Goal: Task Accomplishment & Management: Manage account settings

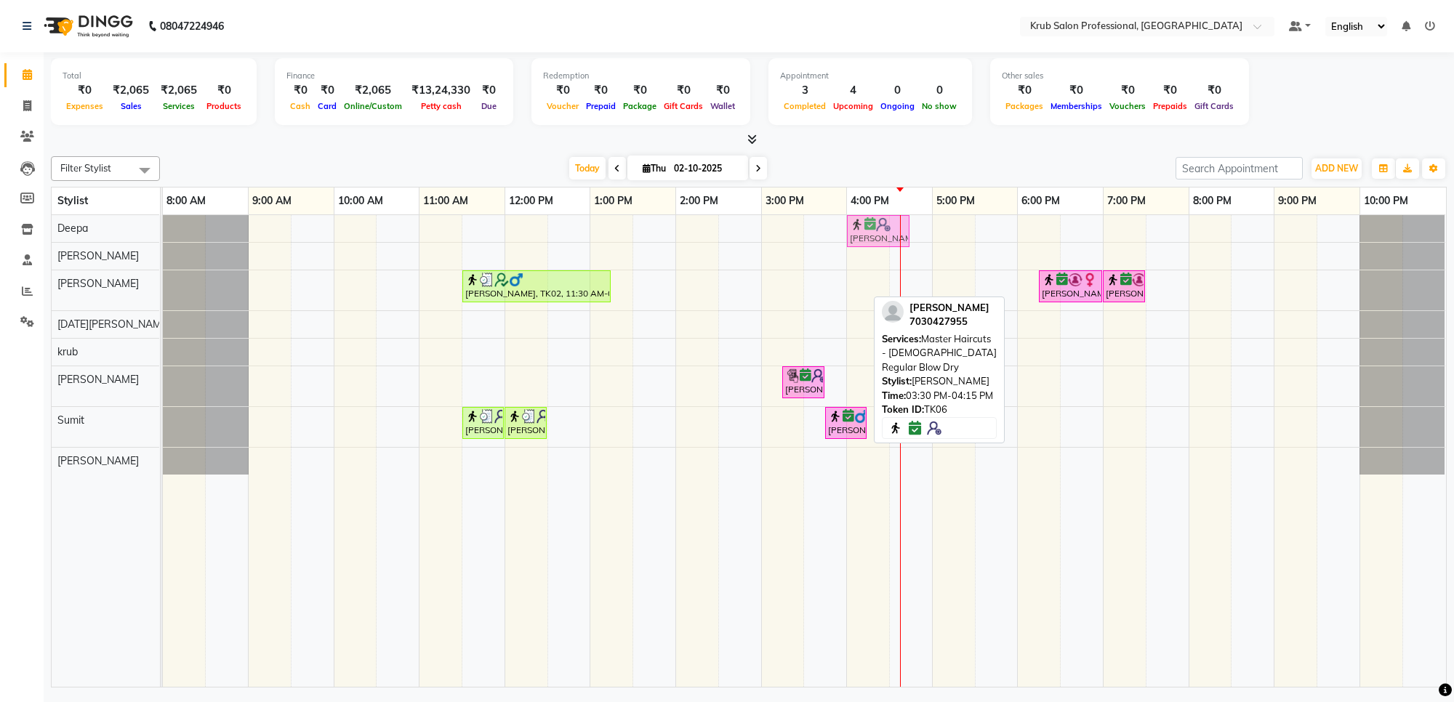
drag, startPoint x: 827, startPoint y: 295, endPoint x: 874, endPoint y: 234, distance: 77.2
click at [874, 234] on tbody "[PERSON_NAME], TK06, 03:30 PM-04:15 PM, Master Haircuts - [DEMOGRAPHIC_DATA] Re…" at bounding box center [804, 345] width 1283 height 260
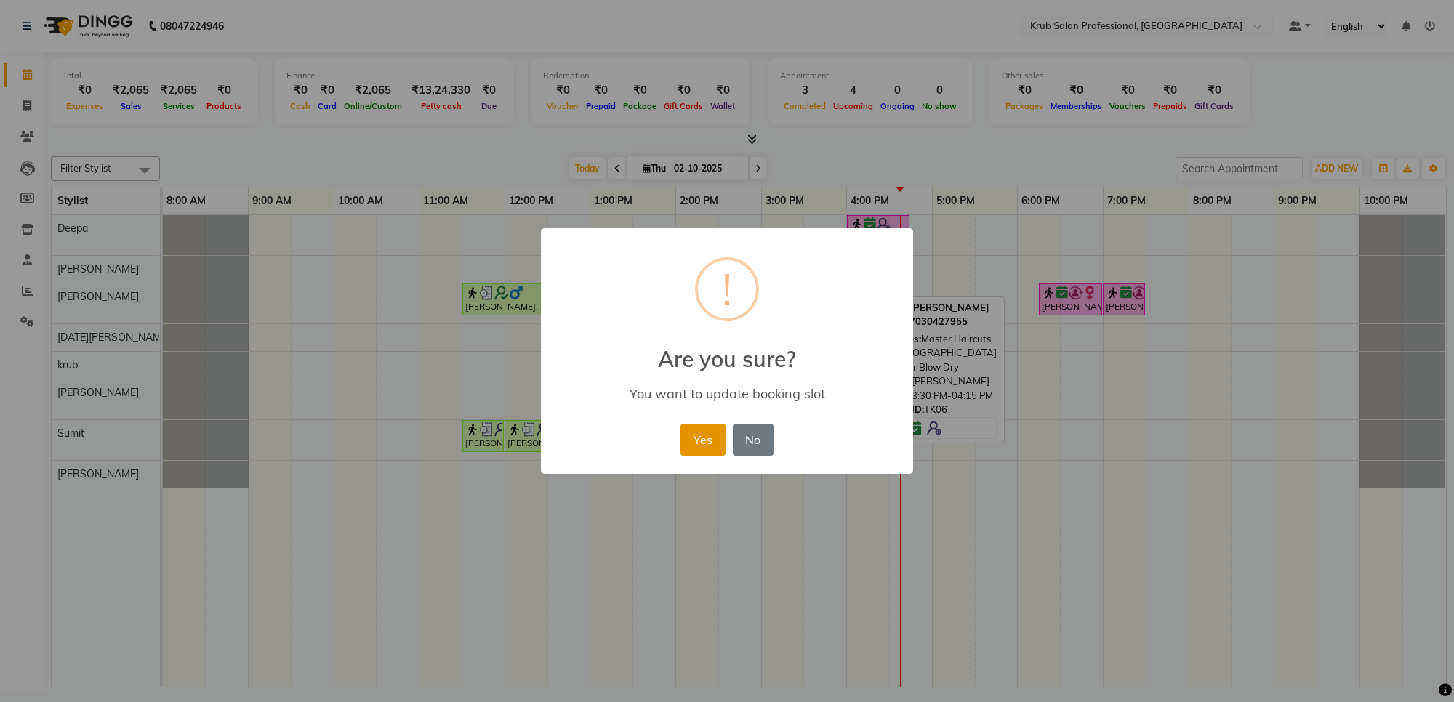
click at [700, 433] on button "Yes" at bounding box center [703, 440] width 44 height 32
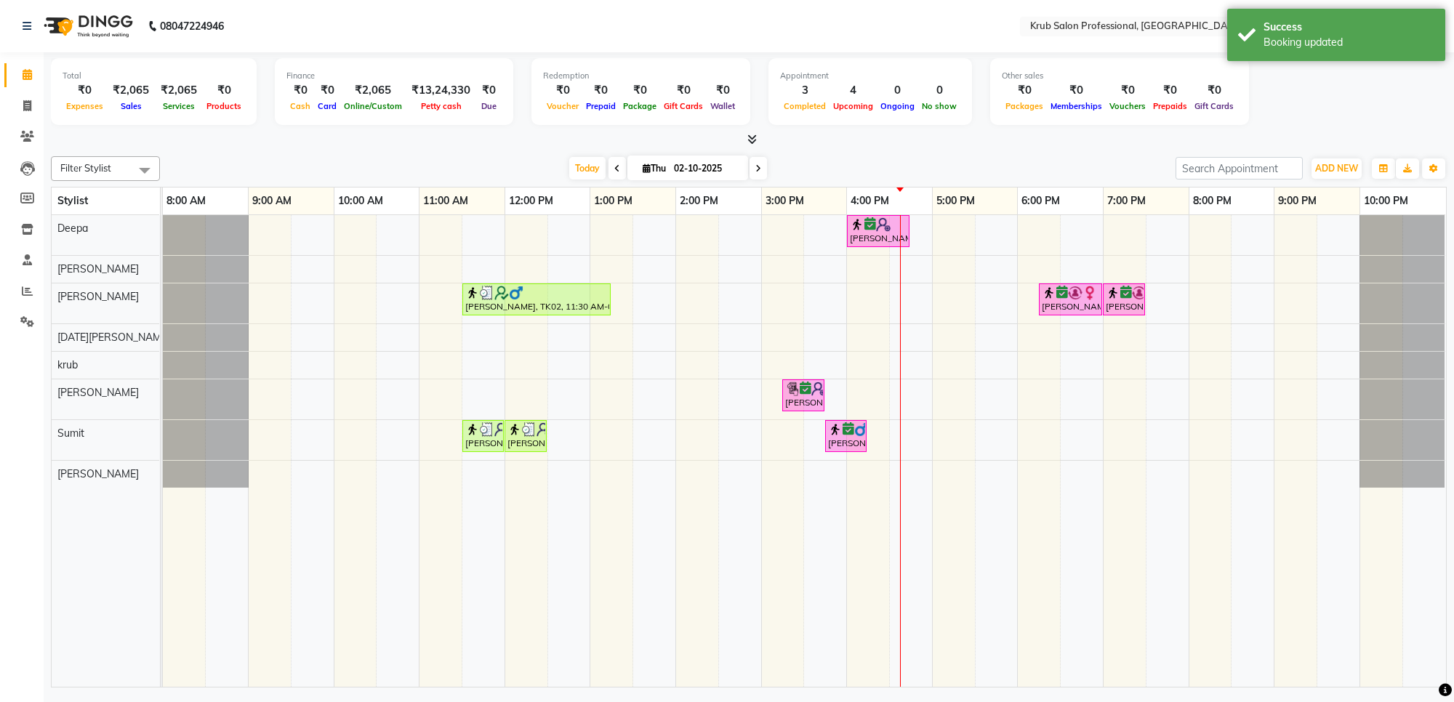
click at [849, 300] on div "vaidehi magare, TK06, 04:00 PM-04:45 PM, Master Haircuts - female Regular Blow …" at bounding box center [804, 451] width 1283 height 472
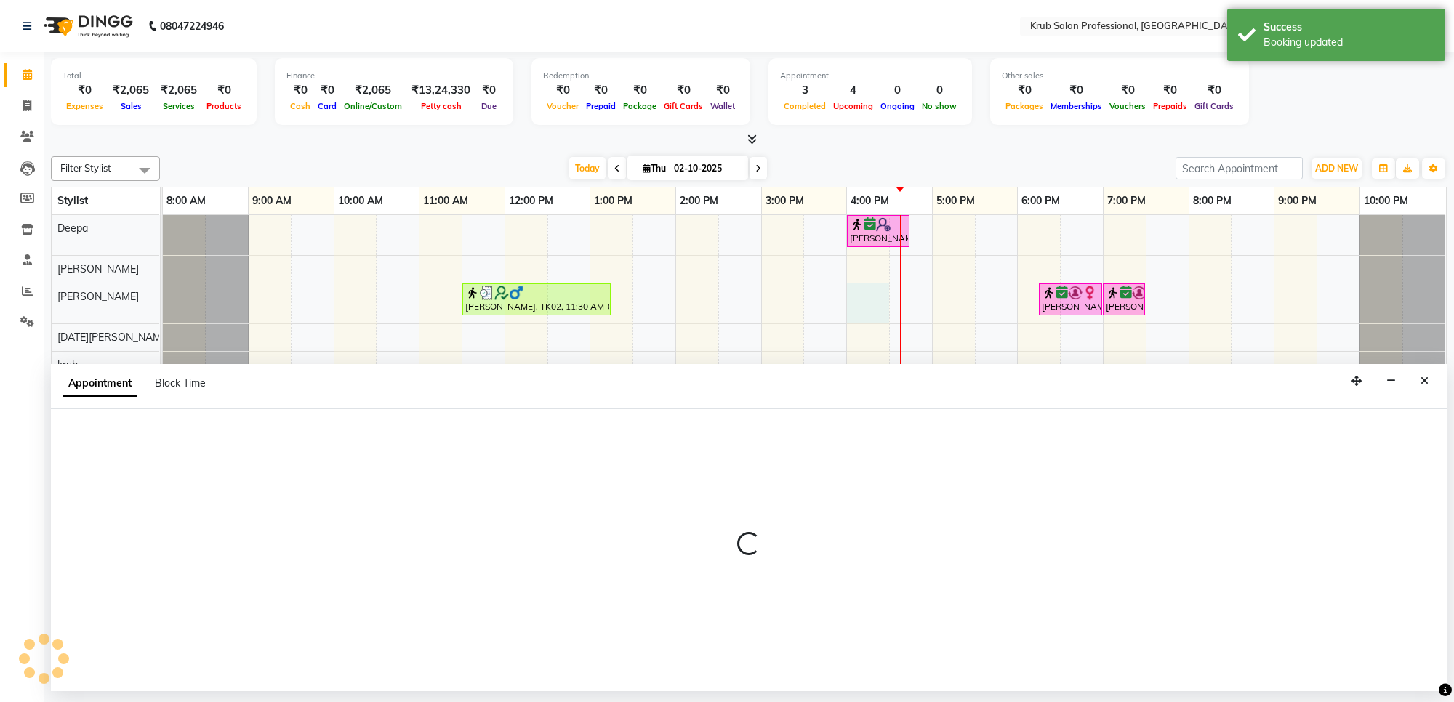
select select "66028"
select select "960"
select select "tentative"
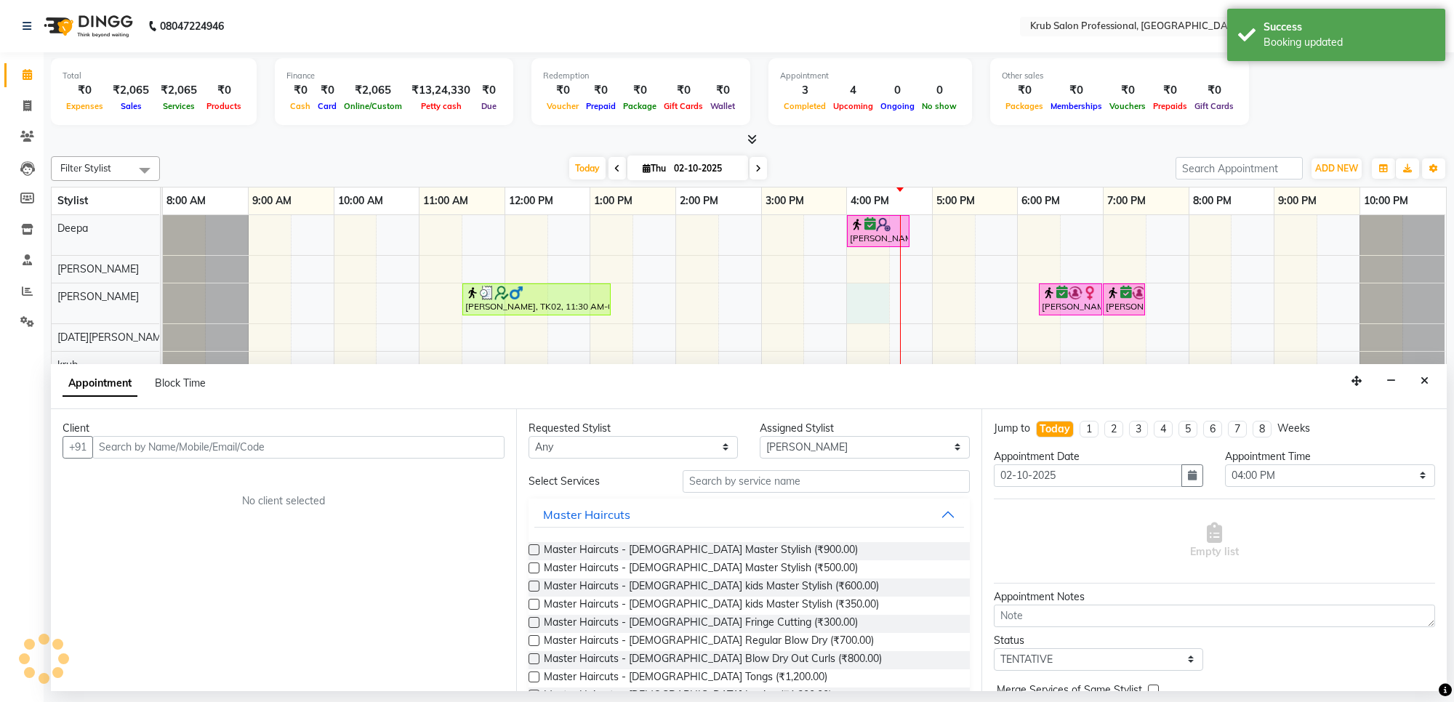
click at [364, 449] on input "text" at bounding box center [298, 447] width 412 height 23
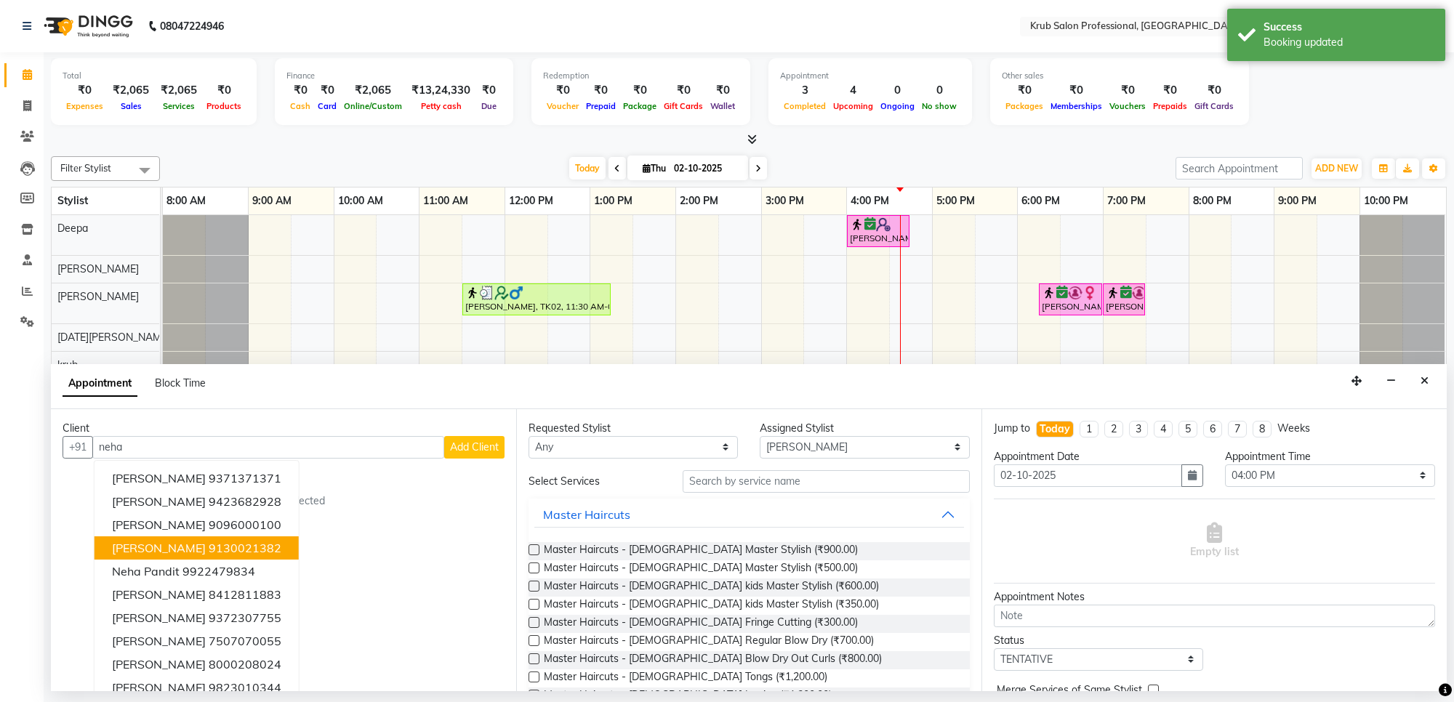
click at [227, 550] on ngb-highlight "9130021382" at bounding box center [245, 548] width 73 height 15
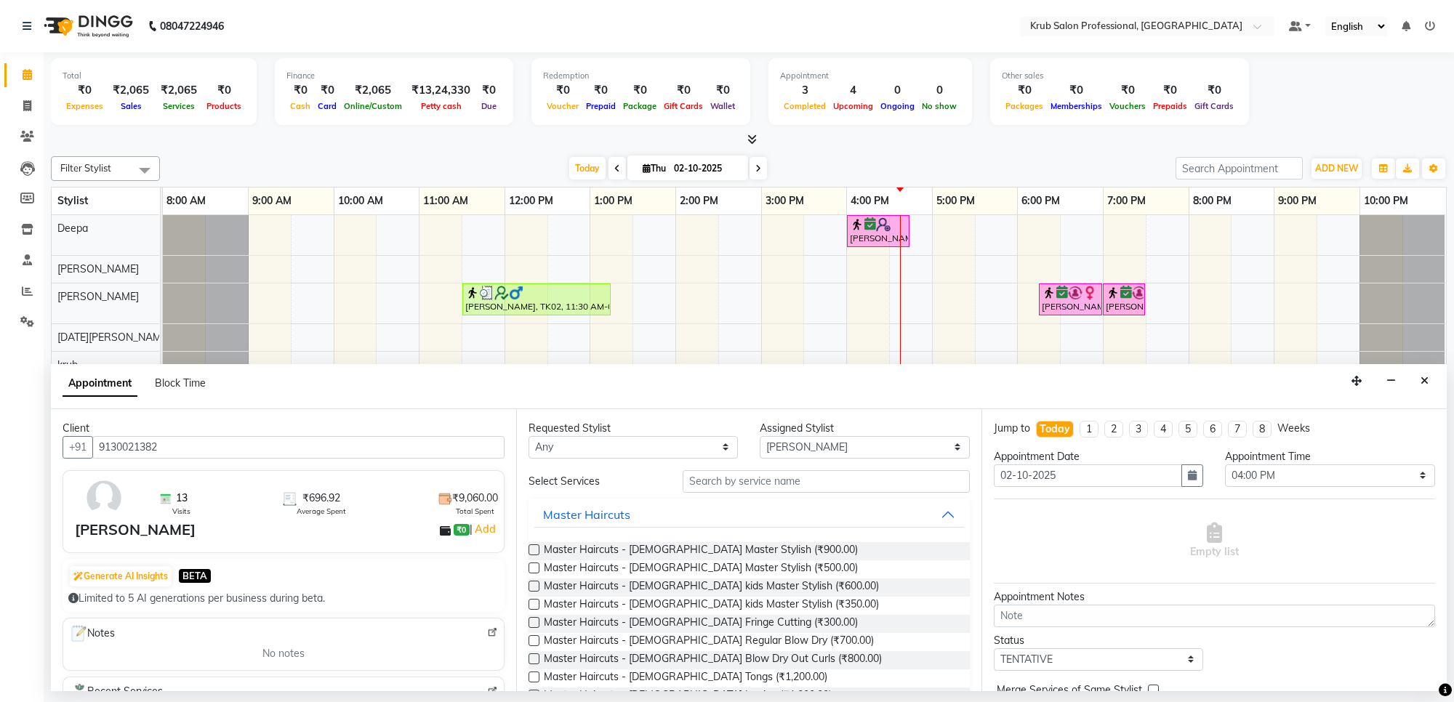
type input "9130021382"
click at [758, 480] on input "text" at bounding box center [826, 481] width 287 height 23
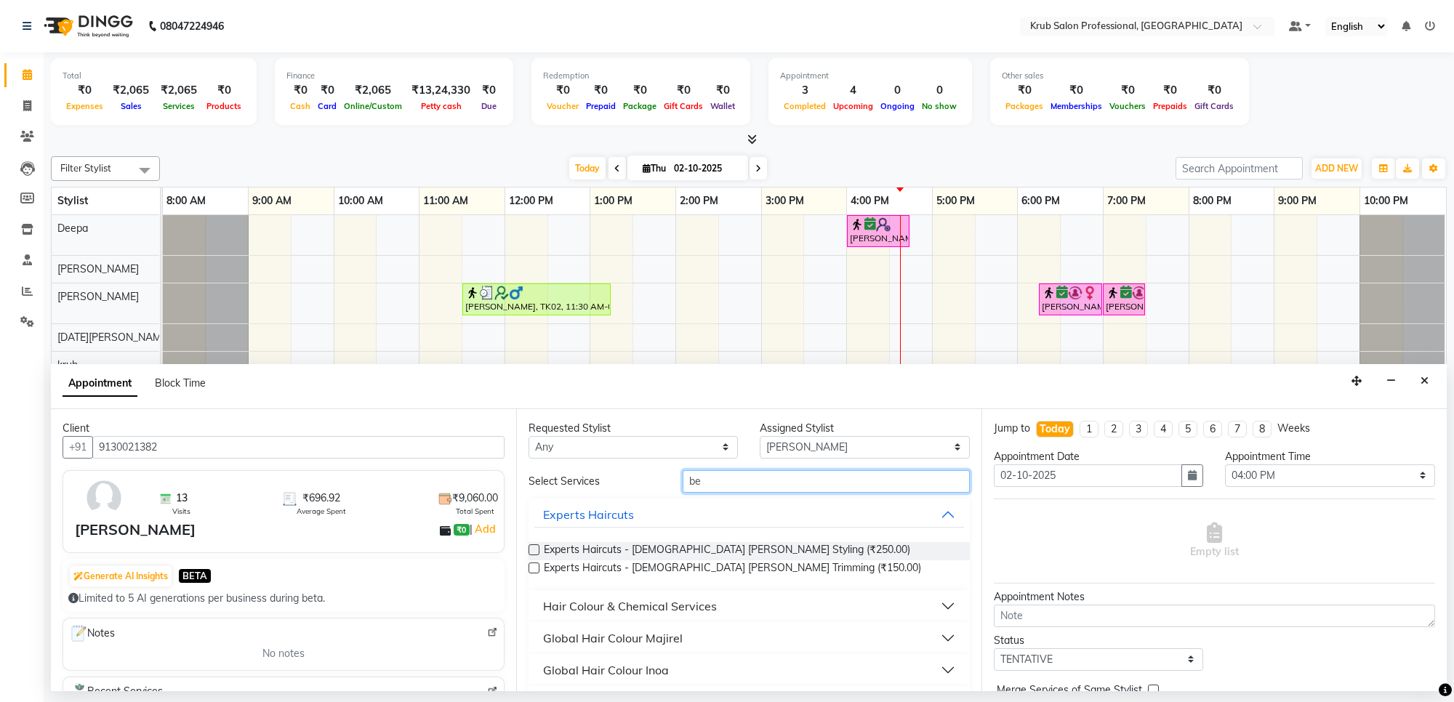
type input "be"
click at [529, 550] on label at bounding box center [534, 550] width 11 height 11
click at [529, 550] on input "checkbox" at bounding box center [533, 551] width 9 height 9
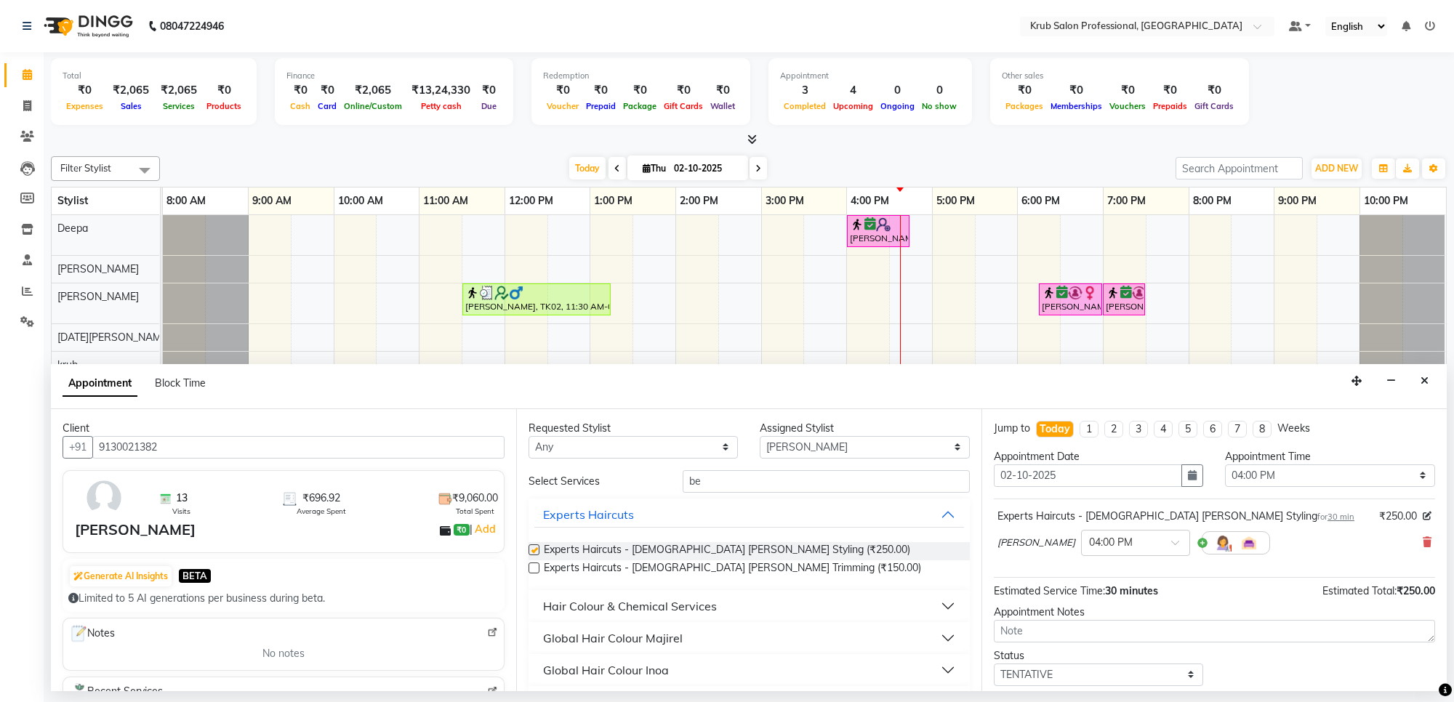
checkbox input "false"
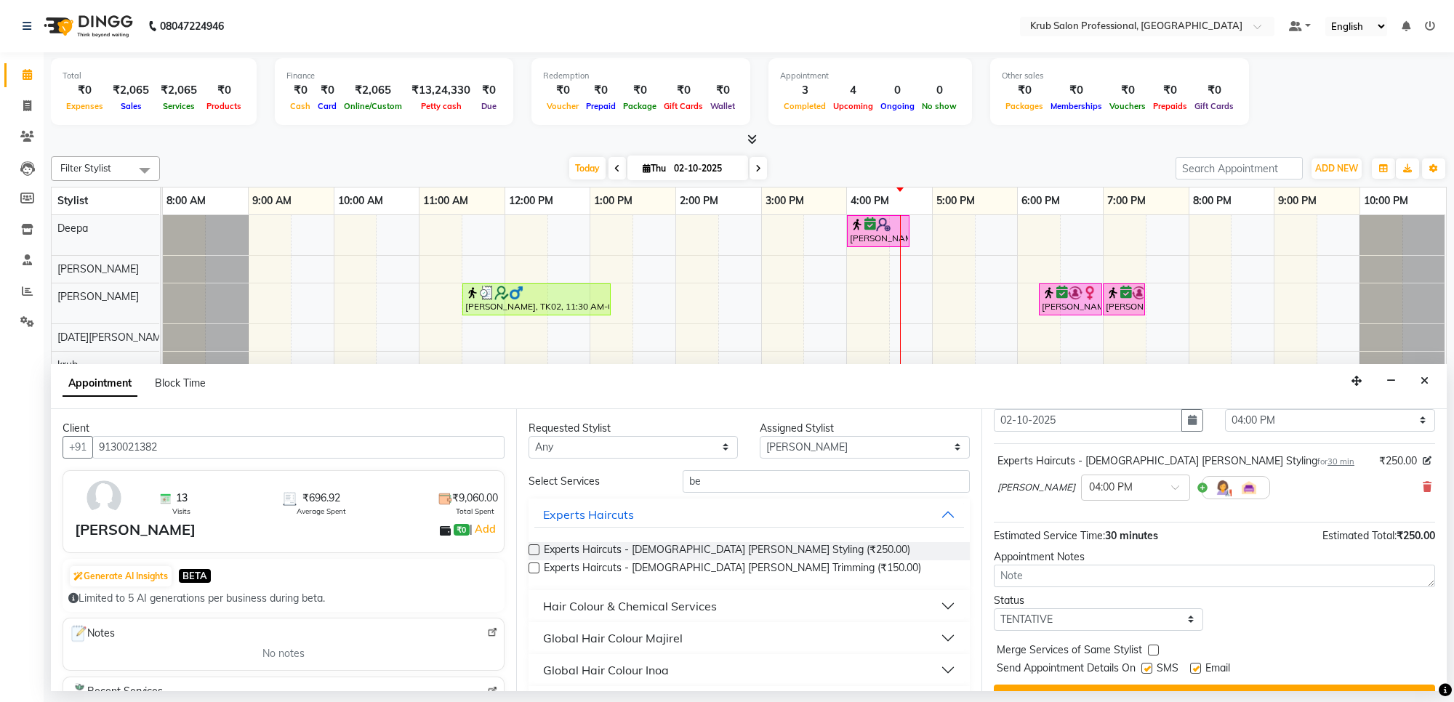
scroll to position [87, 0]
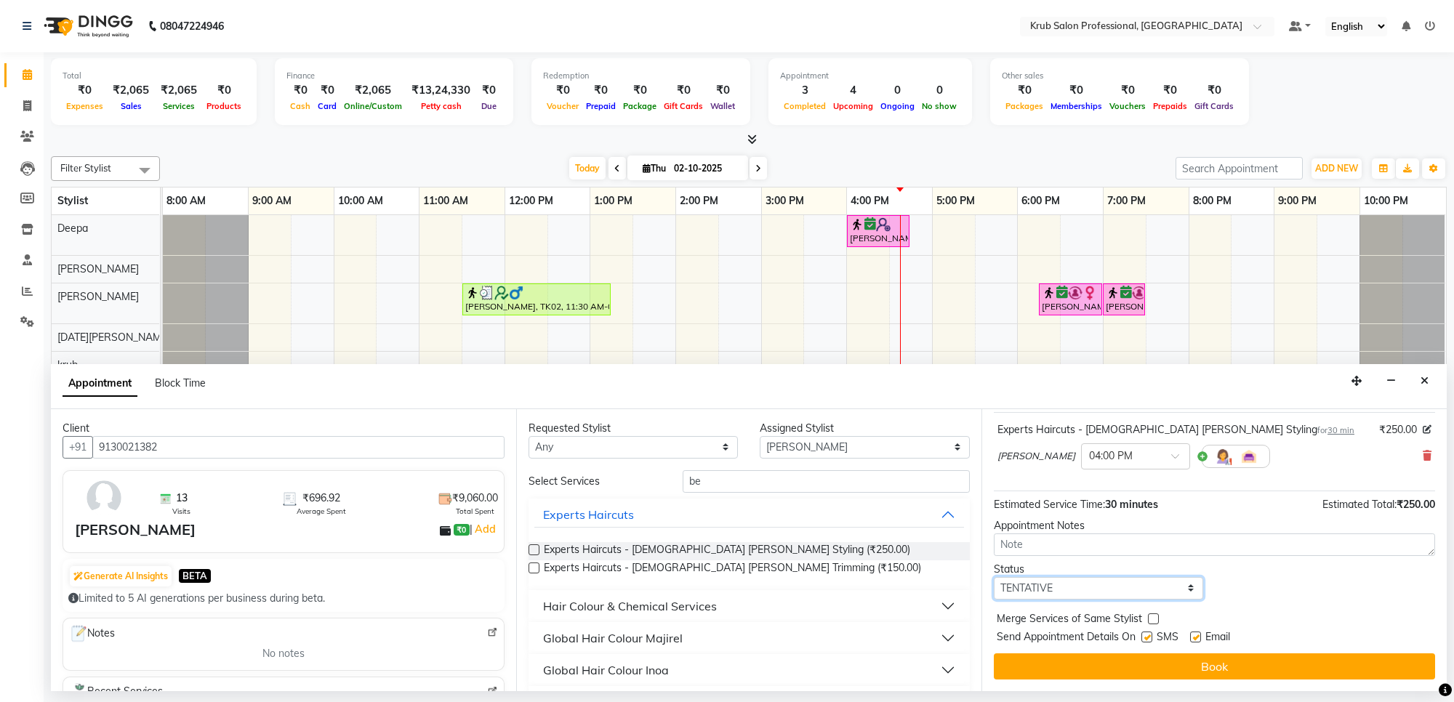
click at [1086, 589] on select "Select TENTATIVE CONFIRM CHECK-IN UPCOMING" at bounding box center [1098, 588] width 209 height 23
select select "confirm booking"
click at [994, 577] on select "Select TENTATIVE CONFIRM CHECK-IN UPCOMING" at bounding box center [1098, 588] width 209 height 23
click at [1198, 638] on label at bounding box center [1195, 637] width 11 height 11
click at [1198, 638] on input "checkbox" at bounding box center [1194, 638] width 9 height 9
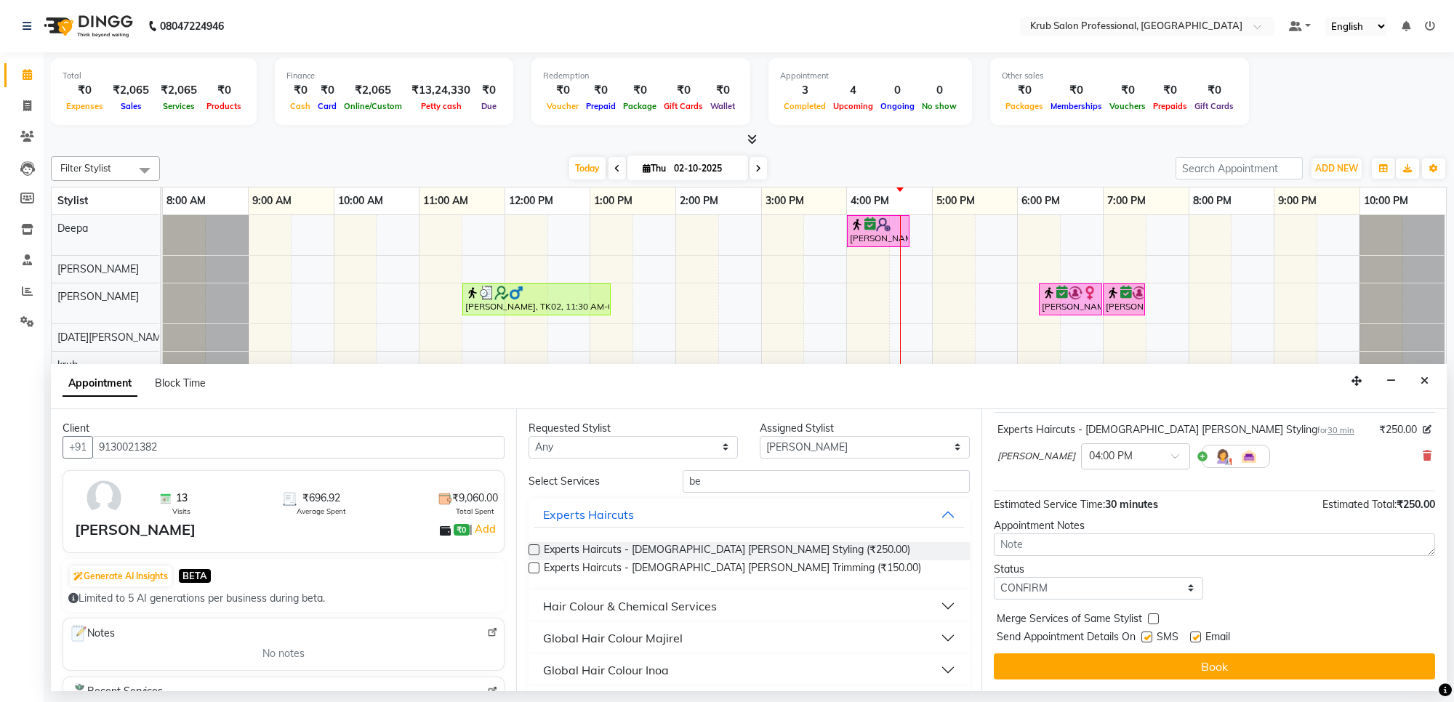
checkbox input "false"
click at [1146, 640] on label at bounding box center [1147, 637] width 11 height 11
click at [1146, 640] on input "checkbox" at bounding box center [1146, 638] width 9 height 9
checkbox input "false"
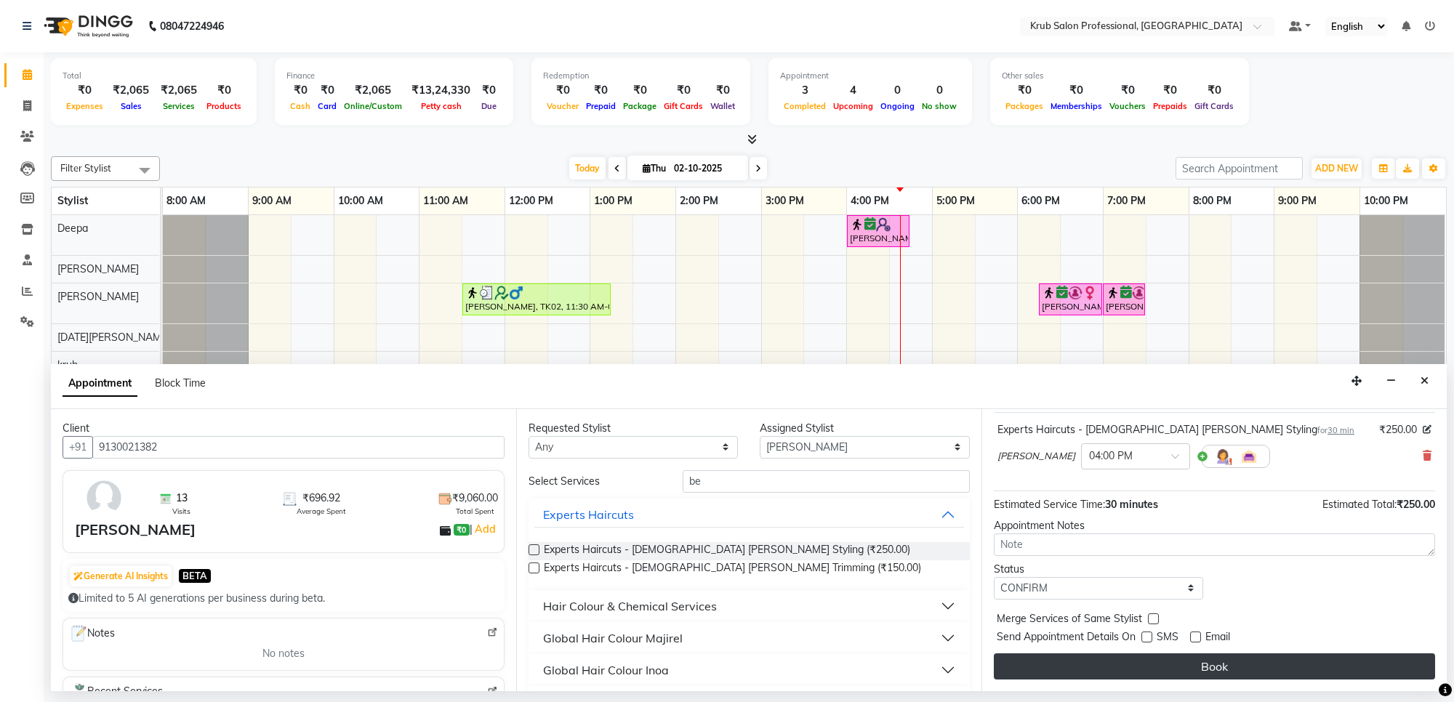
click at [1161, 670] on button "Book" at bounding box center [1214, 667] width 441 height 26
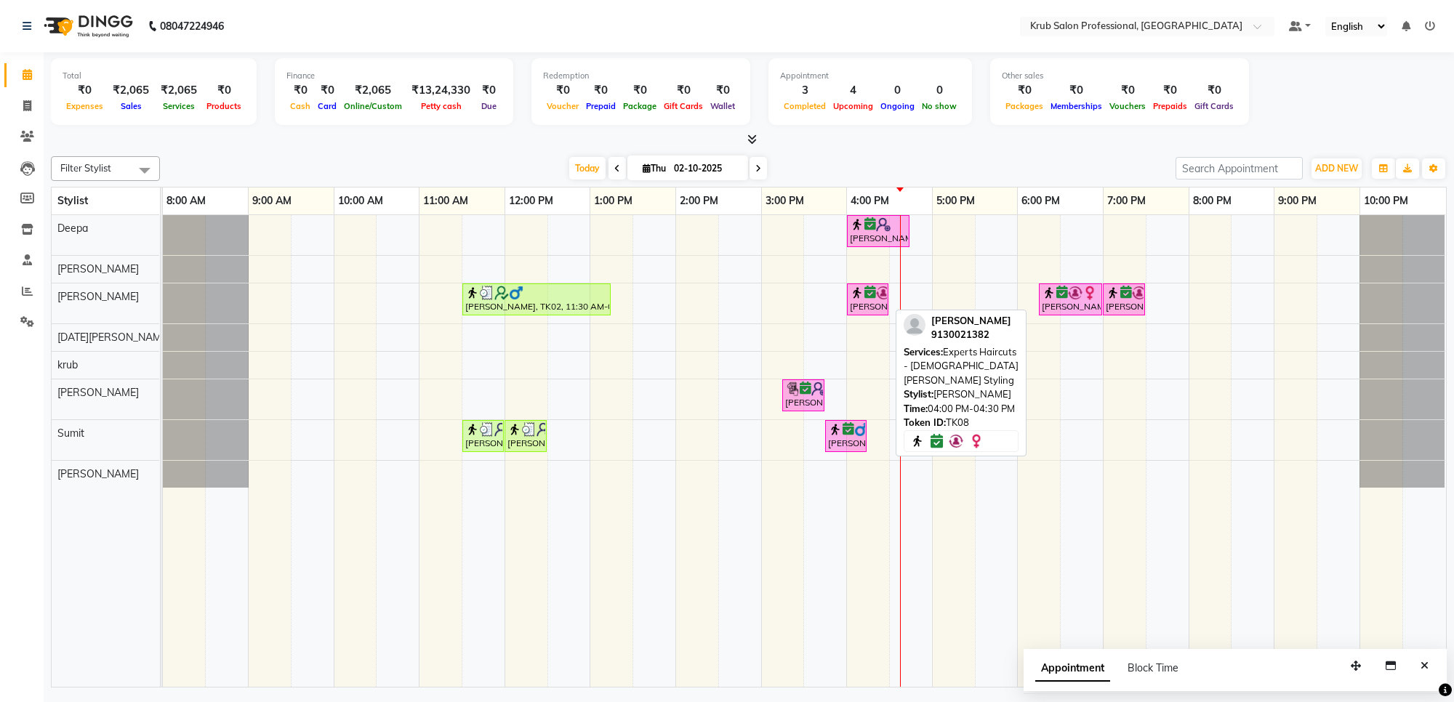
click at [864, 305] on div "[PERSON_NAME], TK08, 04:00 PM-04:30 PM, Experts Haircuts - [DEMOGRAPHIC_DATA] […" at bounding box center [868, 300] width 39 height 28
select select "6"
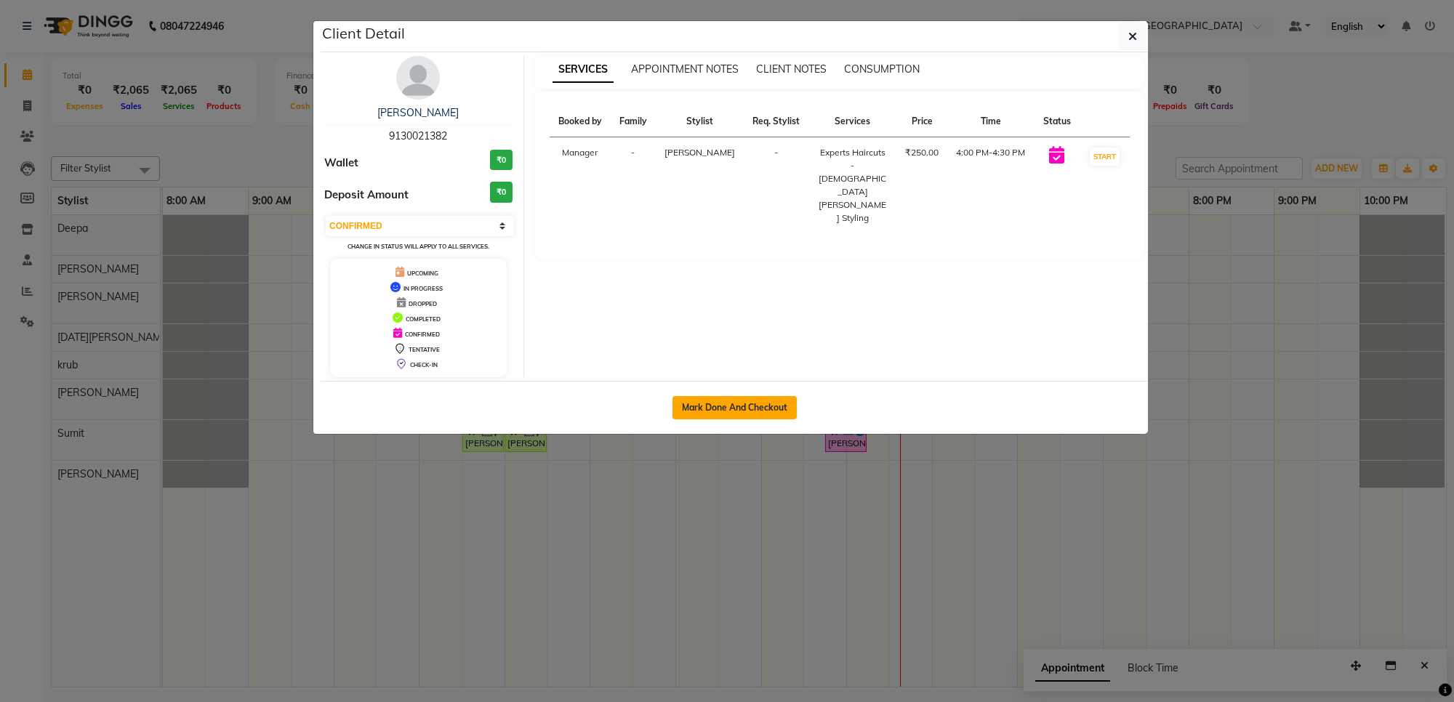
click at [742, 409] on button "Mark Done And Checkout" at bounding box center [735, 407] width 124 height 23
select select "service"
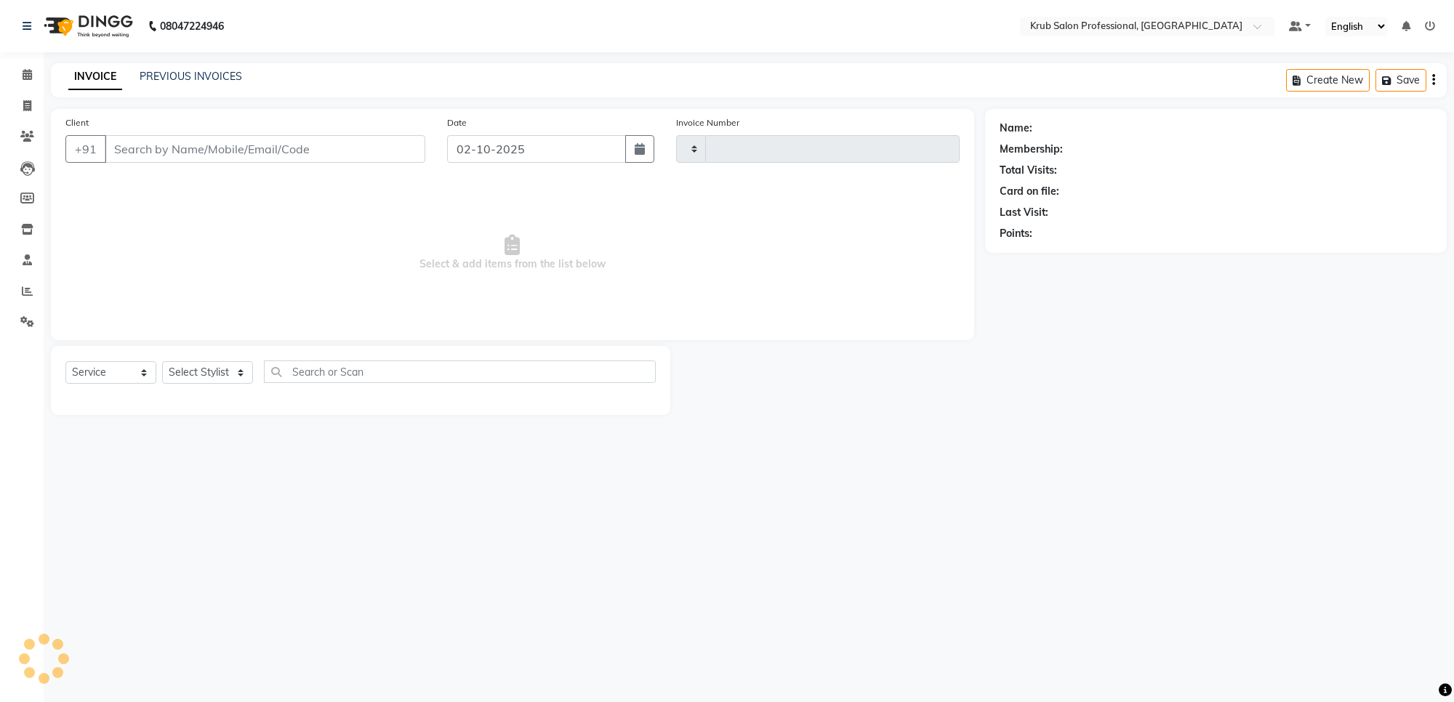
type input "1435"
select select "7490"
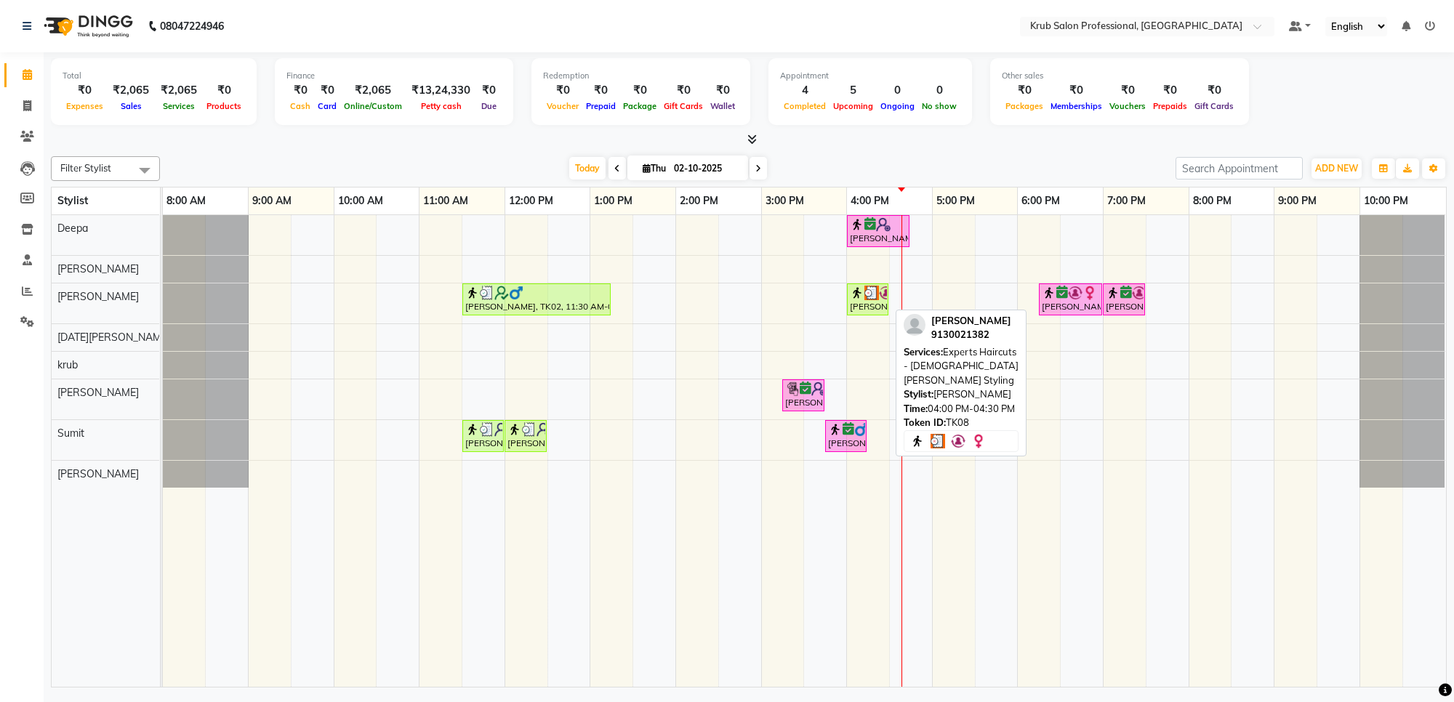
click at [869, 305] on div "[PERSON_NAME], TK08, 04:00 PM-04:30 PM, Experts Haircuts - [DEMOGRAPHIC_DATA] […" at bounding box center [868, 300] width 39 height 28
select select "3"
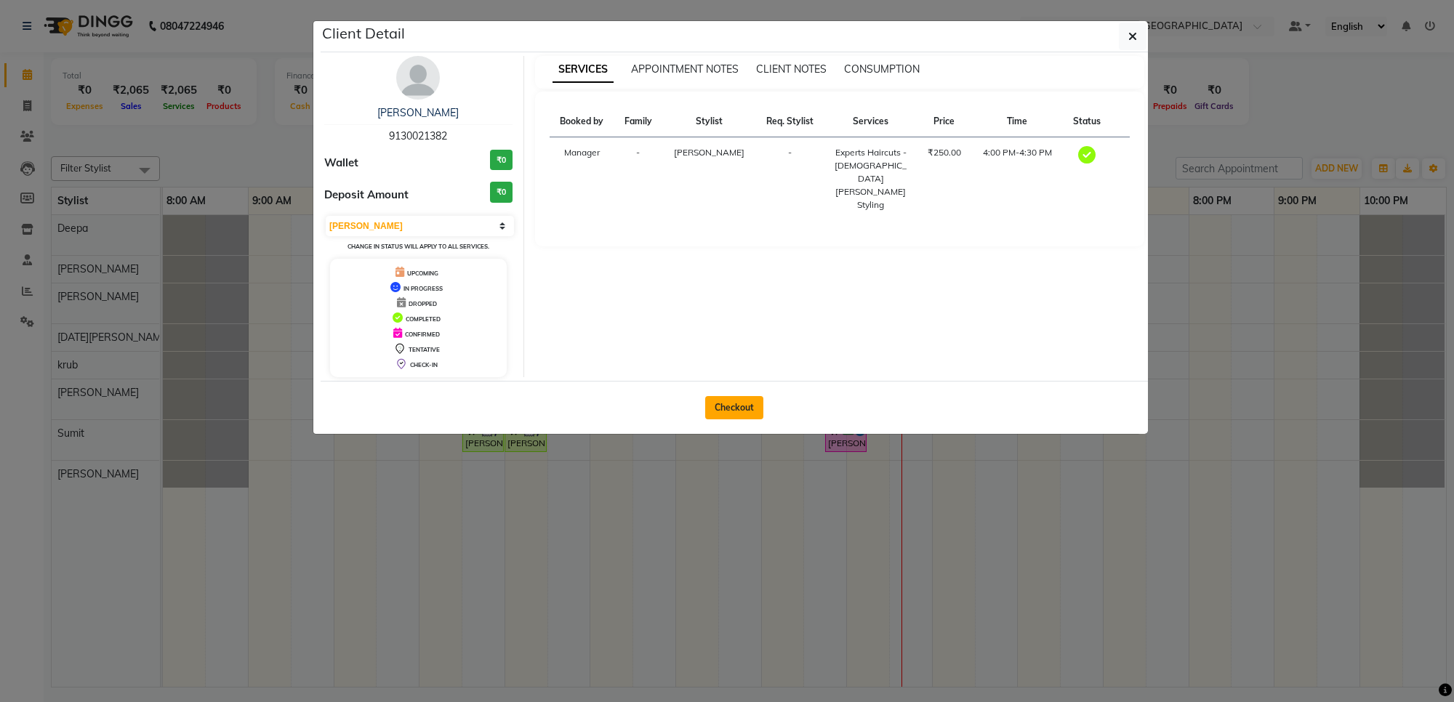
click at [731, 405] on button "Checkout" at bounding box center [734, 407] width 58 height 23
select select "service"
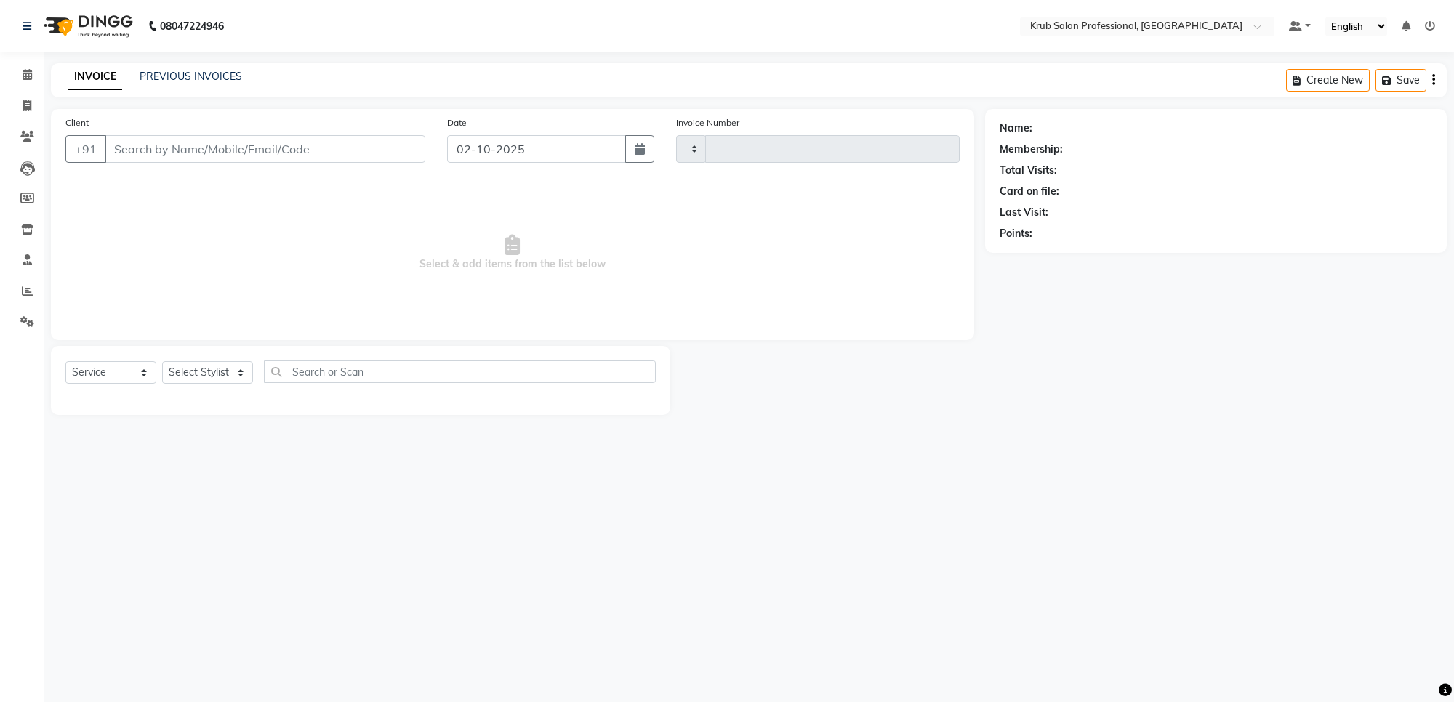
type input "1435"
select select "7490"
type input "9130021382"
select select "66028"
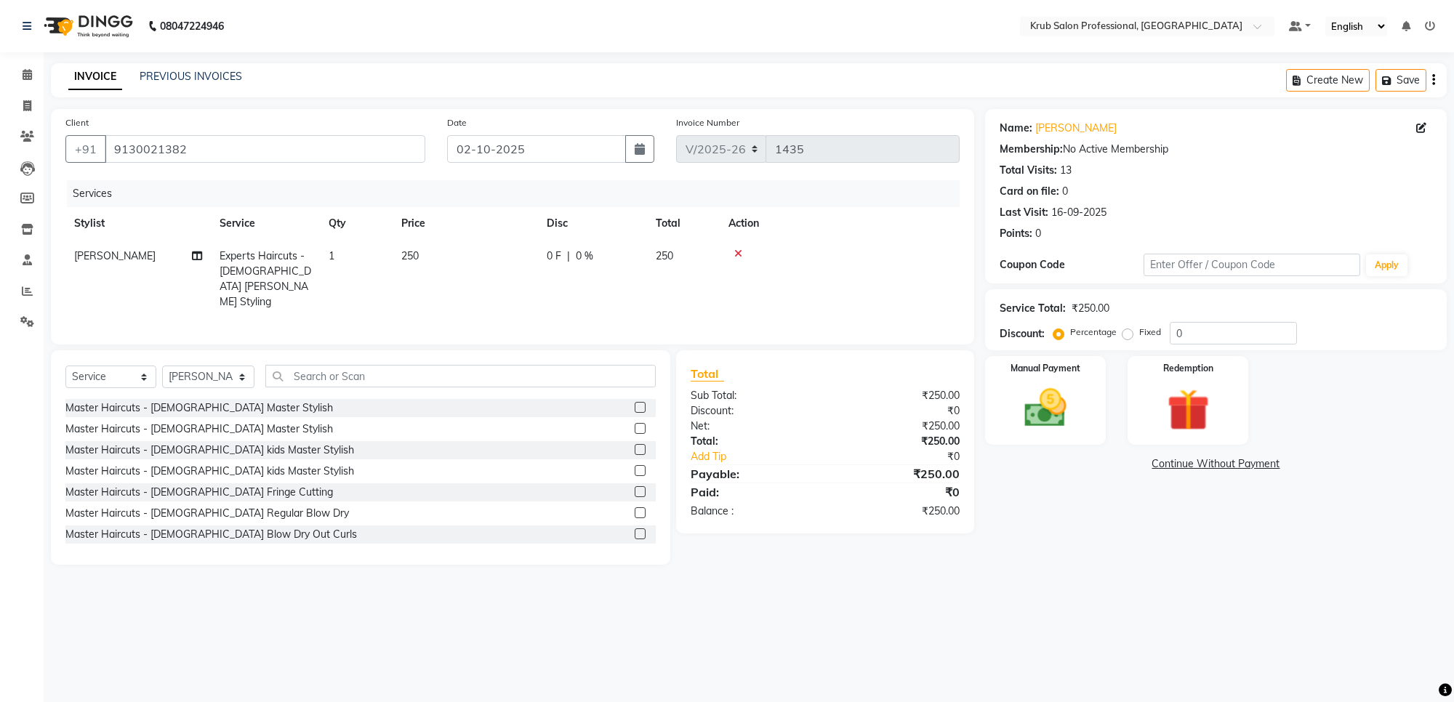
drag, startPoint x: 1066, startPoint y: 394, endPoint x: 1110, endPoint y: 430, distance: 56.3
click at [1066, 393] on img at bounding box center [1045, 408] width 69 height 49
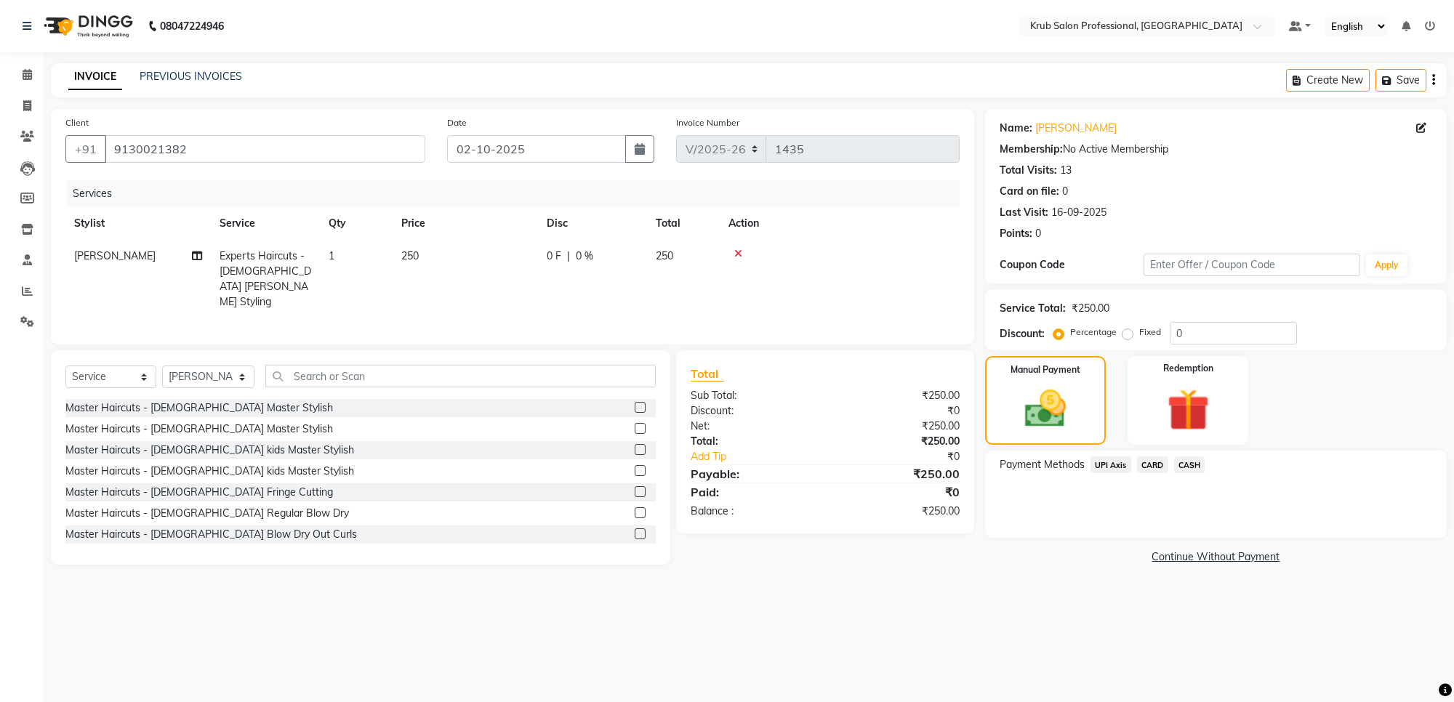
click at [1190, 460] on span "CASH" at bounding box center [1189, 465] width 31 height 17
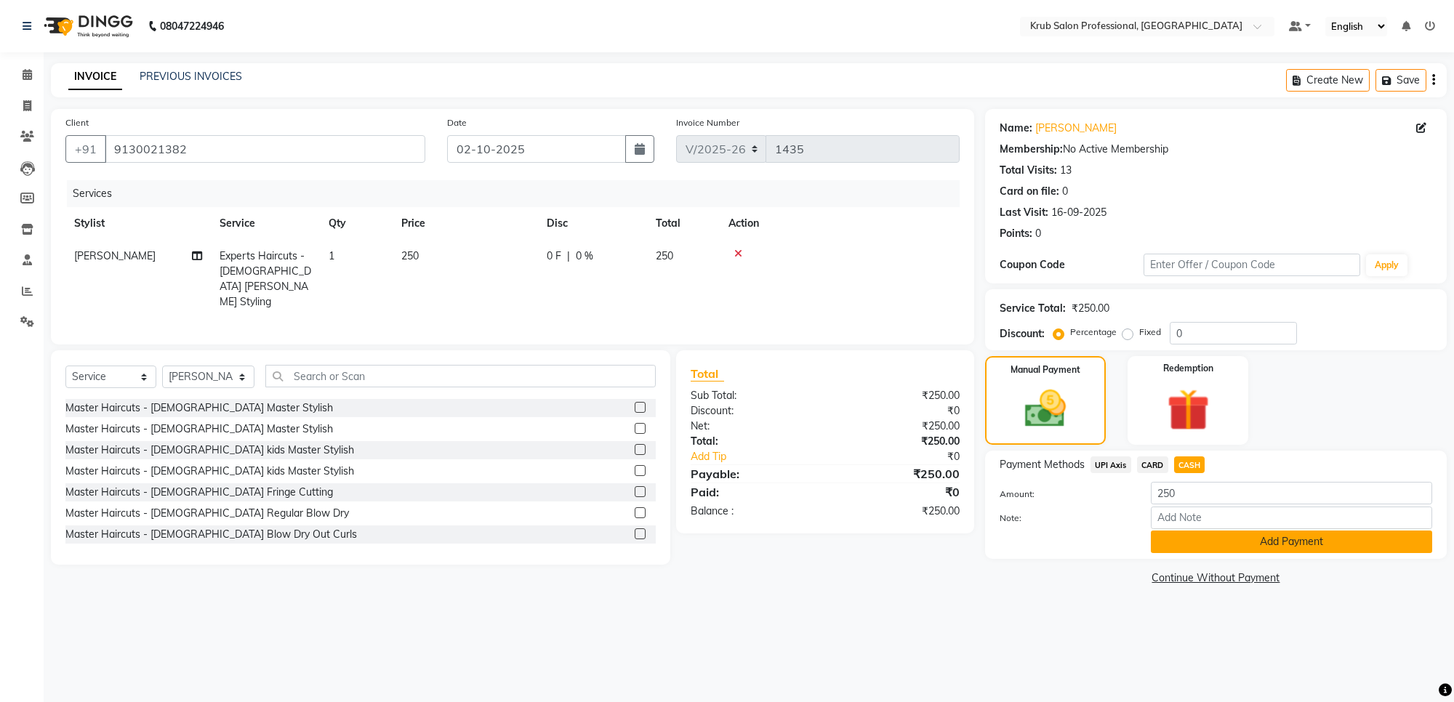
click at [1310, 547] on button "Add Payment" at bounding box center [1291, 542] width 281 height 23
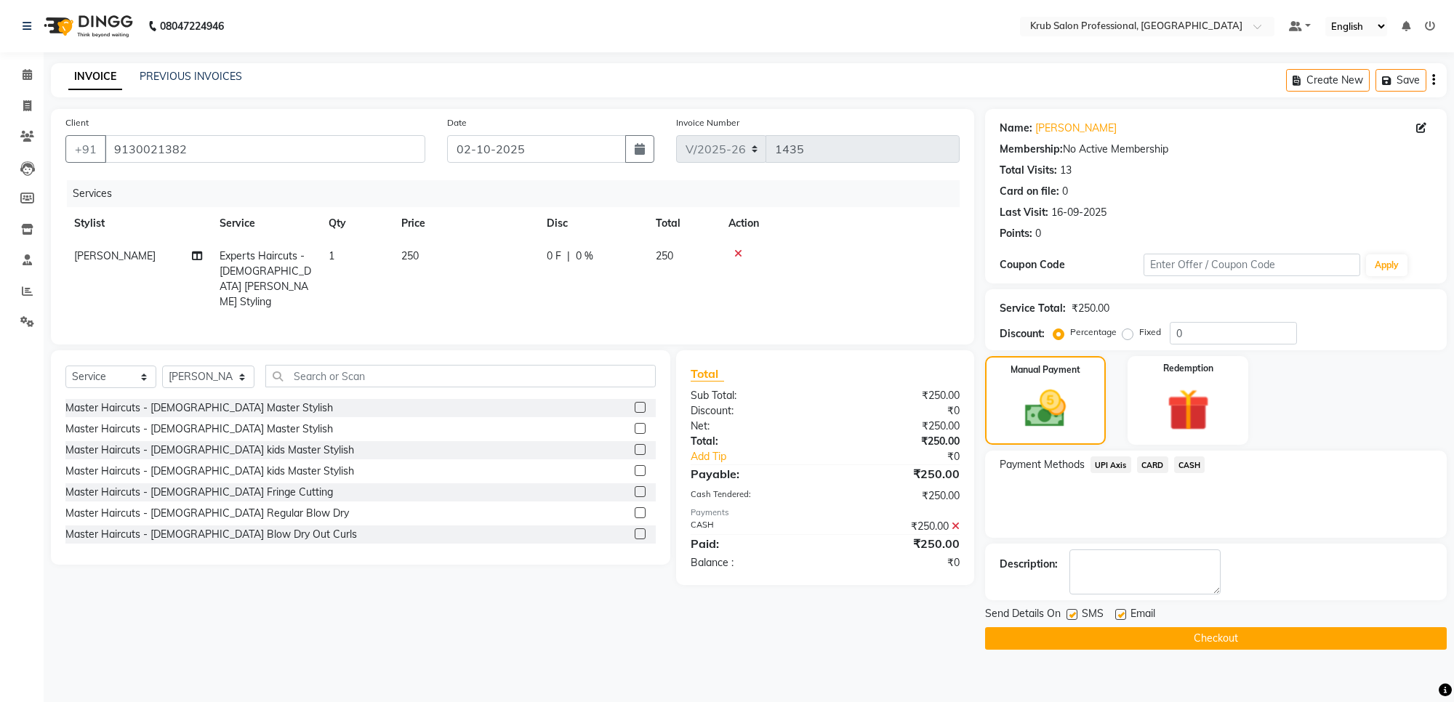
click at [1124, 617] on label at bounding box center [1120, 614] width 11 height 11
click at [1124, 617] on input "checkbox" at bounding box center [1119, 615] width 9 height 9
checkbox input "false"
click at [1073, 615] on label at bounding box center [1072, 614] width 11 height 11
click at [1073, 615] on input "checkbox" at bounding box center [1071, 615] width 9 height 9
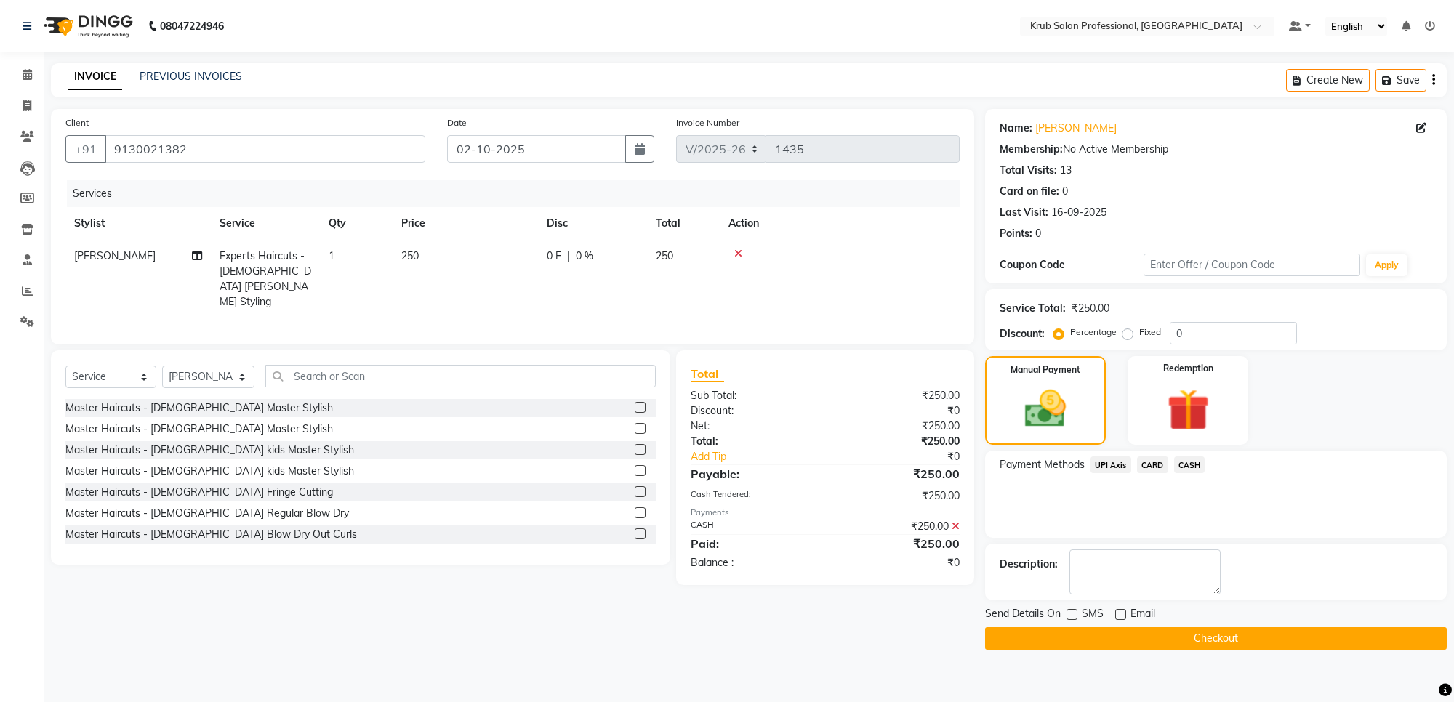
click at [1073, 615] on label at bounding box center [1072, 614] width 11 height 11
click at [1073, 615] on input "checkbox" at bounding box center [1071, 615] width 9 height 9
checkbox input "true"
click at [1136, 644] on button "Checkout" at bounding box center [1216, 639] width 462 height 23
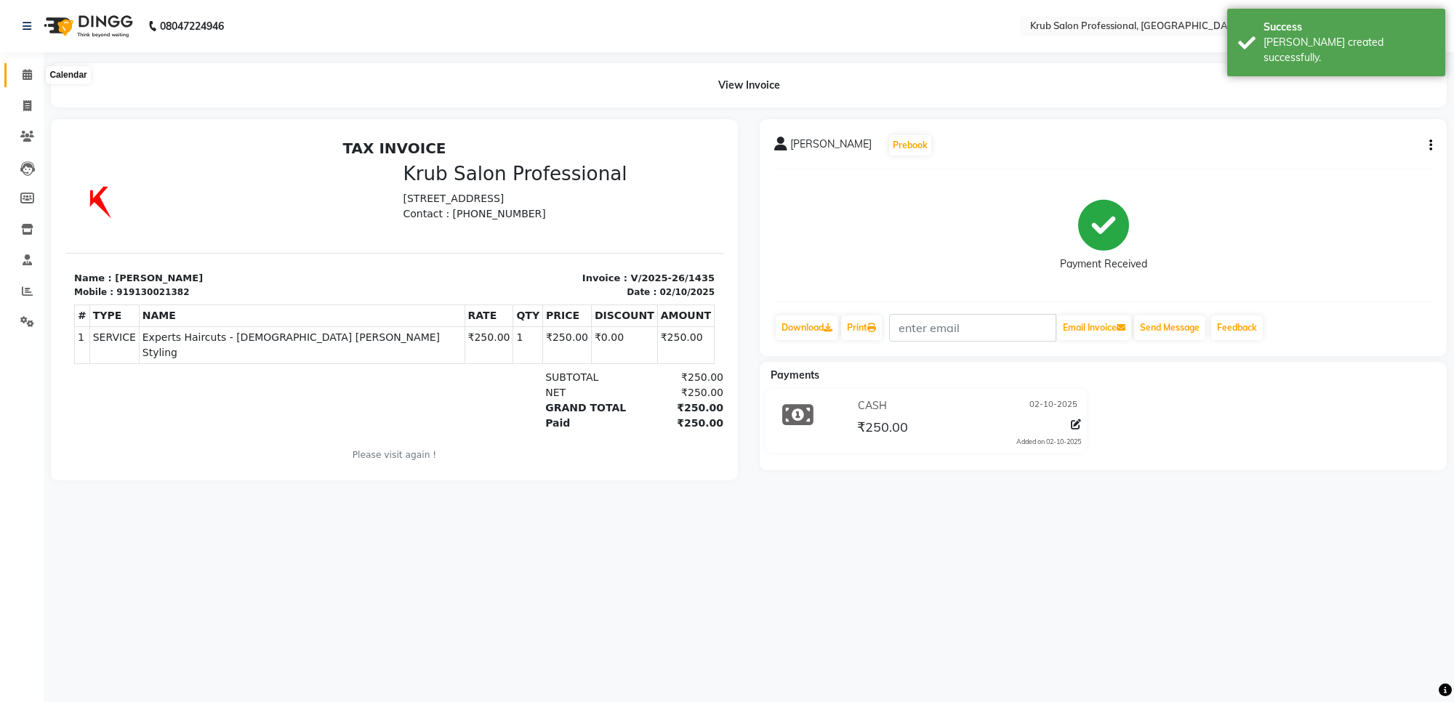
click at [17, 70] on span at bounding box center [27, 75] width 25 height 17
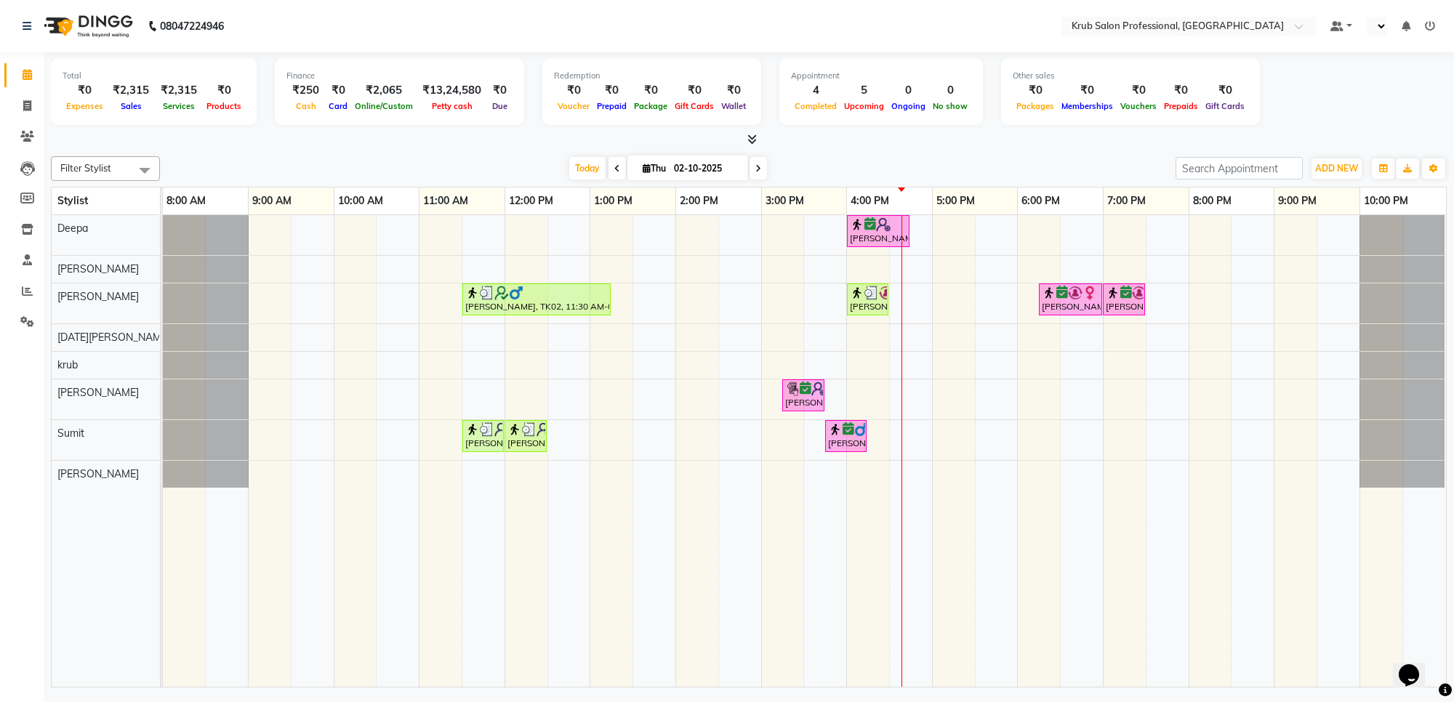
select select "en"
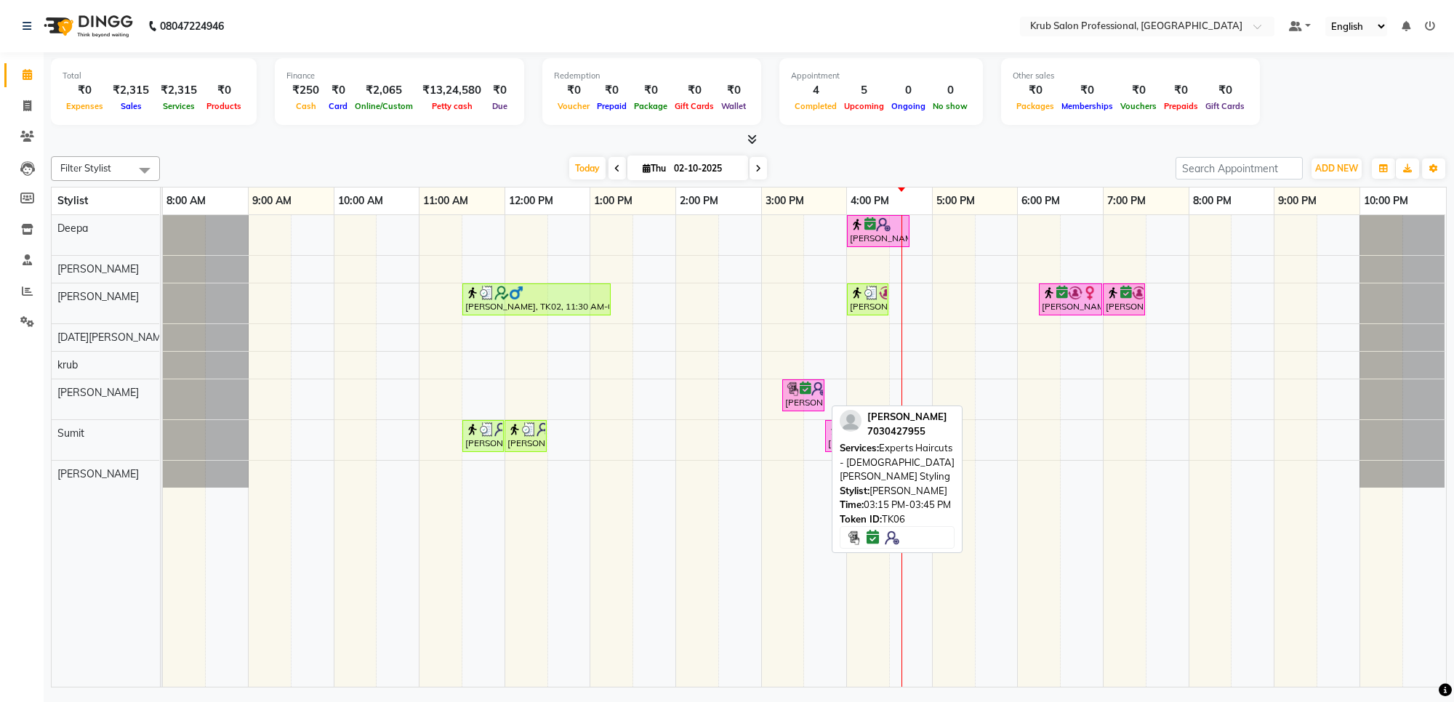
click at [790, 401] on div "[PERSON_NAME], TK06, 03:15 PM-03:45 PM, Experts Haircuts - [DEMOGRAPHIC_DATA] […" at bounding box center [803, 396] width 39 height 28
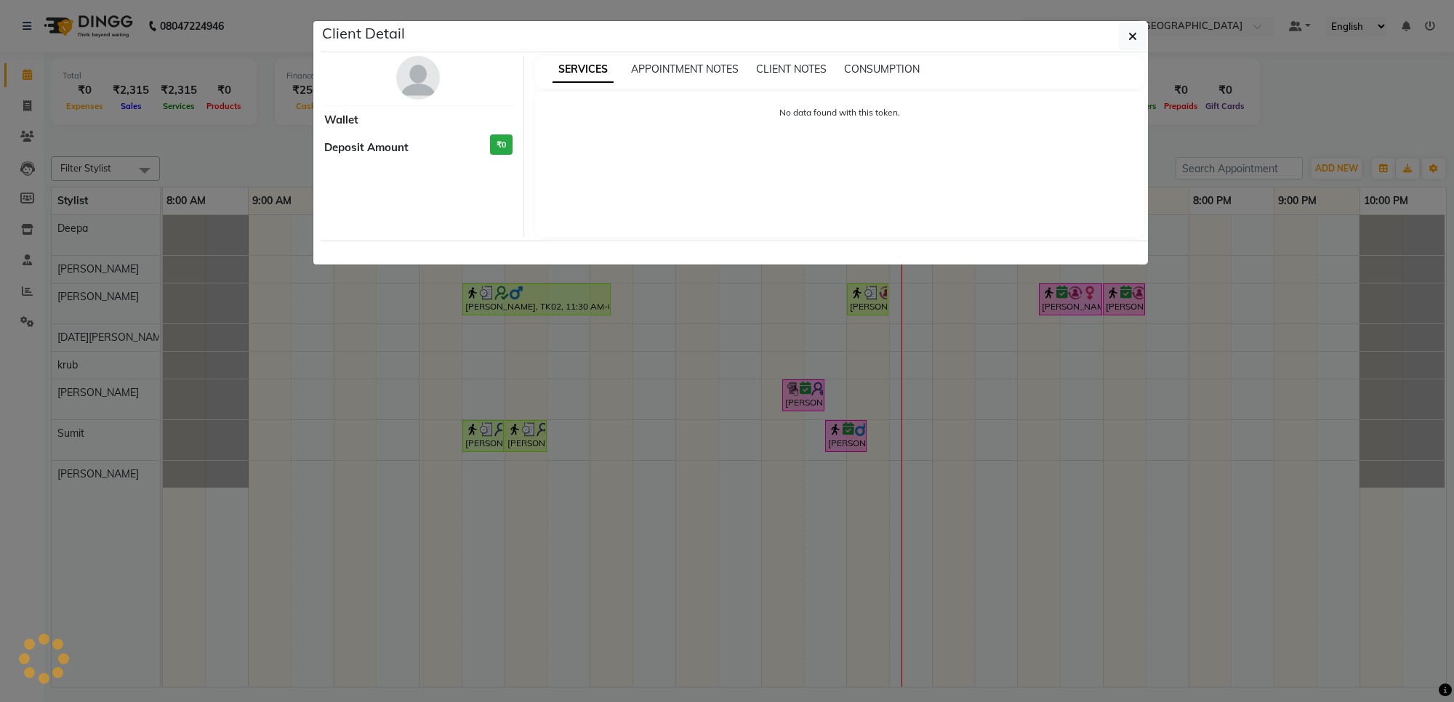
select select "6"
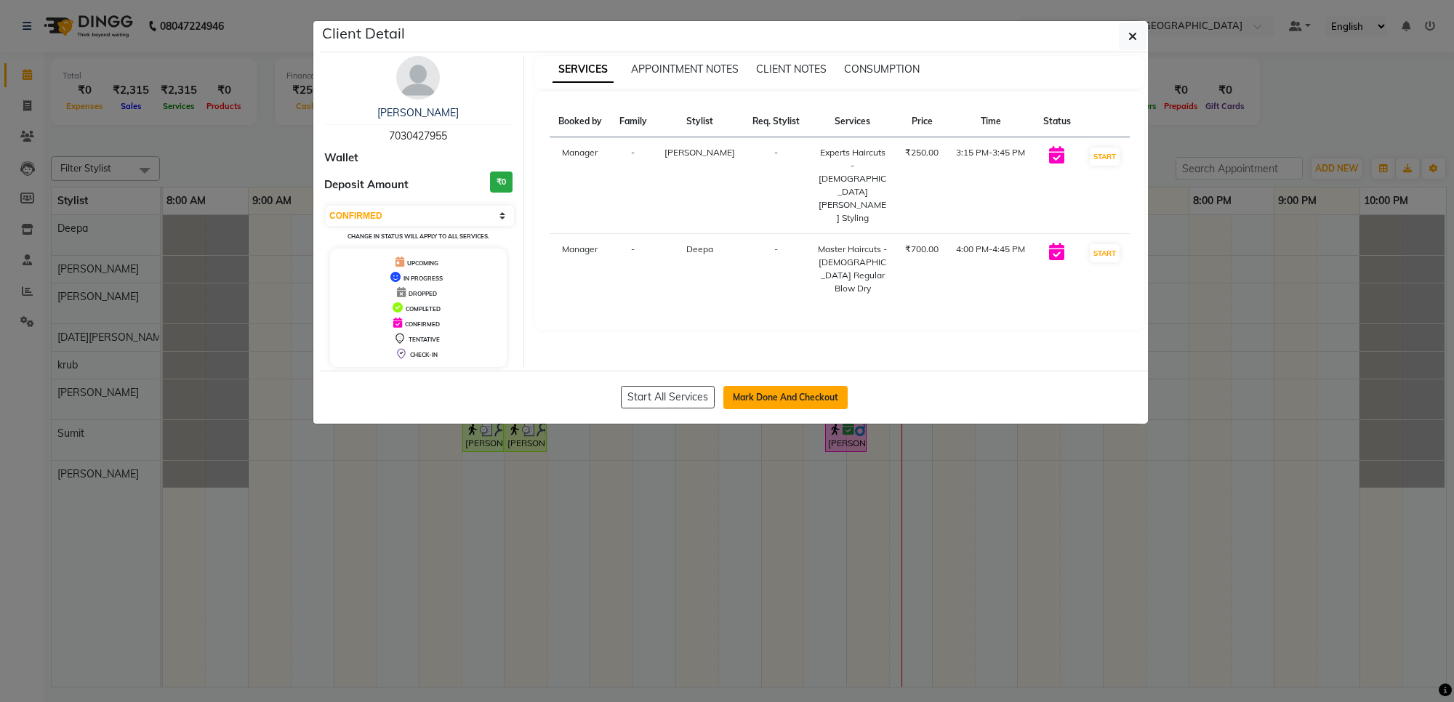
click at [802, 398] on button "Mark Done And Checkout" at bounding box center [785, 397] width 124 height 23
select select "service"
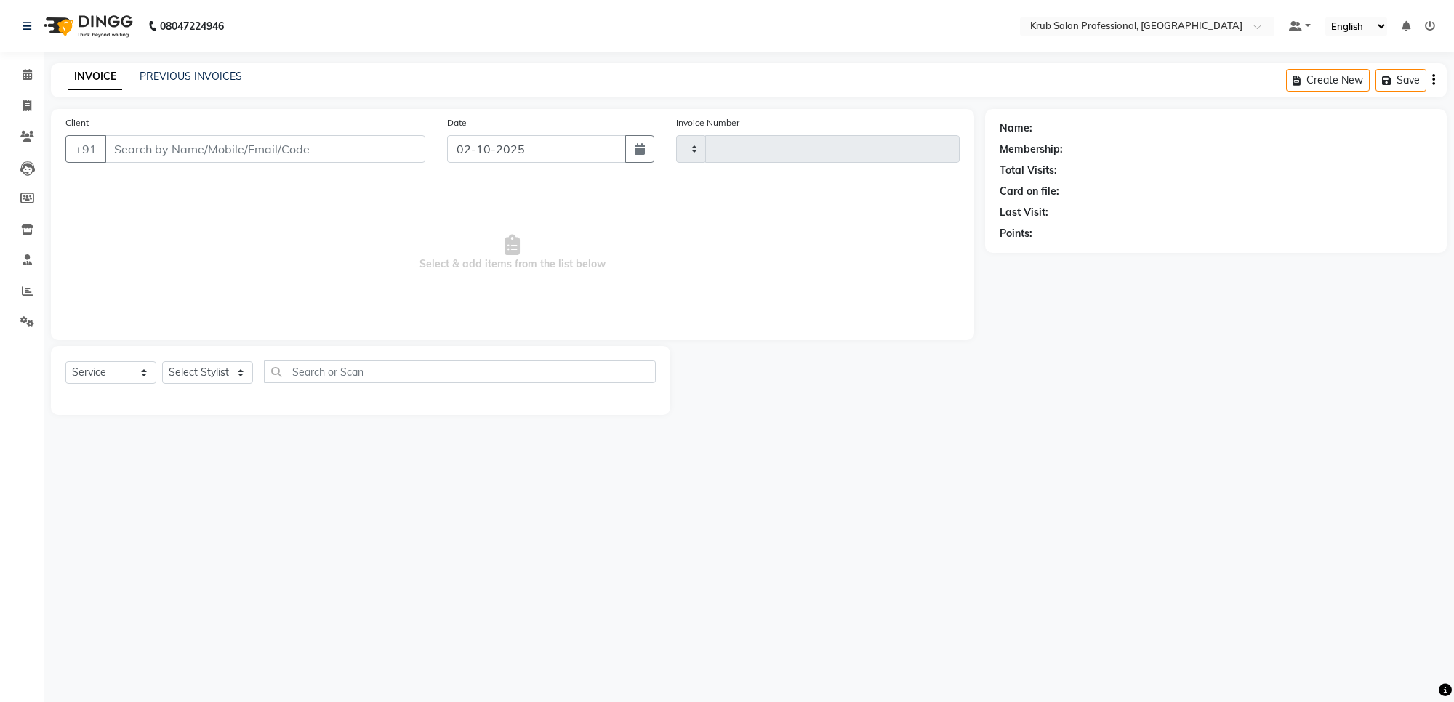
type input "1436"
select select "7490"
type input "7030427955"
select select "91921"
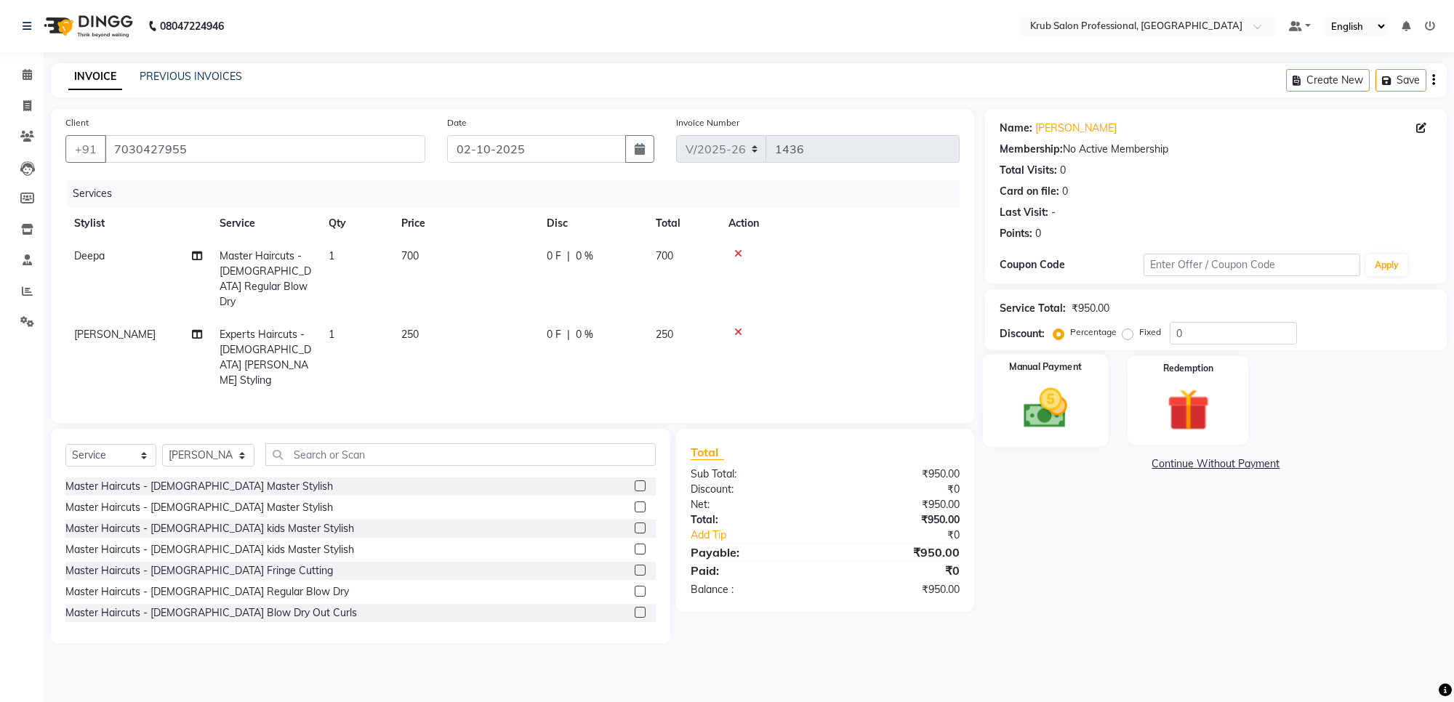
click at [1041, 380] on div "Manual Payment" at bounding box center [1046, 401] width 126 height 92
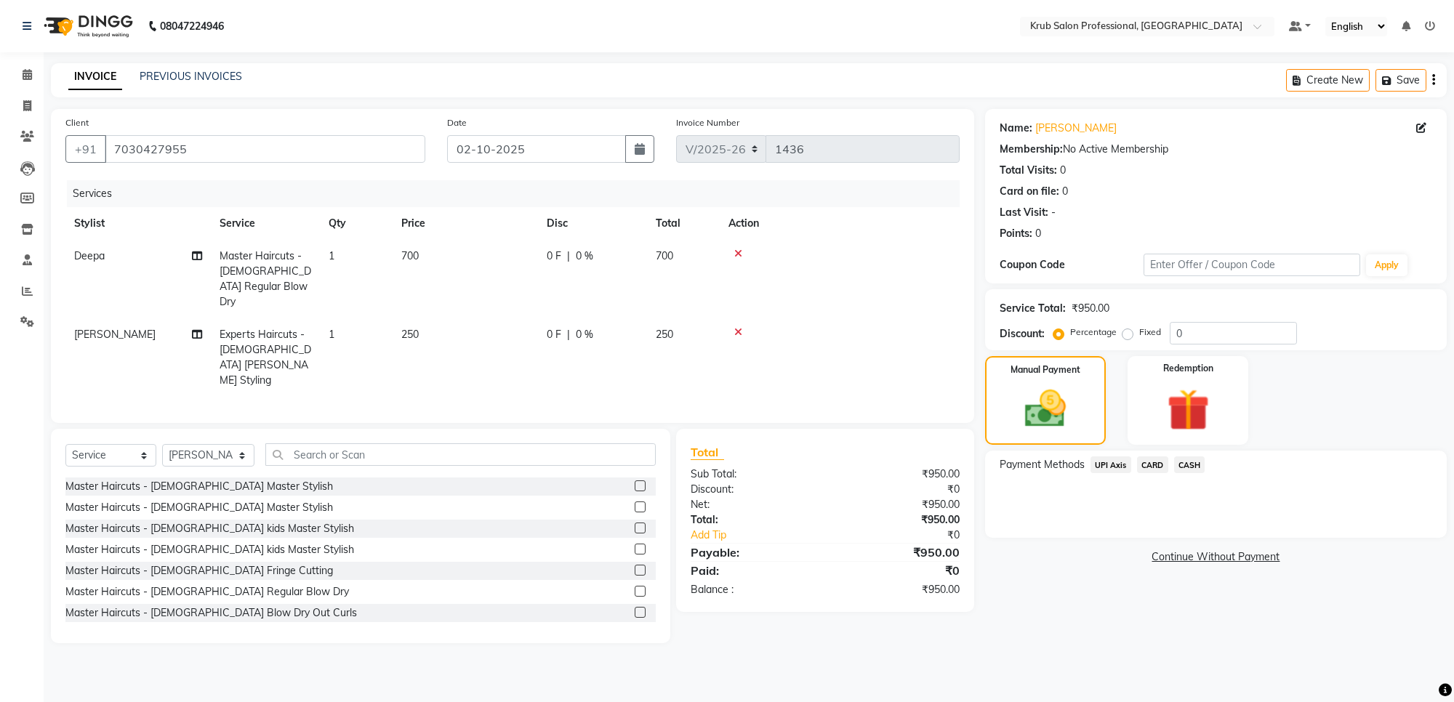
click at [1089, 462] on div "UPI Axis" at bounding box center [1108, 467] width 47 height 20
click at [1115, 464] on span "UPI Axis" at bounding box center [1111, 465] width 41 height 17
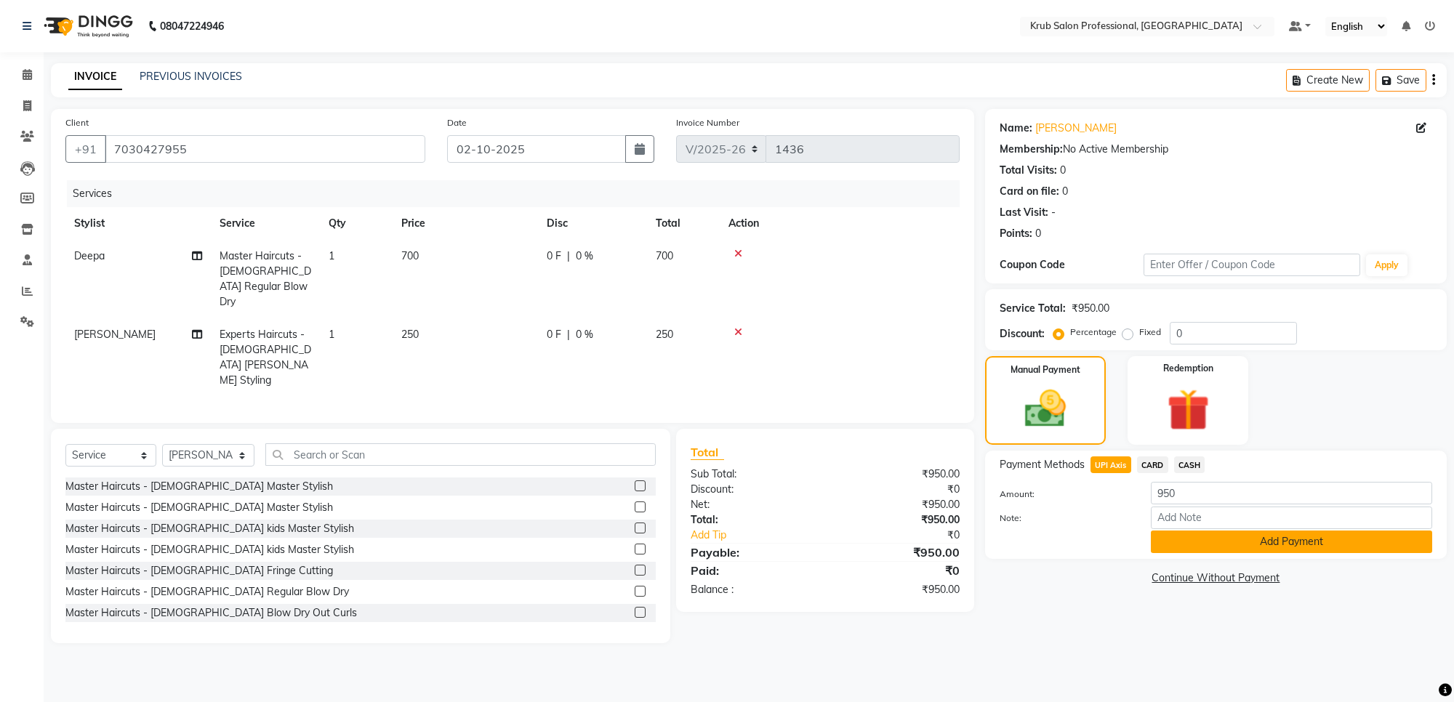
click at [1289, 547] on button "Add Payment" at bounding box center [1291, 542] width 281 height 23
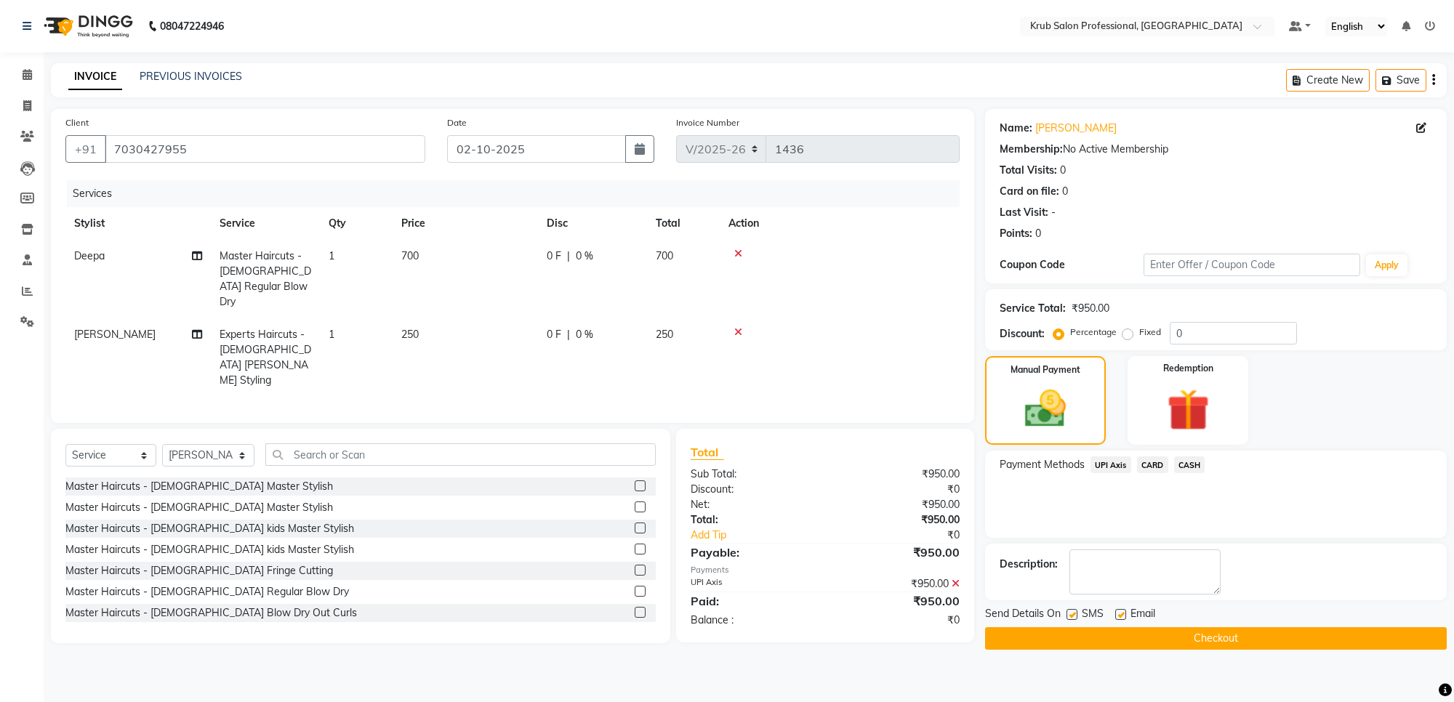
click at [1121, 618] on label at bounding box center [1120, 614] width 11 height 11
click at [1121, 618] on input "checkbox" at bounding box center [1119, 615] width 9 height 9
checkbox input "false"
click at [1124, 633] on button "Checkout" at bounding box center [1216, 639] width 462 height 23
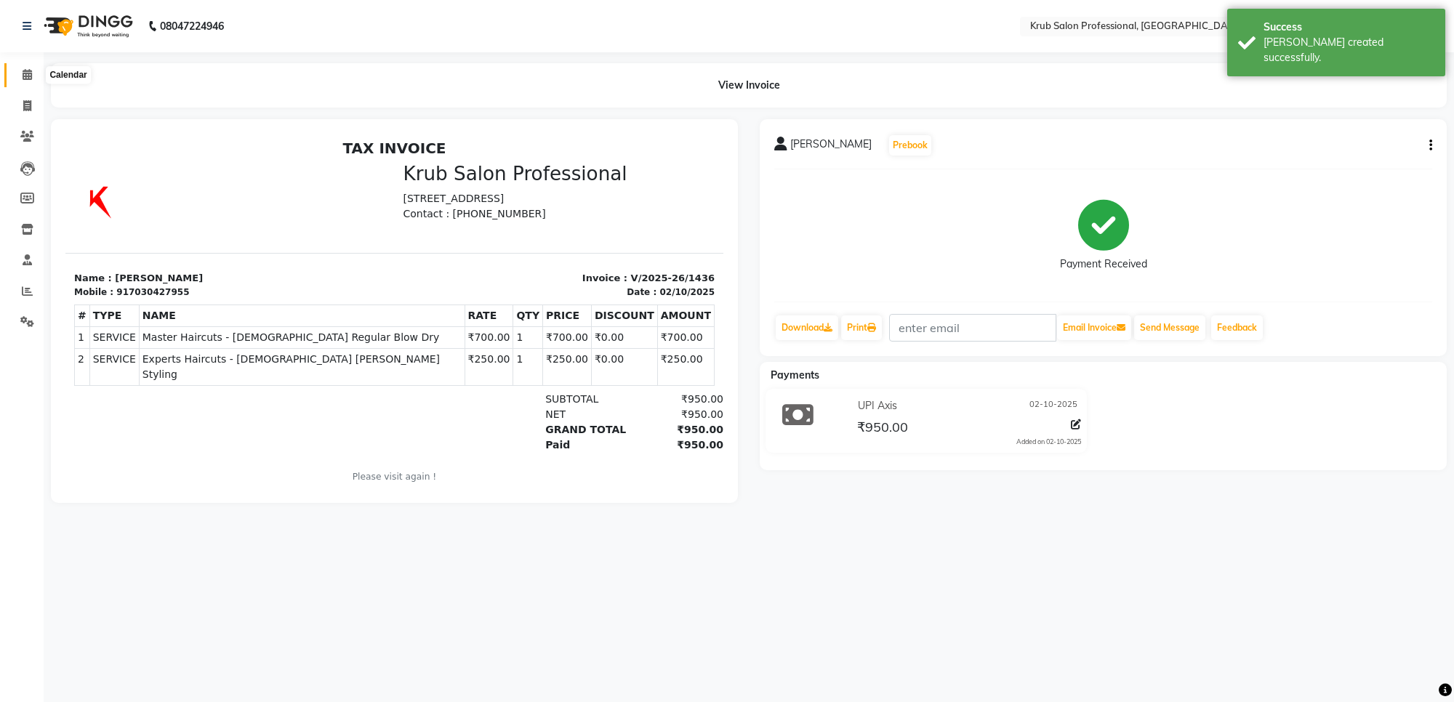
click at [31, 75] on span at bounding box center [27, 75] width 25 height 17
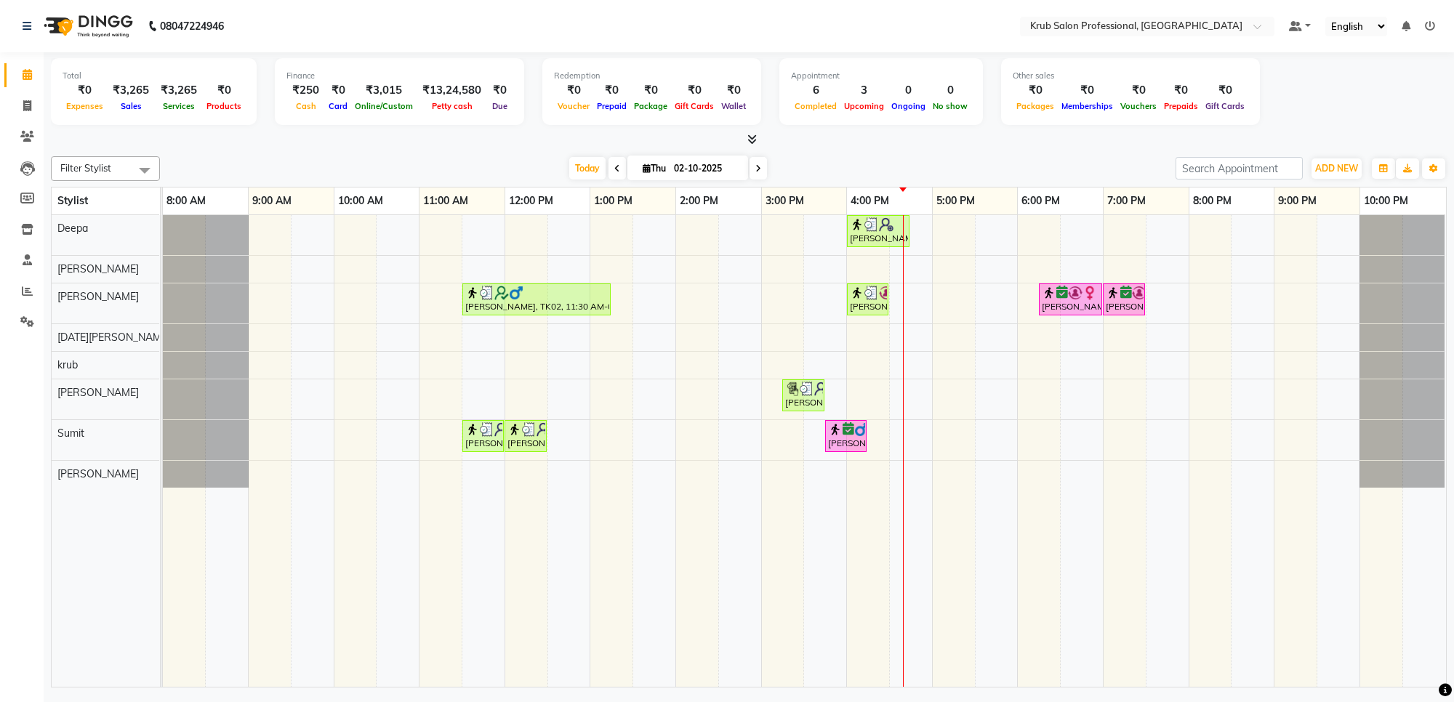
click at [756, 172] on icon at bounding box center [758, 168] width 6 height 9
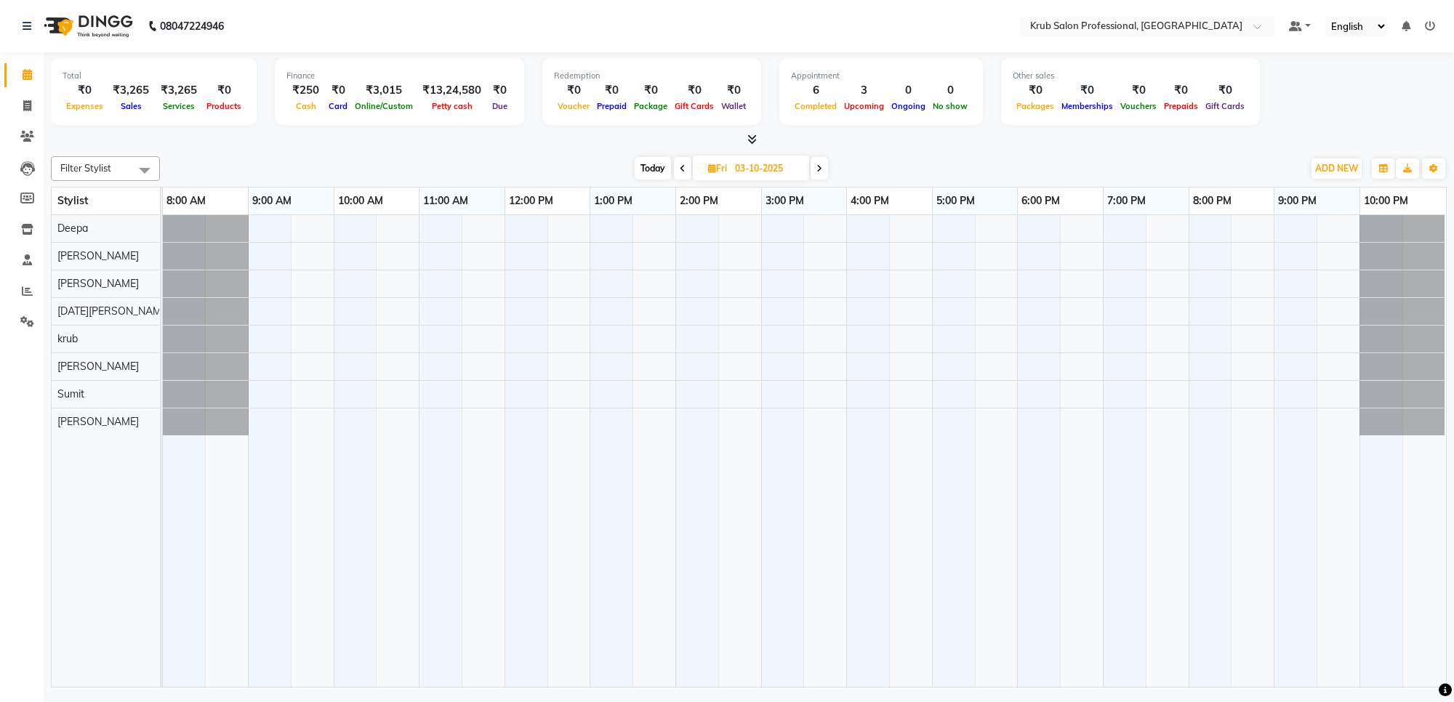
click at [687, 166] on span at bounding box center [682, 168] width 17 height 23
type input "02-10-2025"
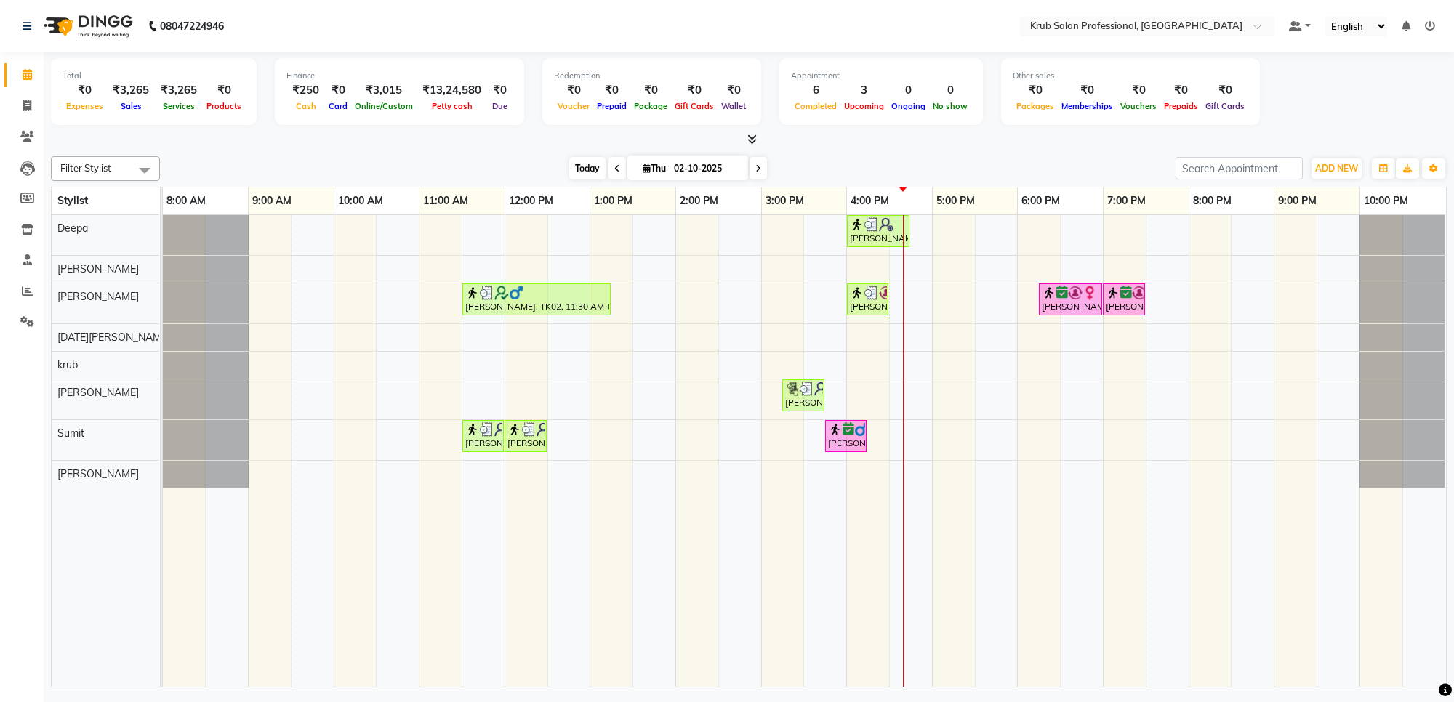
click at [589, 169] on span "Today" at bounding box center [587, 168] width 36 height 23
click at [17, 294] on span at bounding box center [27, 292] width 25 height 17
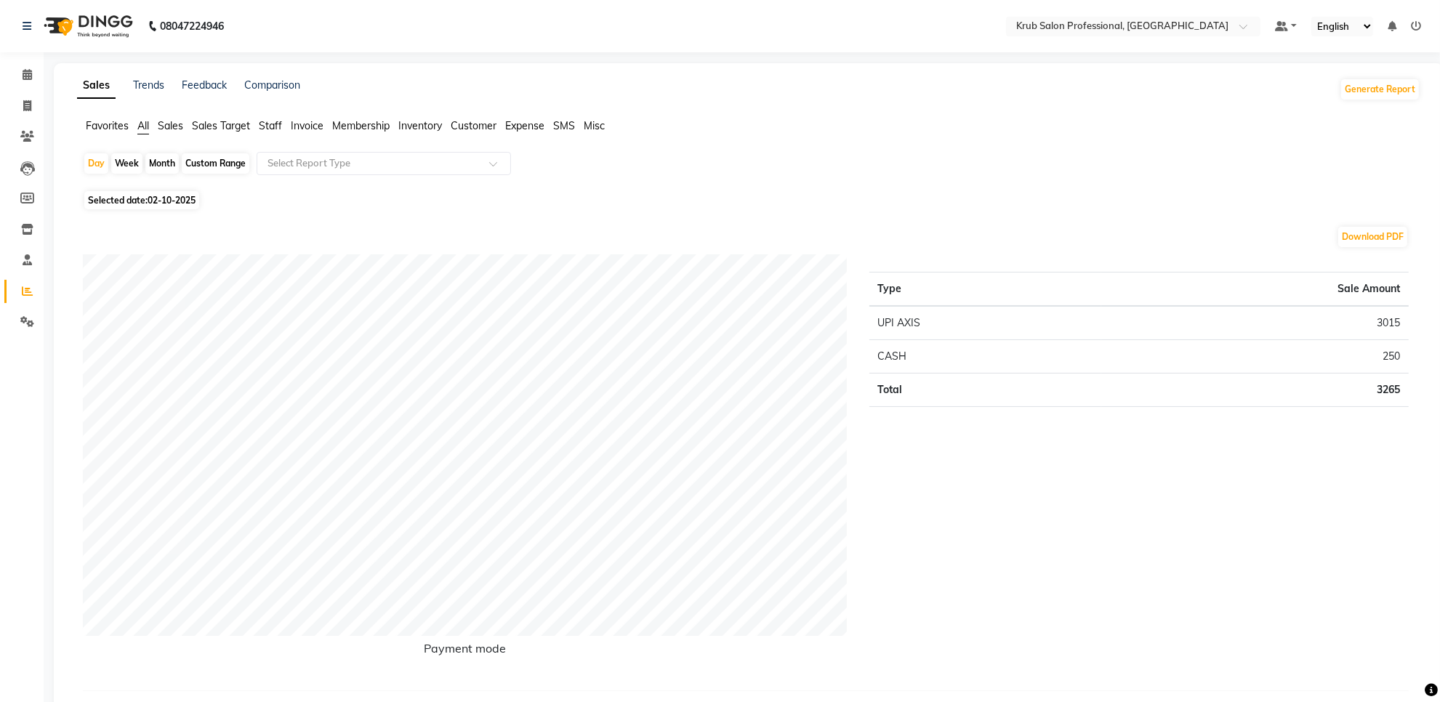
click at [160, 165] on div "Month" at bounding box center [161, 163] width 33 height 20
select select "10"
select select "2025"
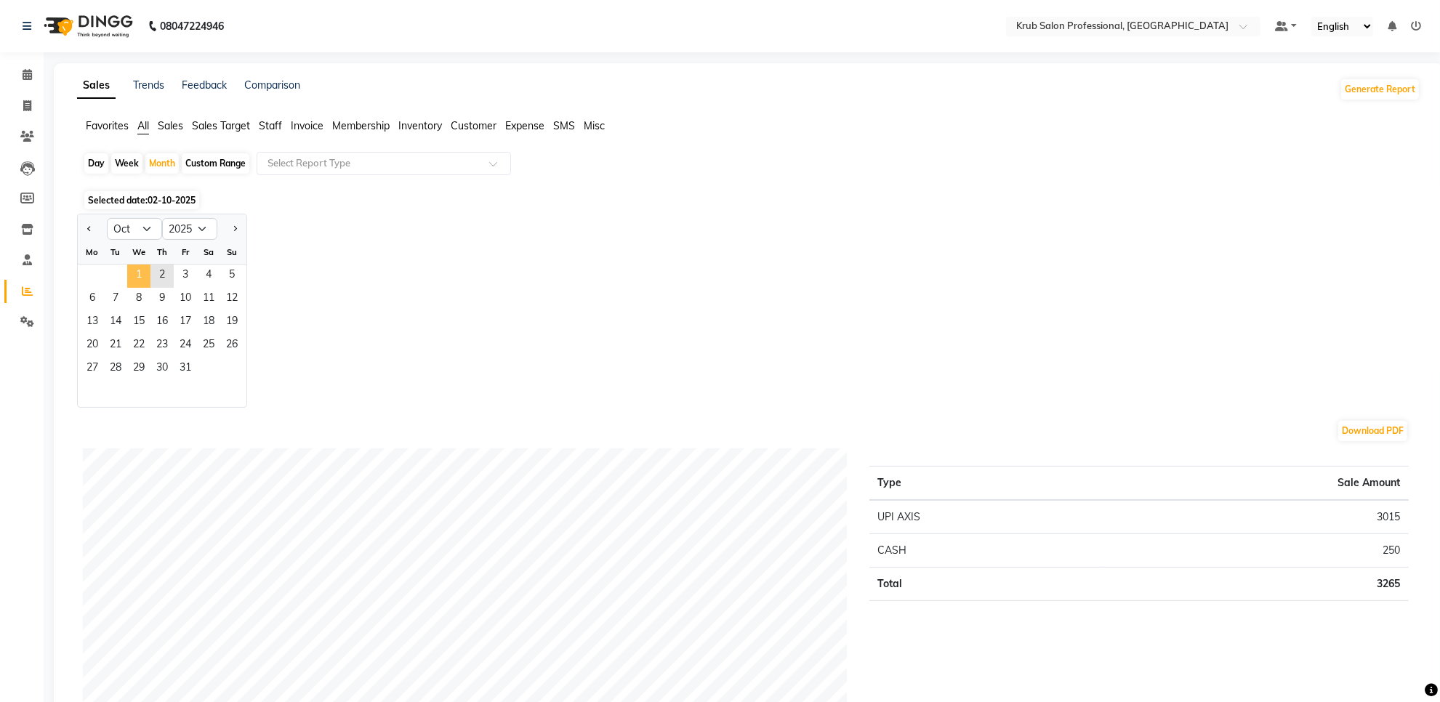
click at [146, 276] on span "1" at bounding box center [138, 276] width 23 height 23
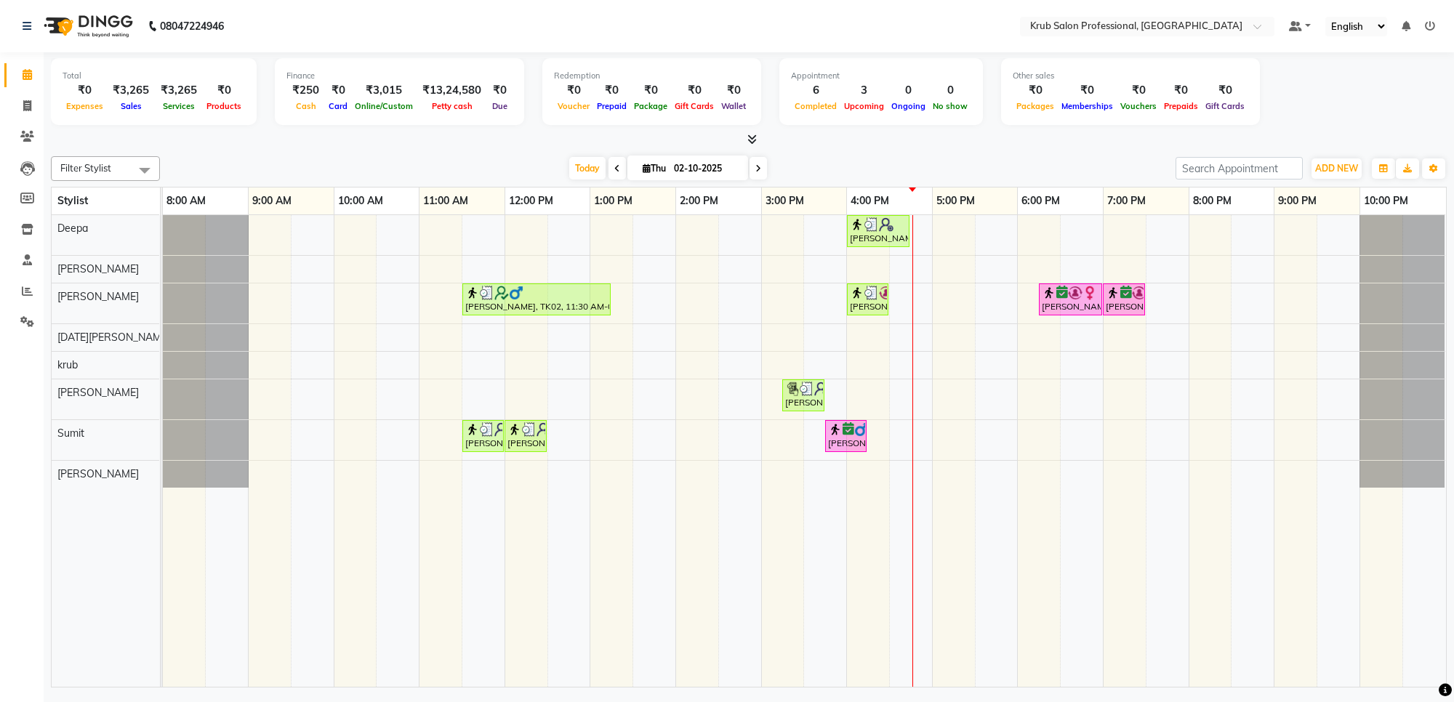
click at [969, 242] on div "vaidehi magare, TK06, 04:00 PM-04:45 PM, Master Haircuts - female Regular Blow …" at bounding box center [804, 451] width 1283 height 472
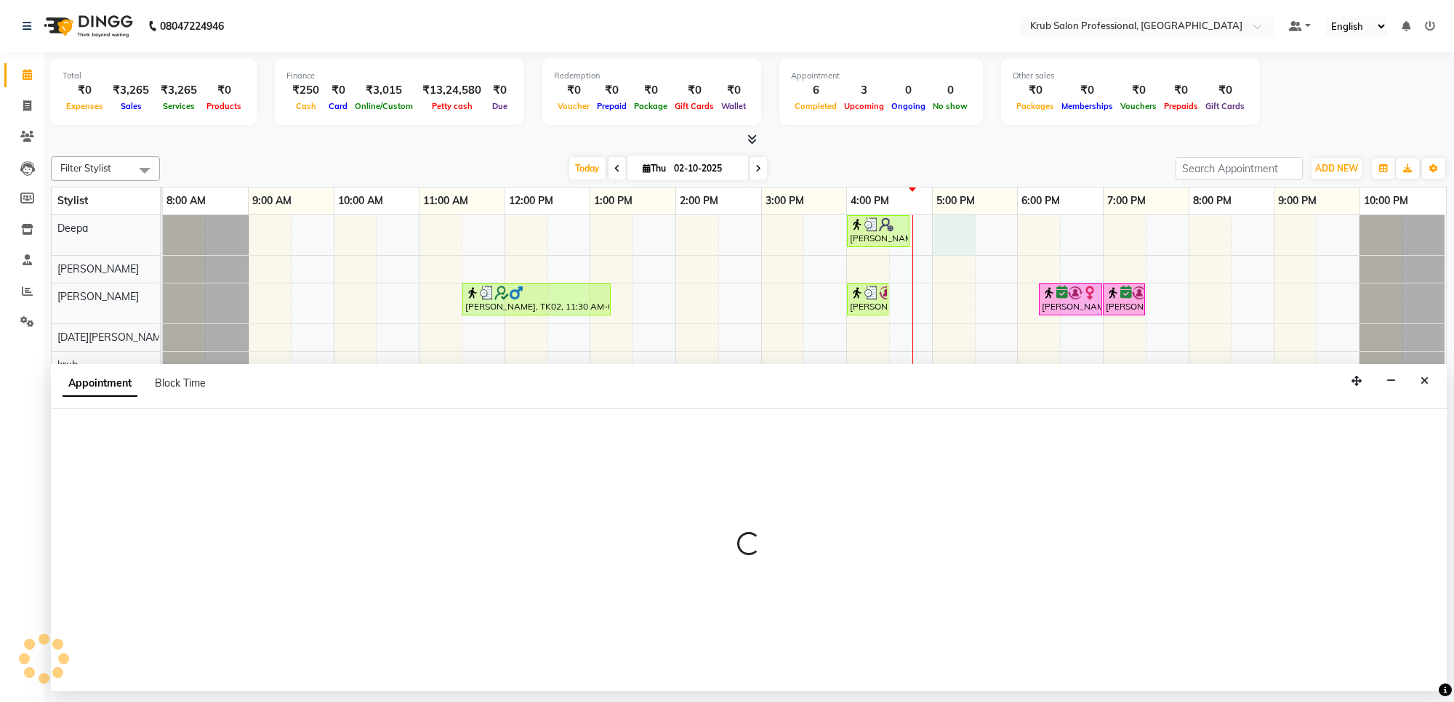
select select "66022"
select select "1020"
select select "tentative"
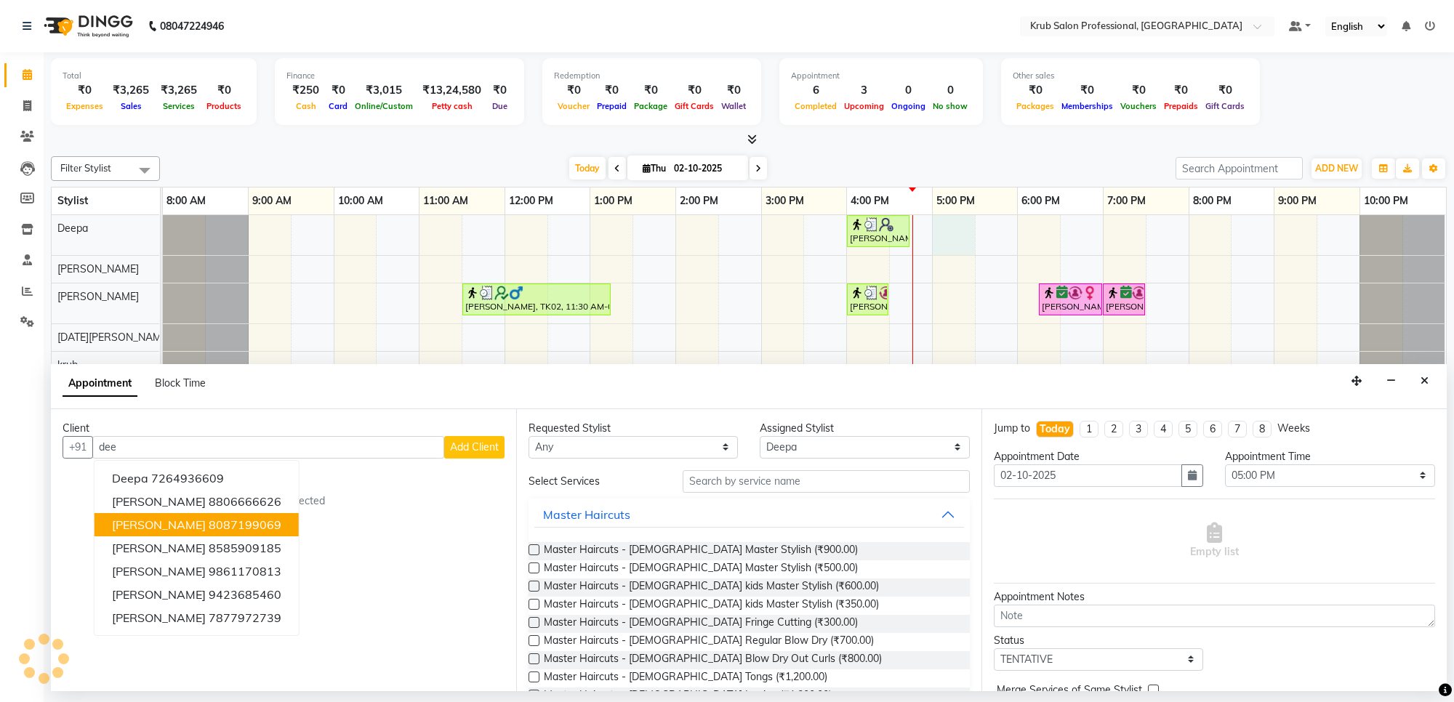
click at [224, 518] on ngb-highlight "8087199069" at bounding box center [245, 525] width 73 height 15
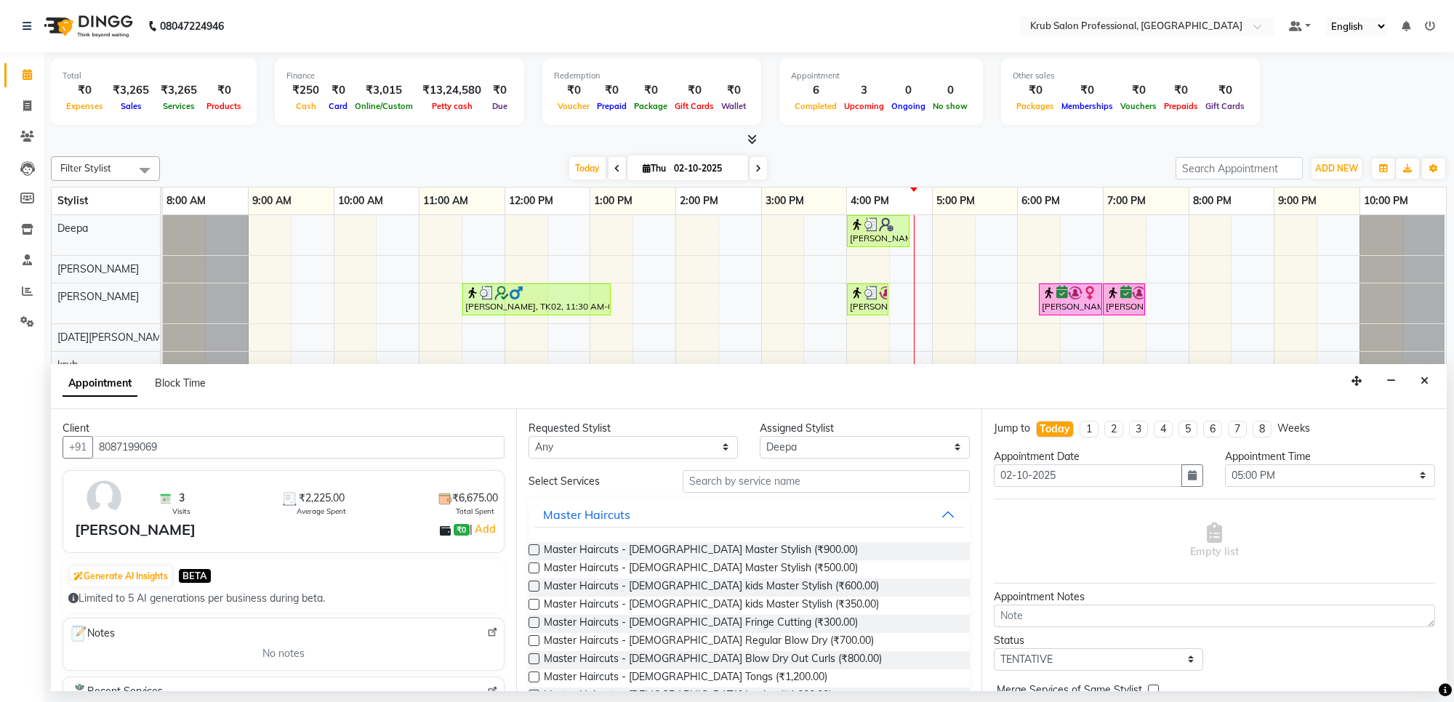
type input "8087199069"
click at [702, 481] on input "text" at bounding box center [826, 481] width 287 height 23
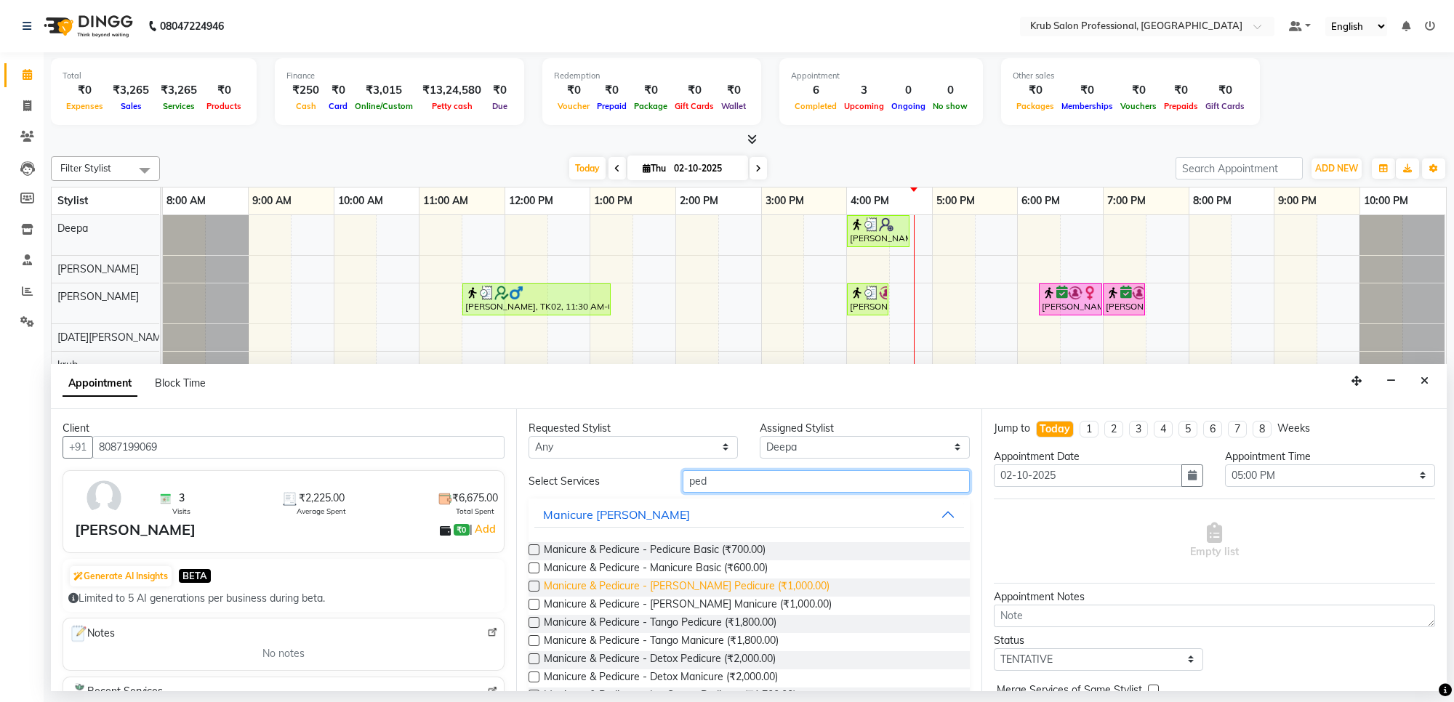
type input "ped"
click at [751, 582] on span "Manicure & Pedicure - LYN Pedicure (₹1,000.00)" at bounding box center [687, 588] width 286 height 18
checkbox input "false"
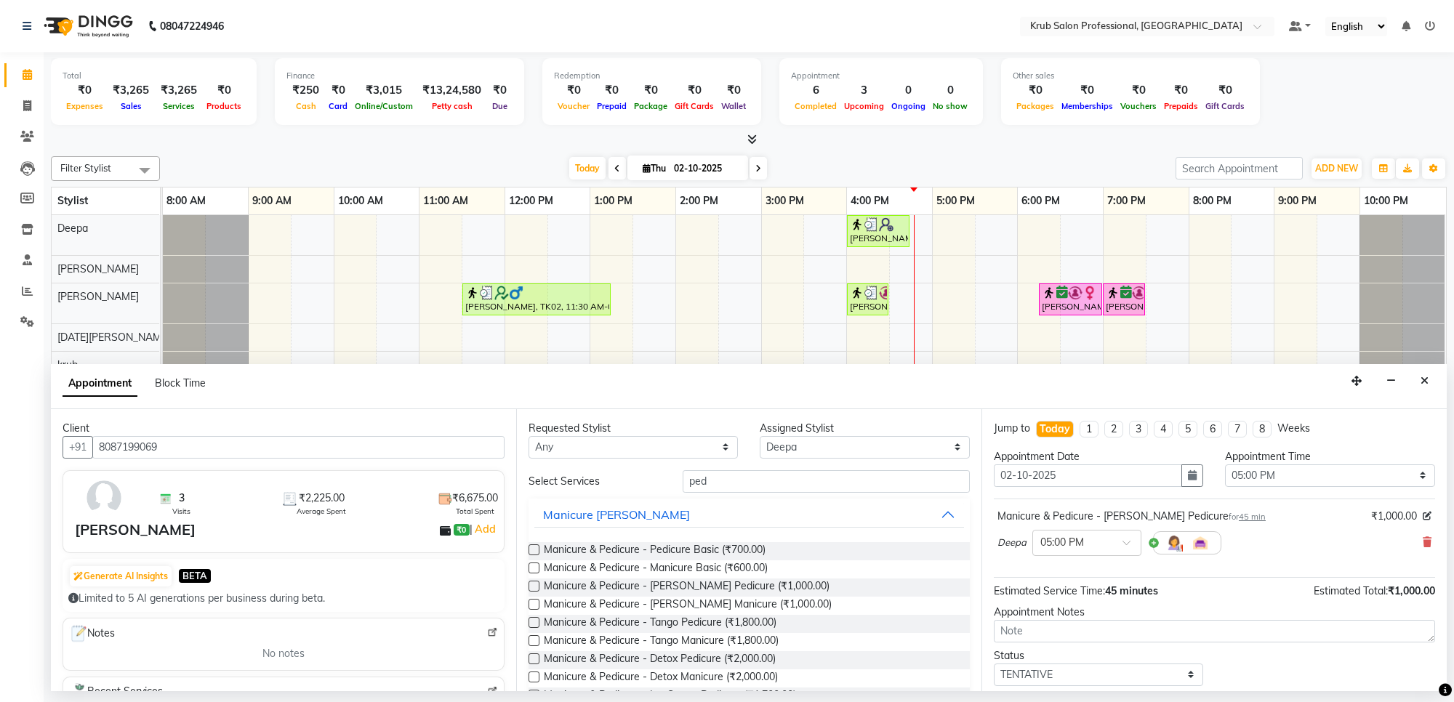
scroll to position [87, 0]
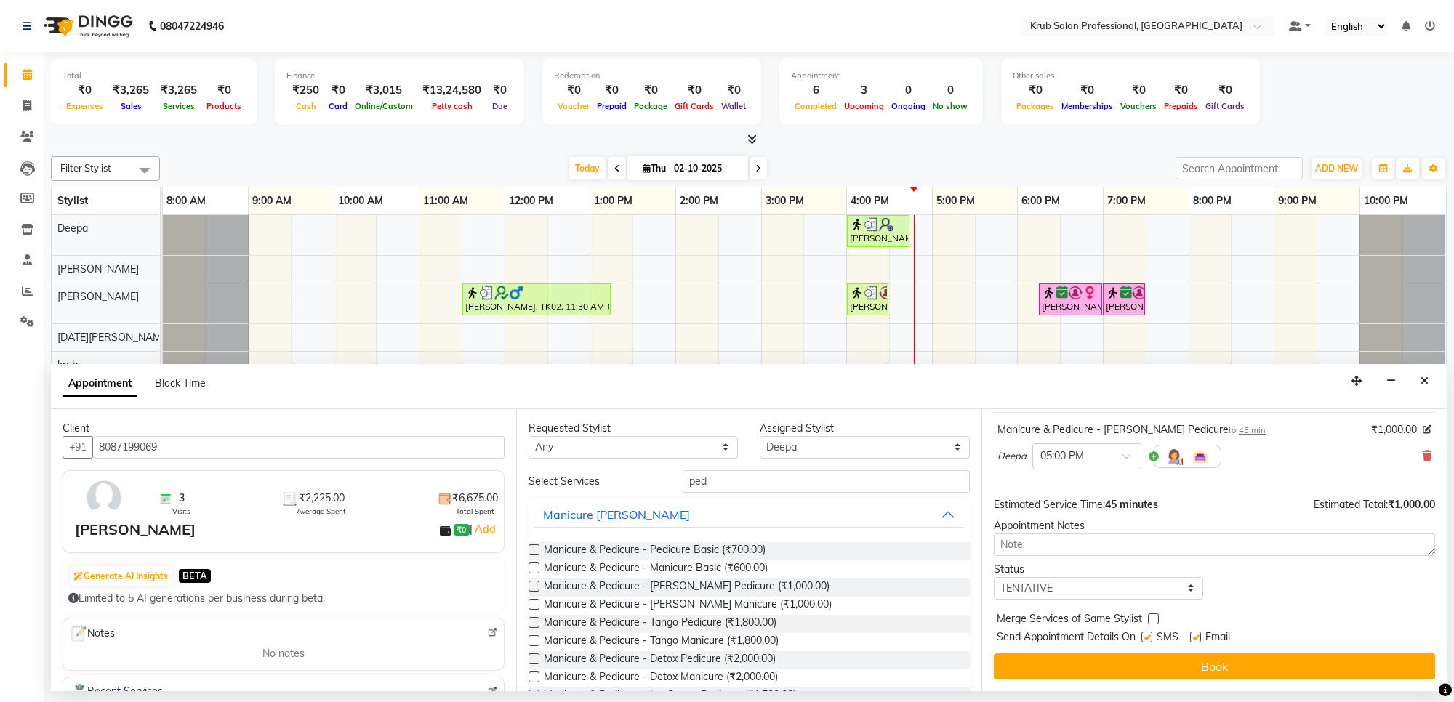
click at [1196, 640] on label at bounding box center [1195, 637] width 11 height 11
click at [1196, 640] on input "checkbox" at bounding box center [1194, 638] width 9 height 9
checkbox input "false"
click at [1118, 591] on select "Select TENTATIVE CONFIRM CHECK-IN UPCOMING" at bounding box center [1098, 588] width 209 height 23
select select "confirm booking"
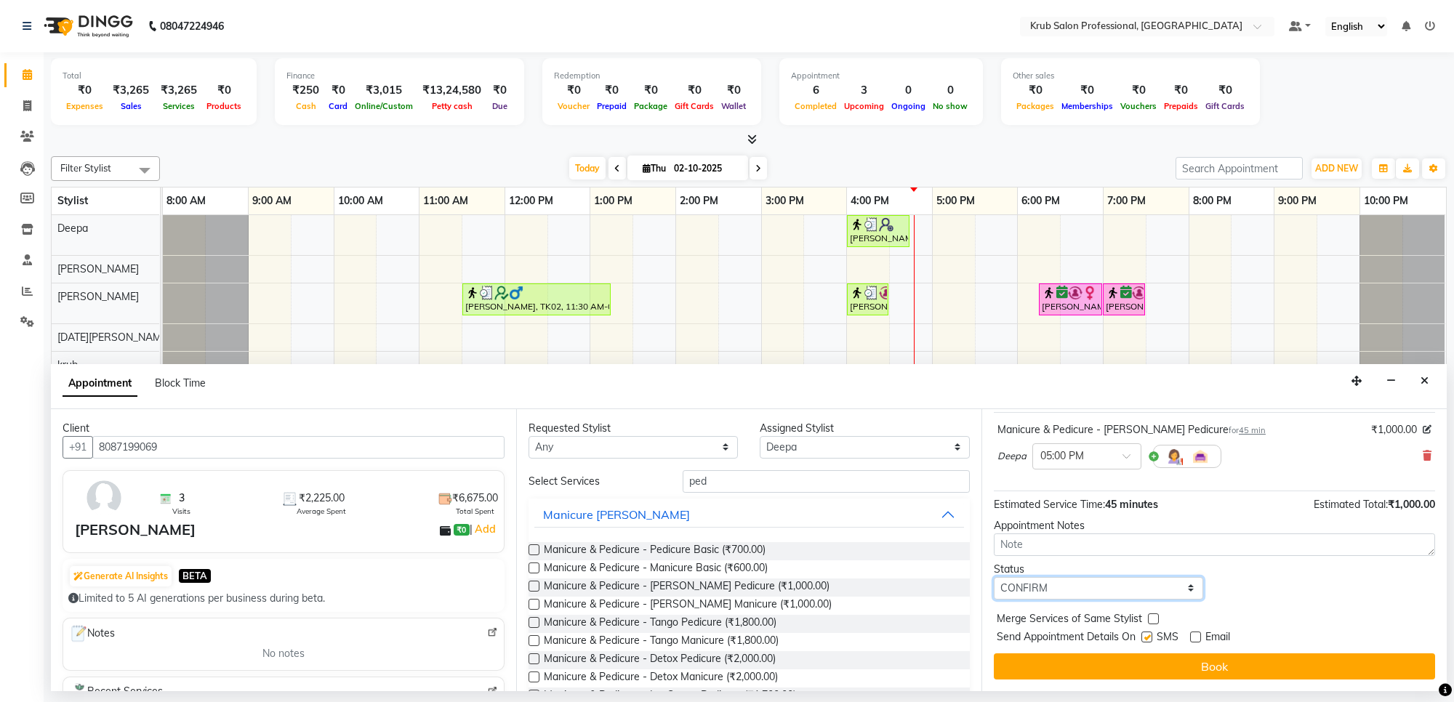
click at [994, 577] on select "Select TENTATIVE CONFIRM CHECK-IN UPCOMING" at bounding box center [1098, 588] width 209 height 23
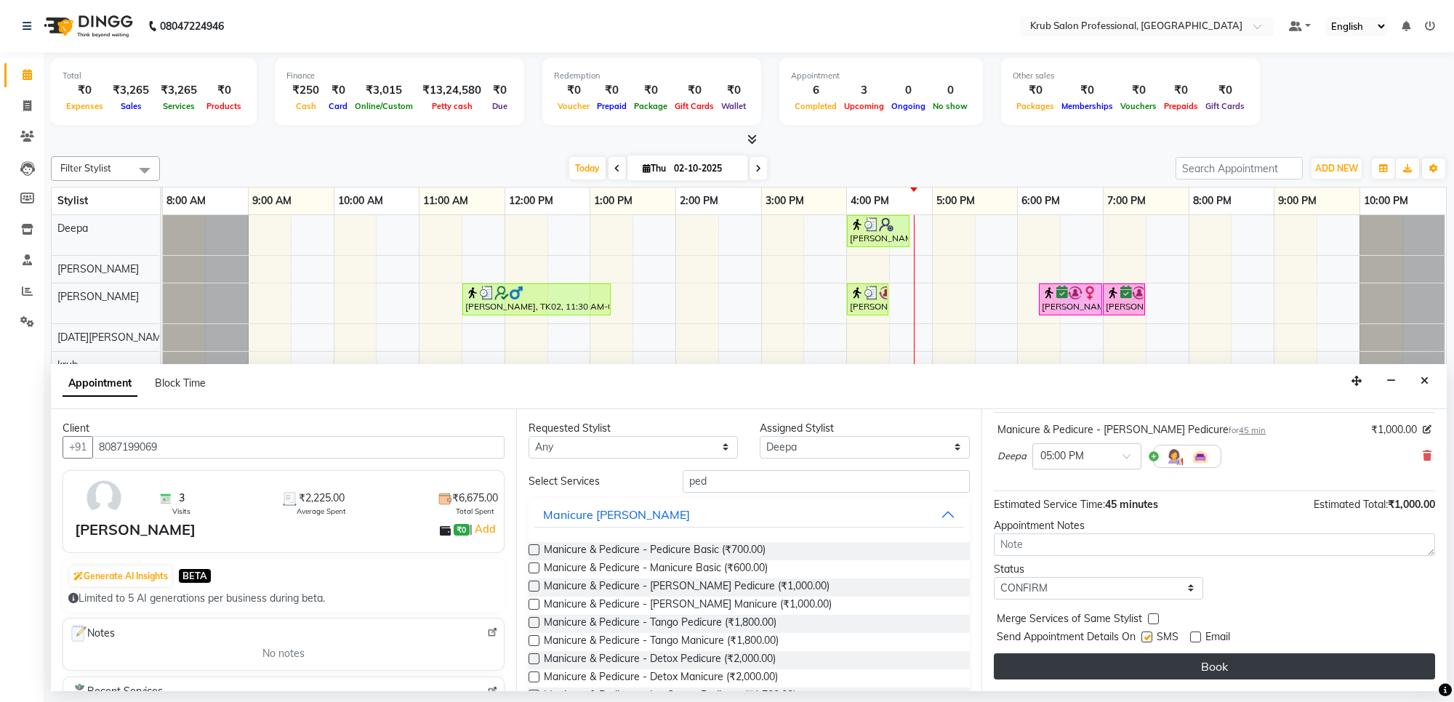
click at [1146, 662] on button "Book" at bounding box center [1214, 667] width 441 height 26
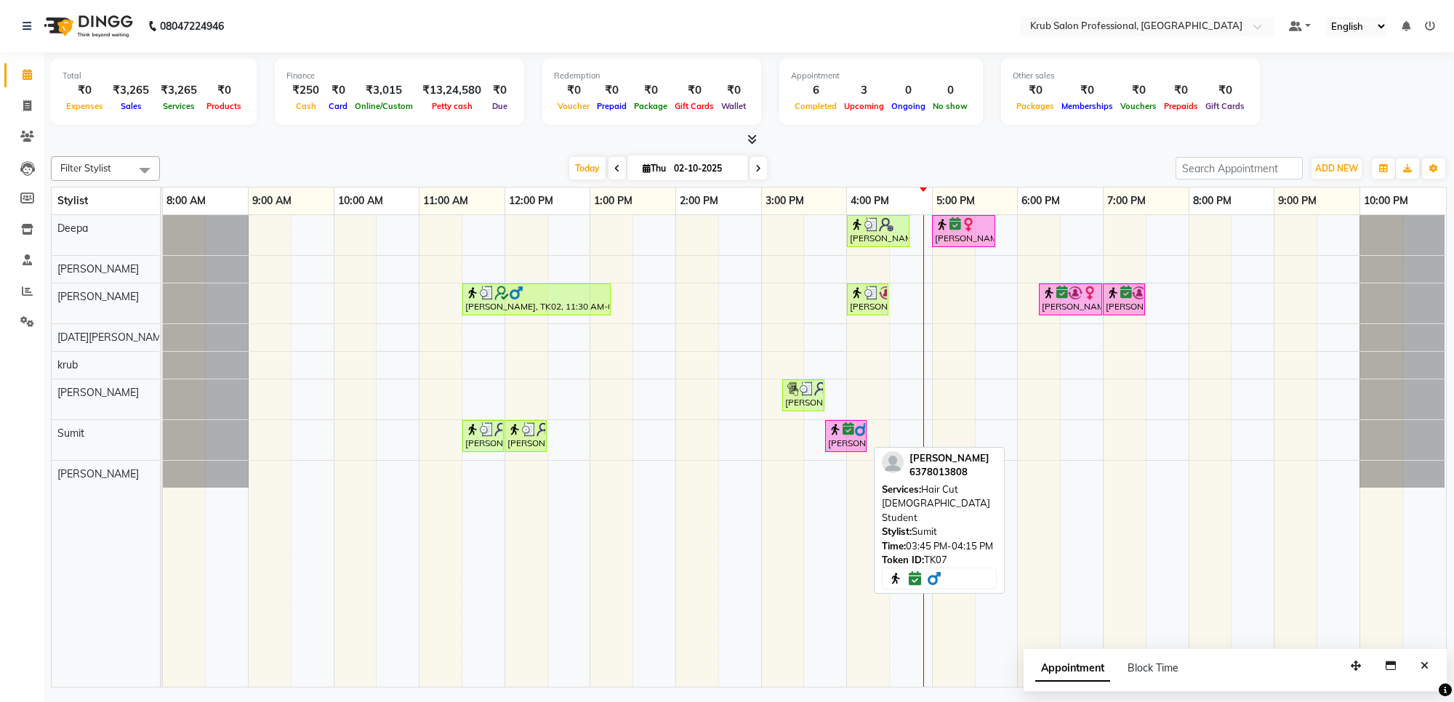
click at [851, 444] on div "[PERSON_NAME], TK07, 03:45 PM-04:15 PM, Hair Cut [DEMOGRAPHIC_DATA] Student" at bounding box center [846, 436] width 39 height 28
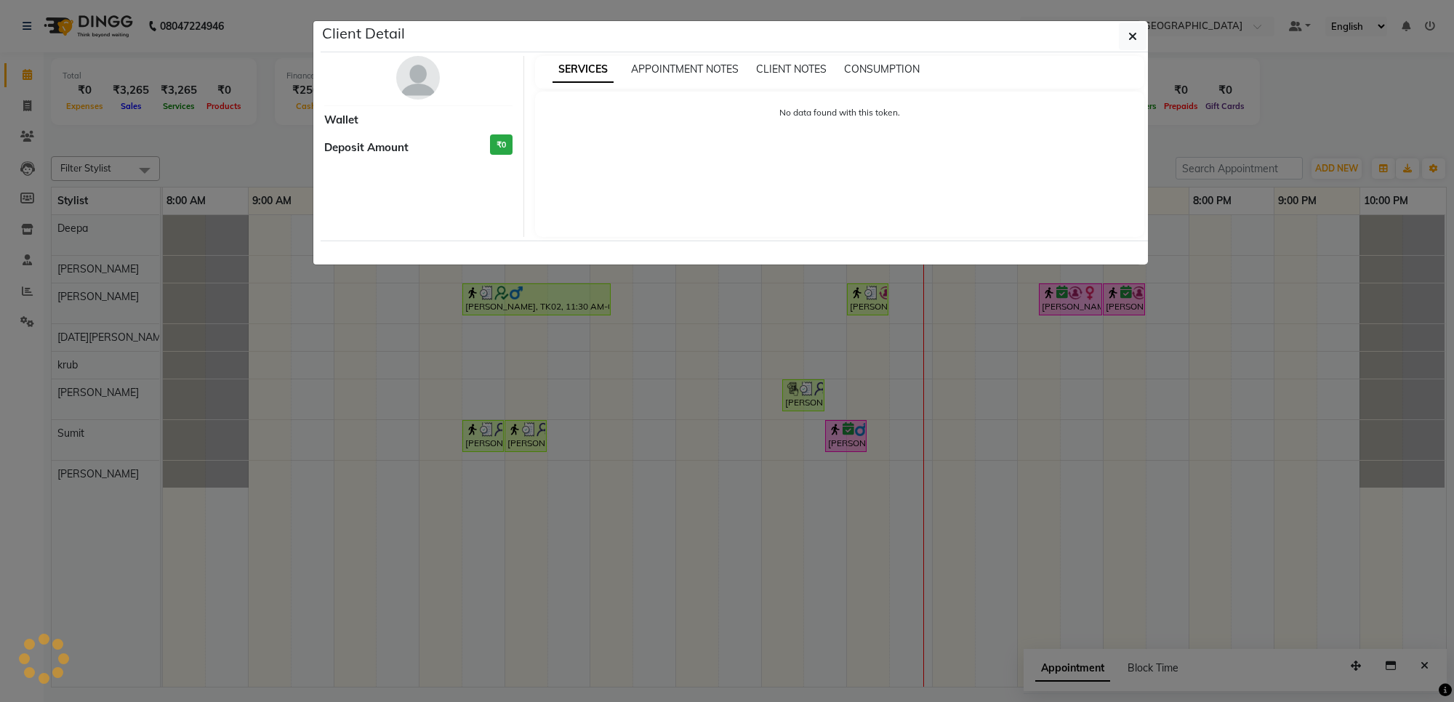
select select "6"
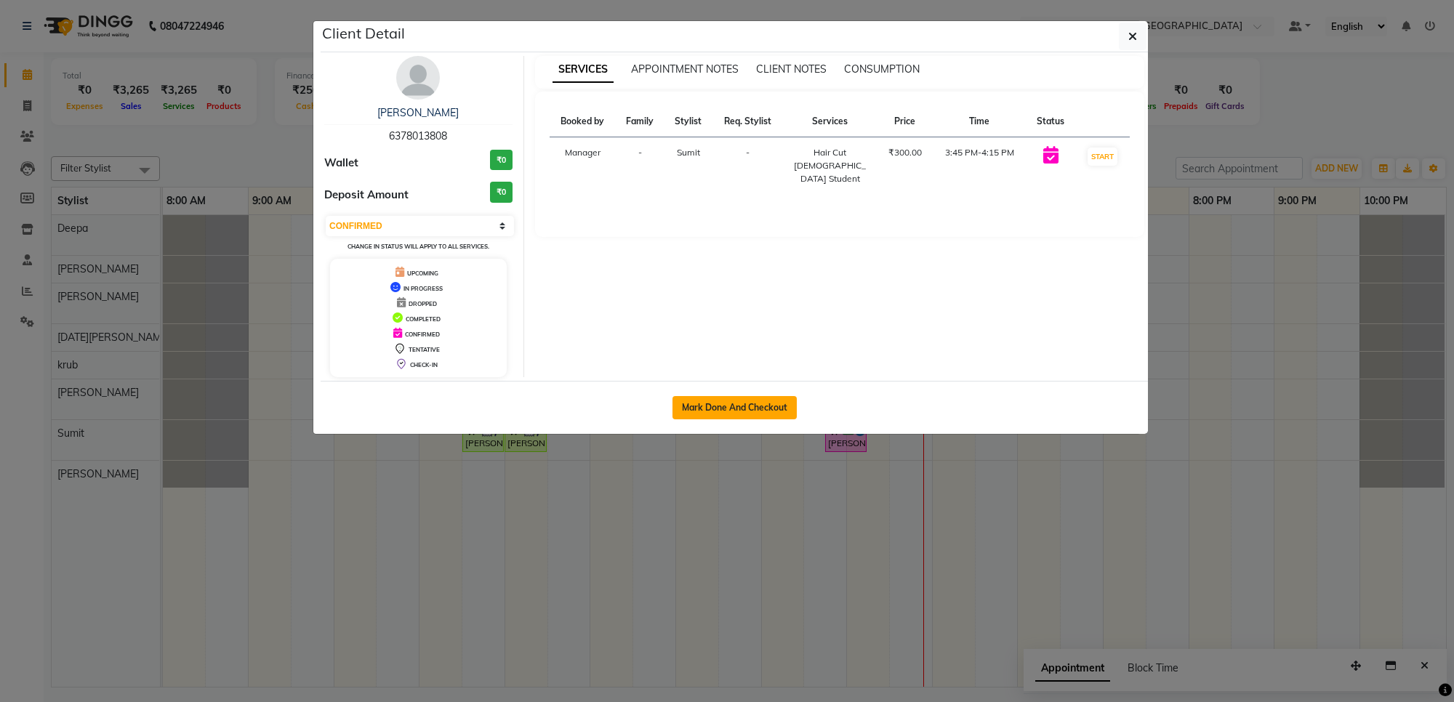
click at [749, 412] on button "Mark Done And Checkout" at bounding box center [735, 407] width 124 height 23
select select "7490"
select select "service"
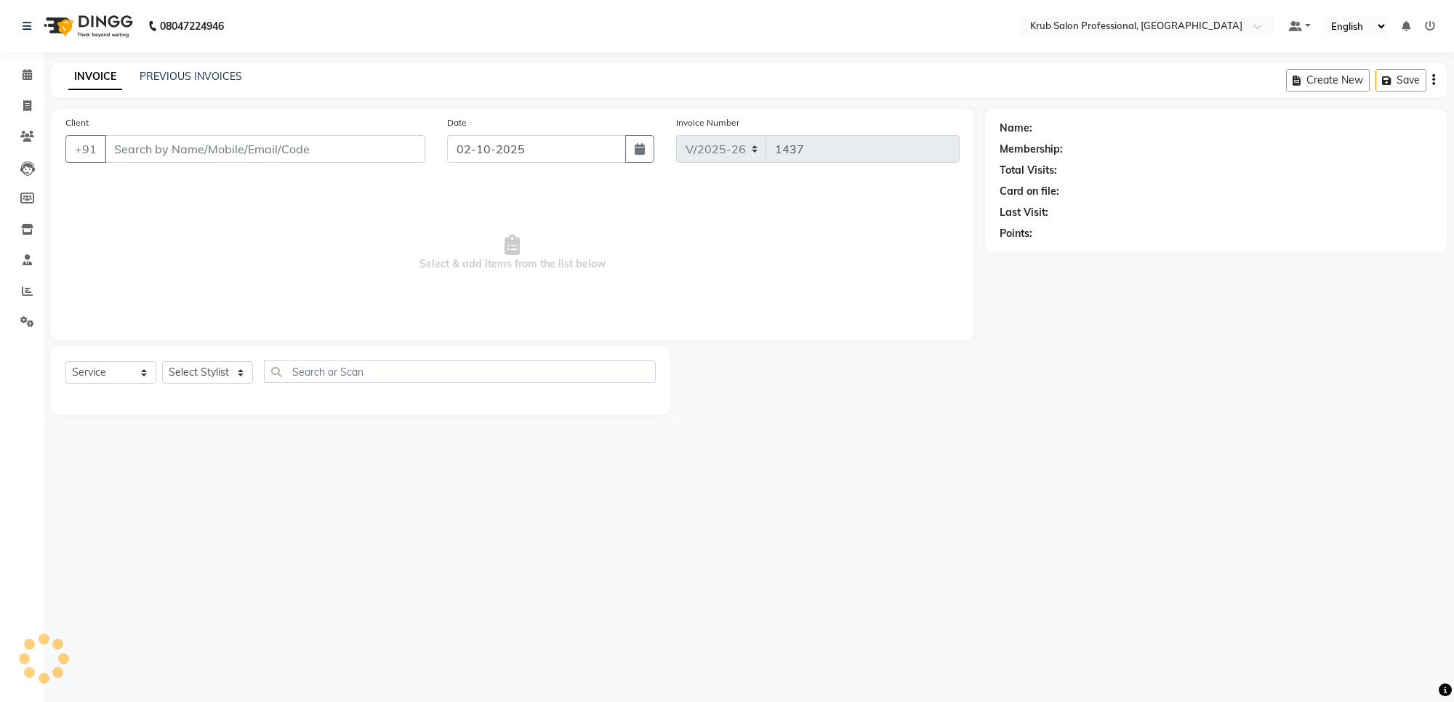
type input "6378013808"
select select "92158"
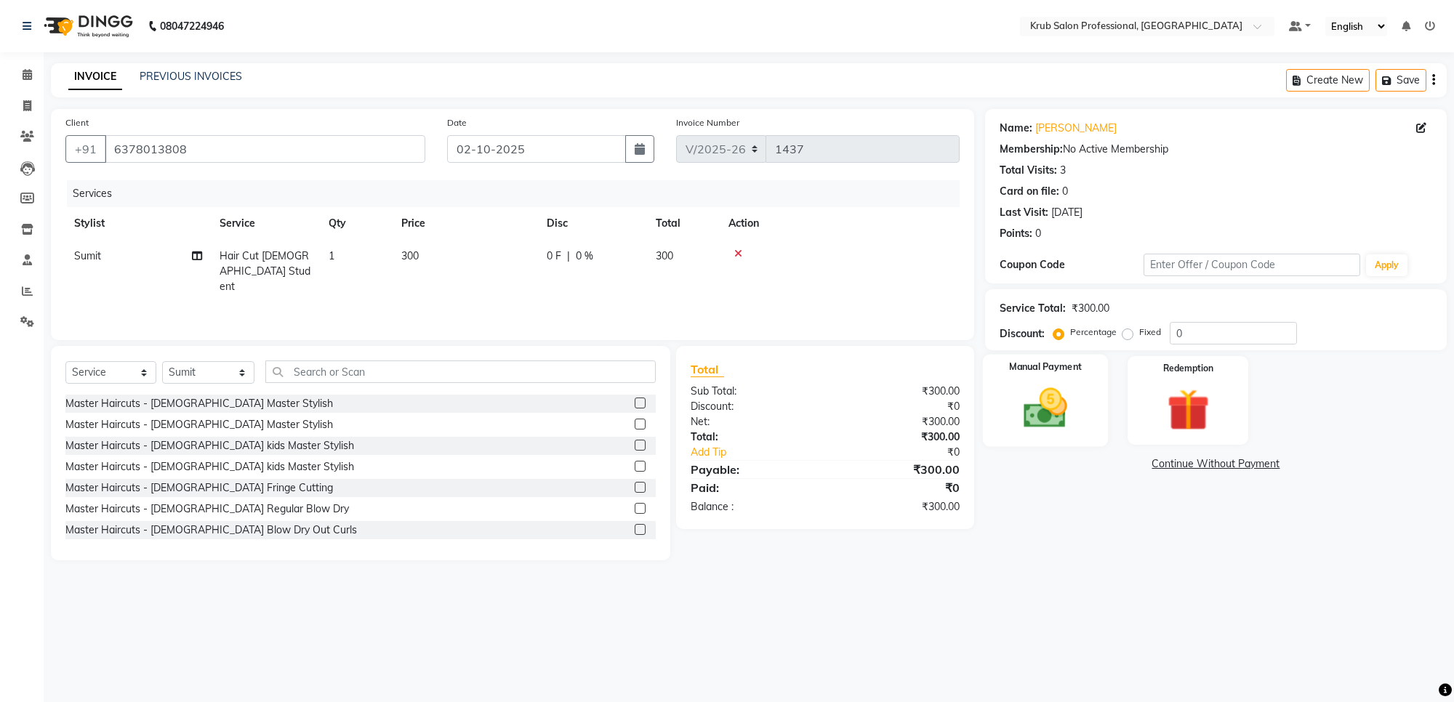
click at [1059, 395] on img at bounding box center [1045, 408] width 71 height 51
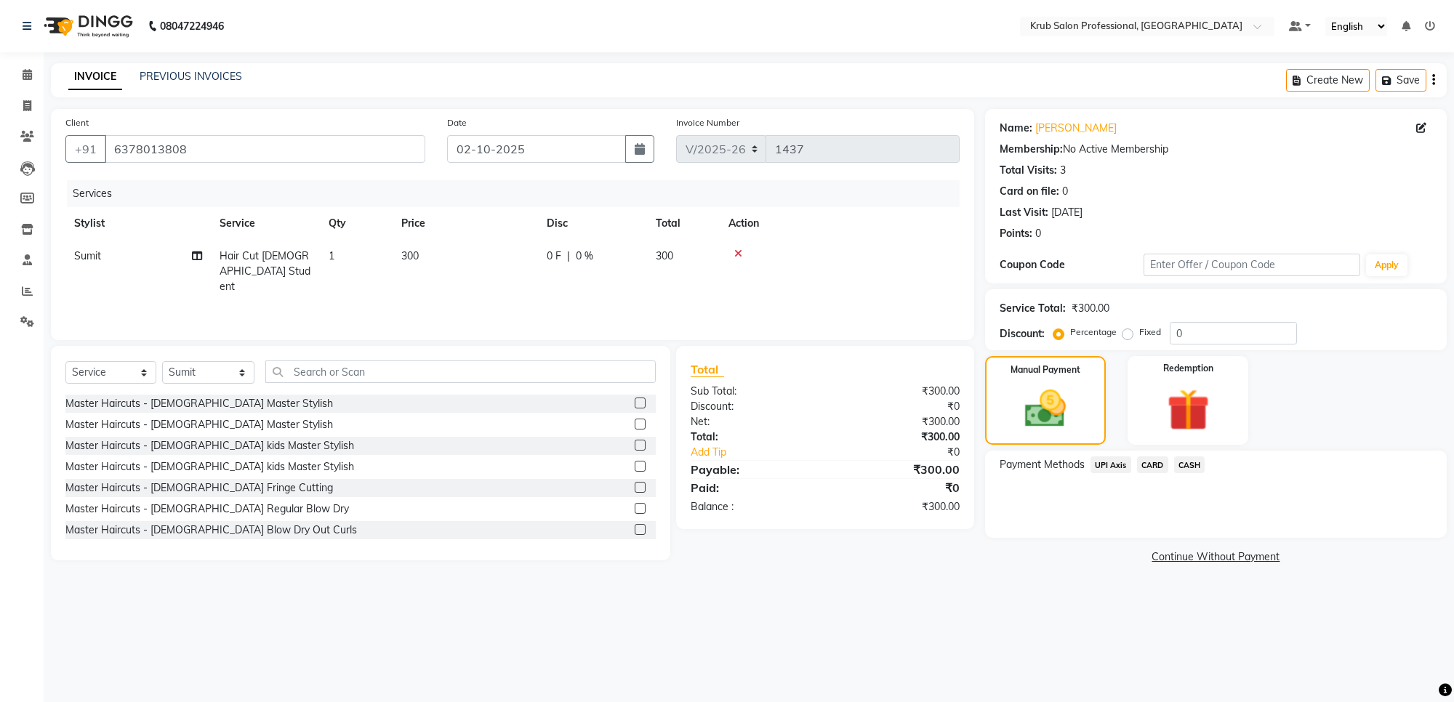
click at [1114, 464] on span "UPI Axis" at bounding box center [1111, 465] width 41 height 17
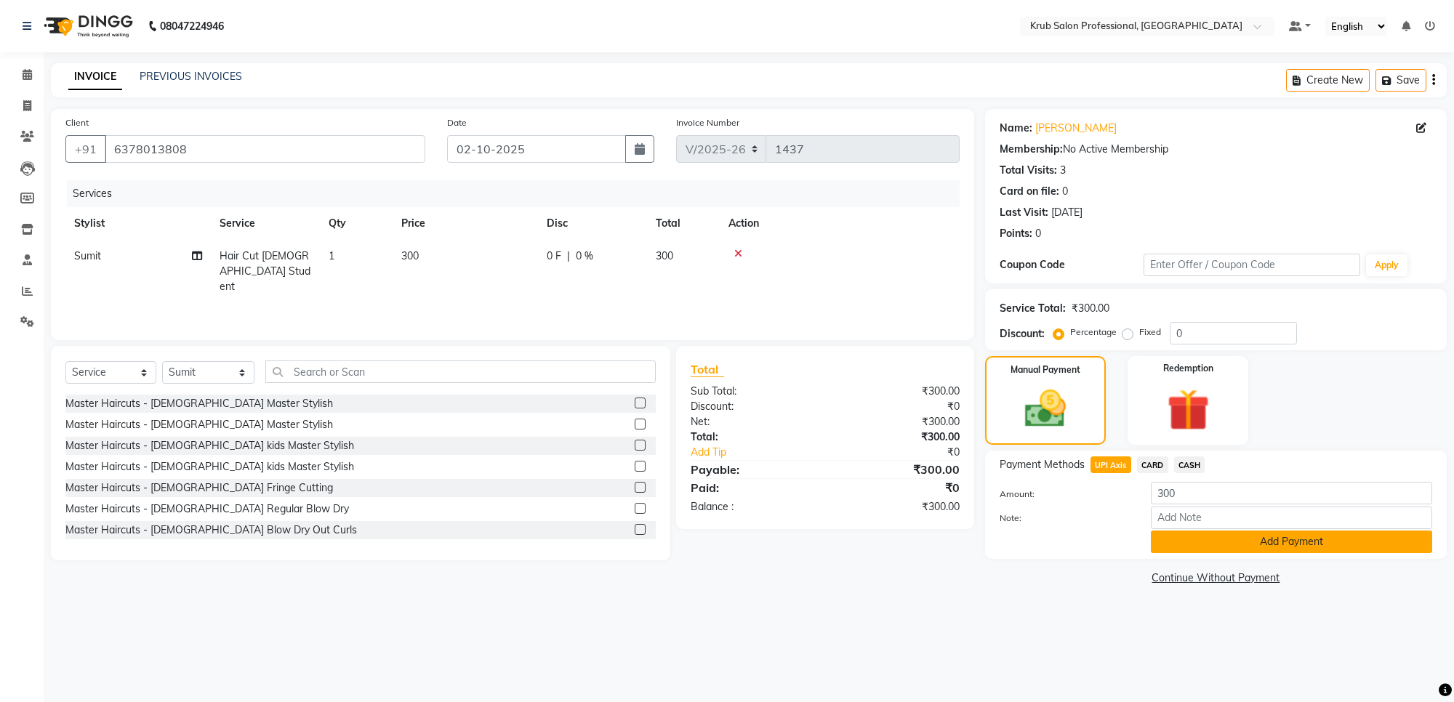
click at [1298, 540] on button "Add Payment" at bounding box center [1291, 542] width 281 height 23
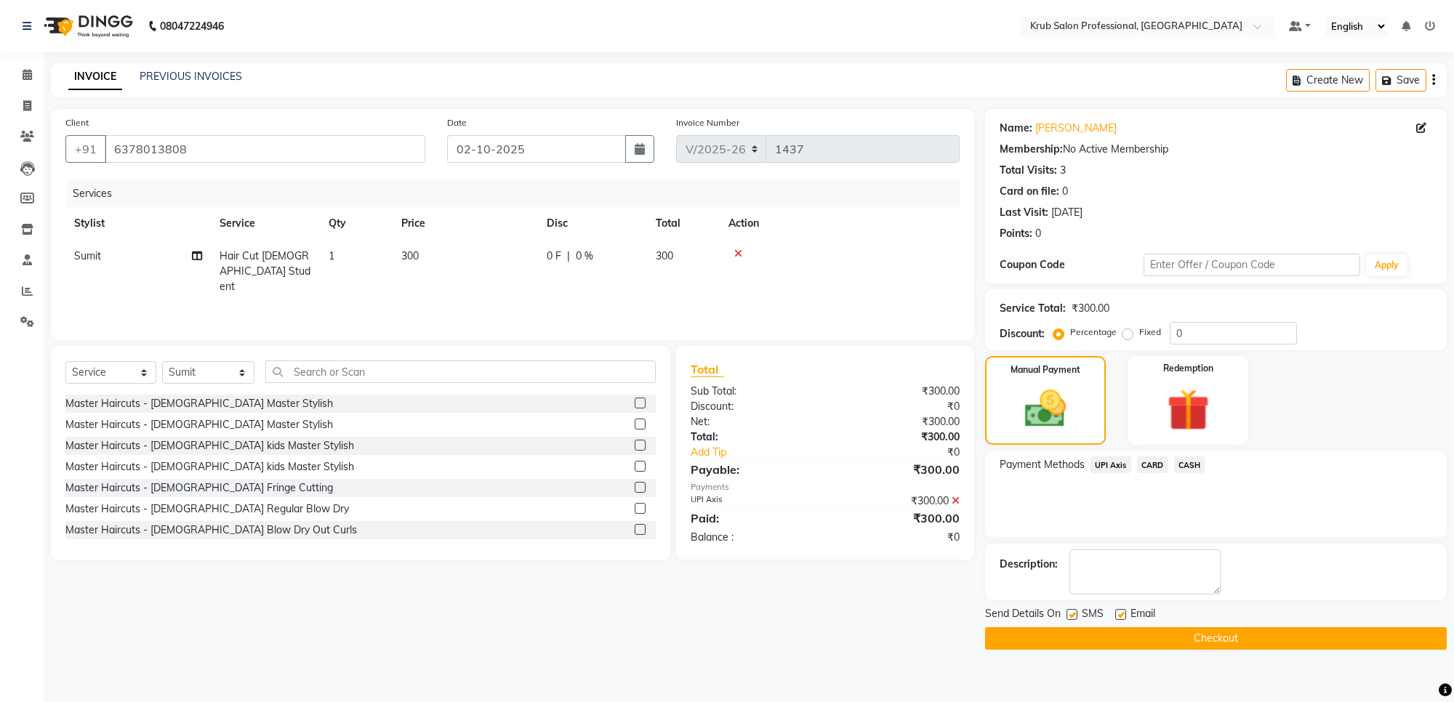
click at [1120, 612] on label at bounding box center [1120, 614] width 11 height 11
click at [1120, 612] on input "checkbox" at bounding box center [1119, 615] width 9 height 9
checkbox input "false"
click at [1259, 641] on button "Checkout" at bounding box center [1216, 639] width 462 height 23
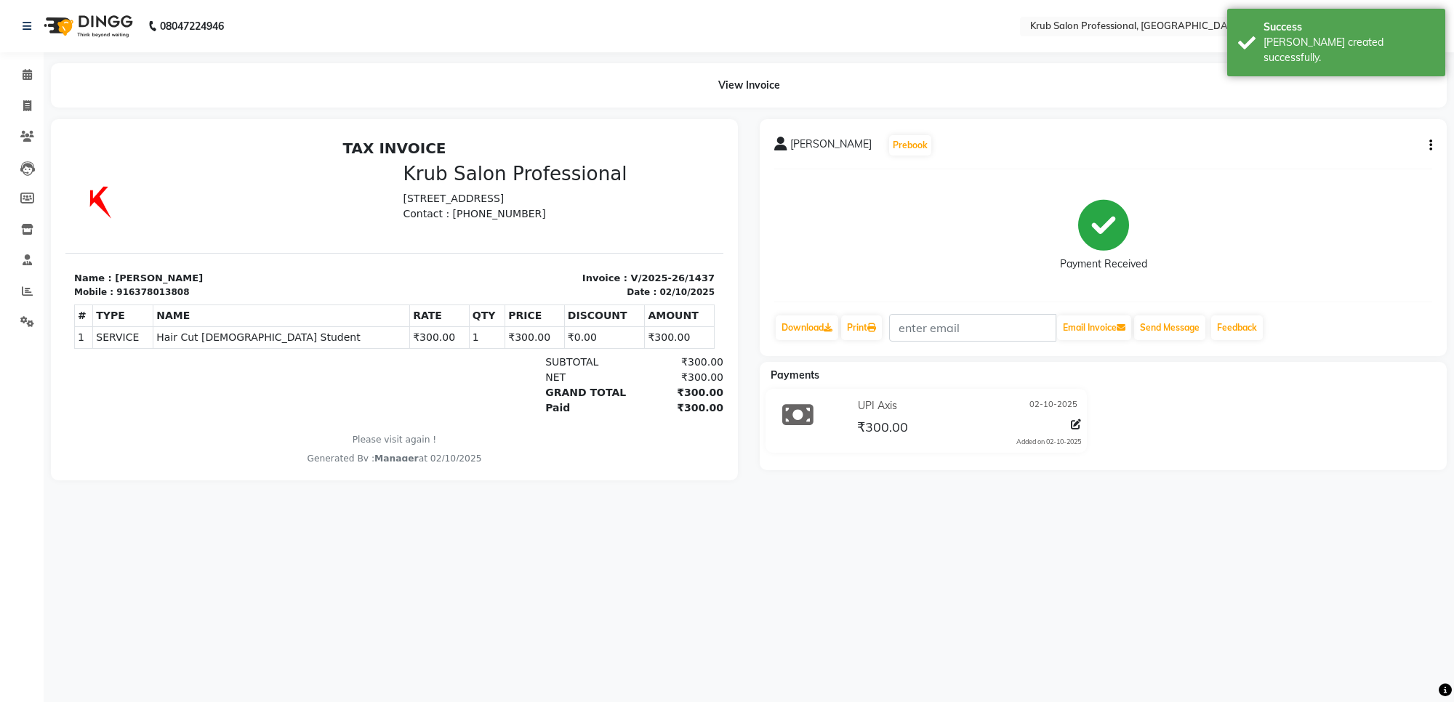
select select "service"
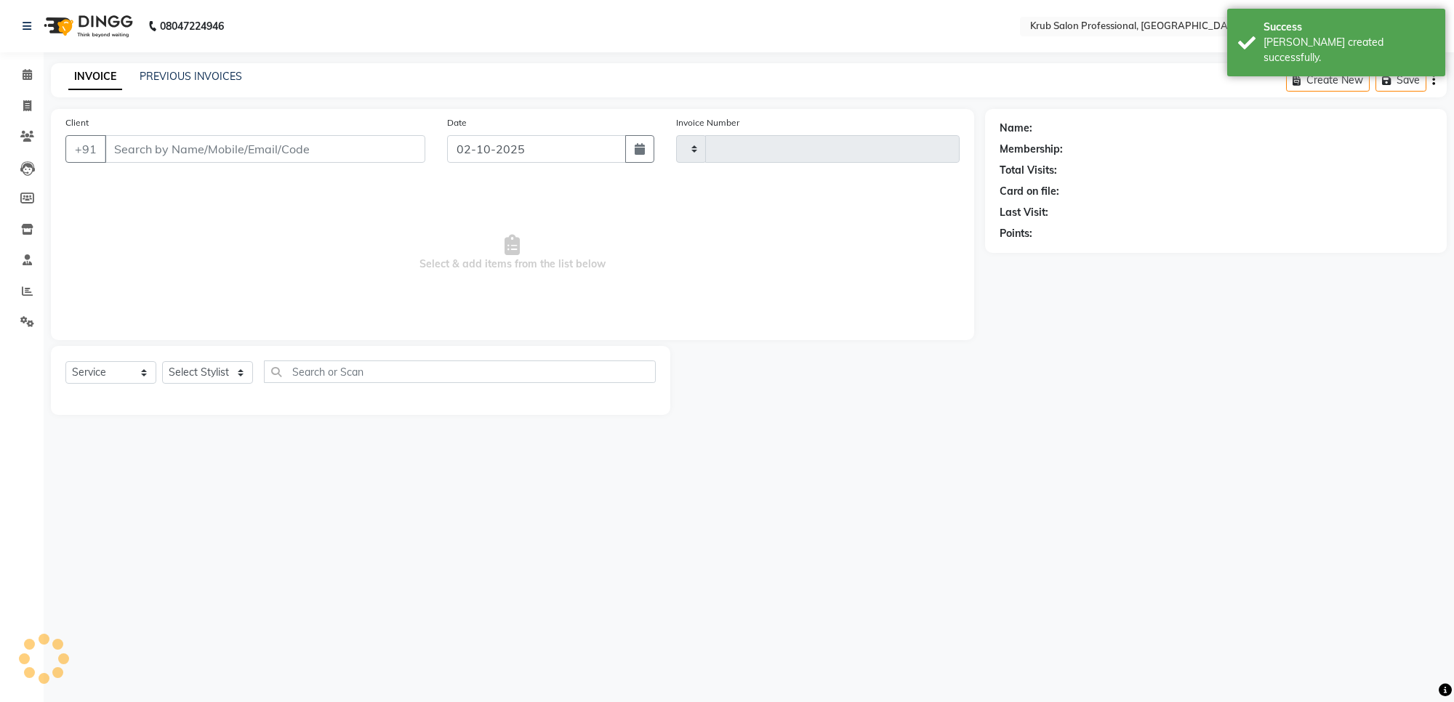
type input "1438"
select select "7490"
type input "6378013808"
select select "92158"
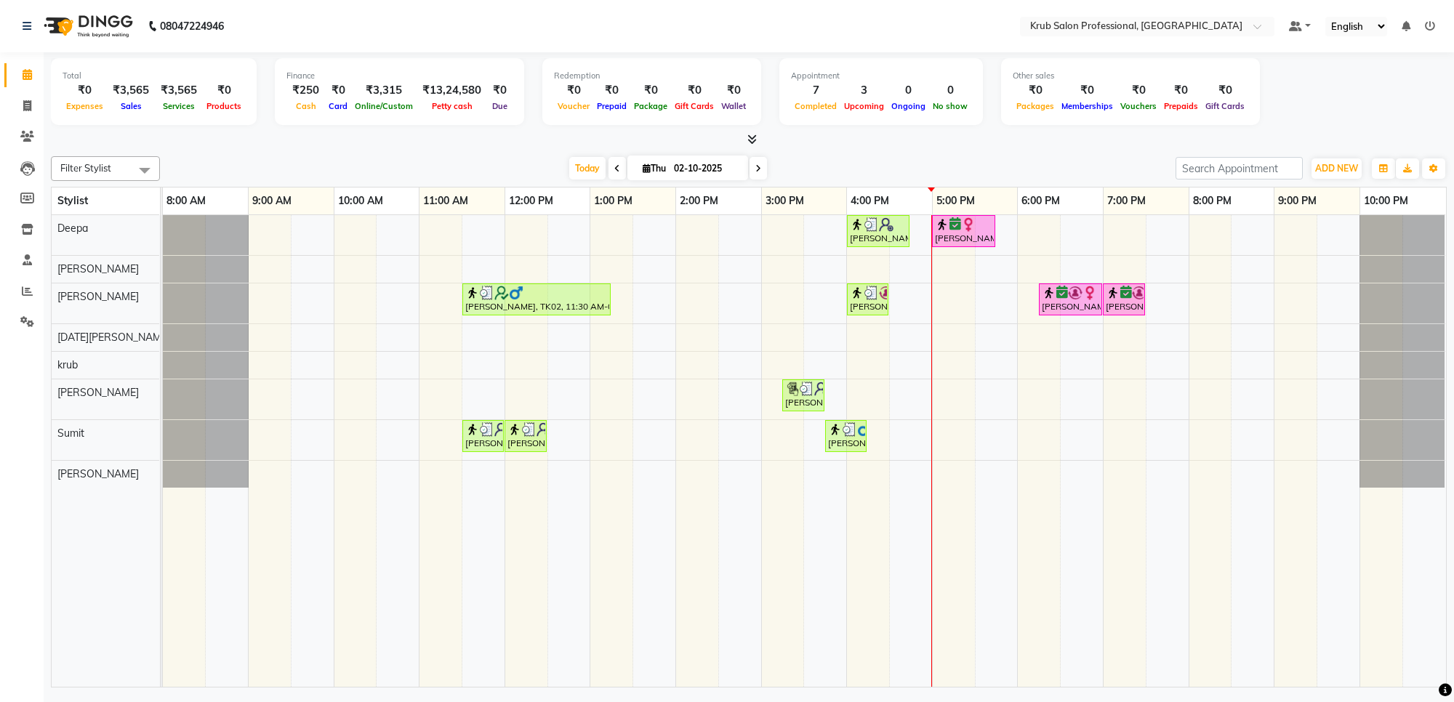
drag, startPoint x: 1147, startPoint y: 135, endPoint x: 1085, endPoint y: 147, distance: 63.7
click at [1085, 147] on div at bounding box center [749, 139] width 1396 height 15
click at [1336, 172] on span "ADD NEW" at bounding box center [1336, 168] width 43 height 11
click at [1299, 230] on link "Add Expense" at bounding box center [1303, 234] width 115 height 19
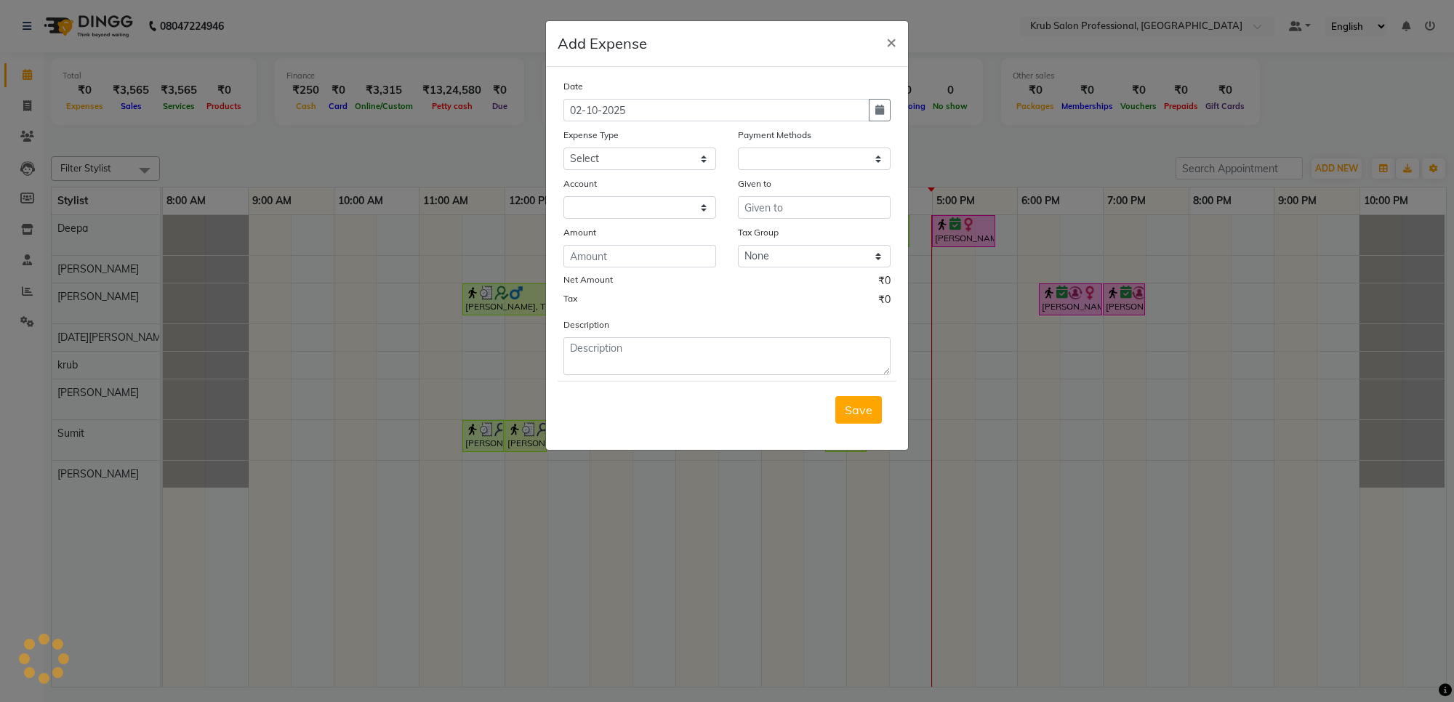
select select "1"
select select "6603"
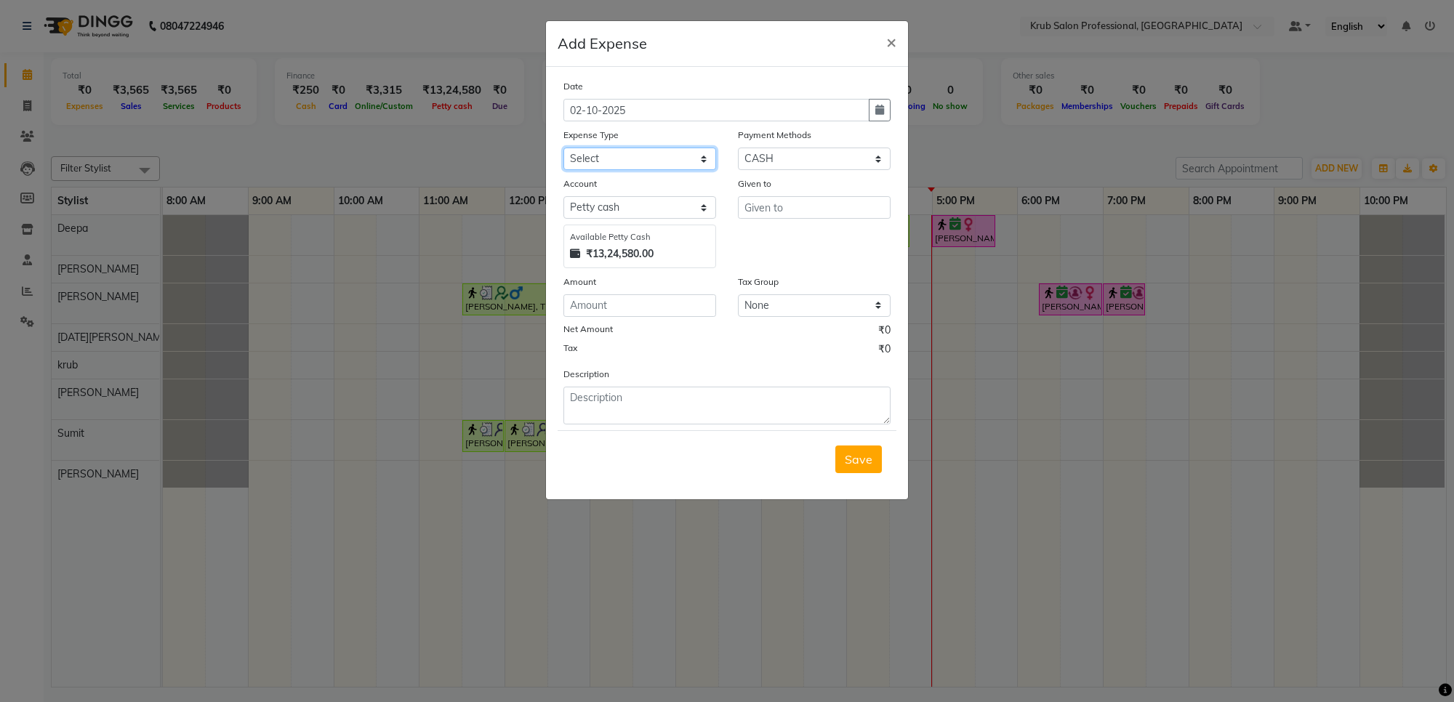
click at [625, 156] on select "Select Advance Salary Client Snacks Maintenance Product Salary Staff Snacks" at bounding box center [640, 159] width 153 height 23
select select "7632"
click at [564, 148] on select "Select Advance Salary Client Snacks Maintenance Product Salary Staff Snacks" at bounding box center [640, 159] width 153 height 23
drag, startPoint x: 794, startPoint y: 186, endPoint x: 795, endPoint y: 195, distance: 8.8
click at [795, 195] on div "Given to" at bounding box center [814, 222] width 175 height 92
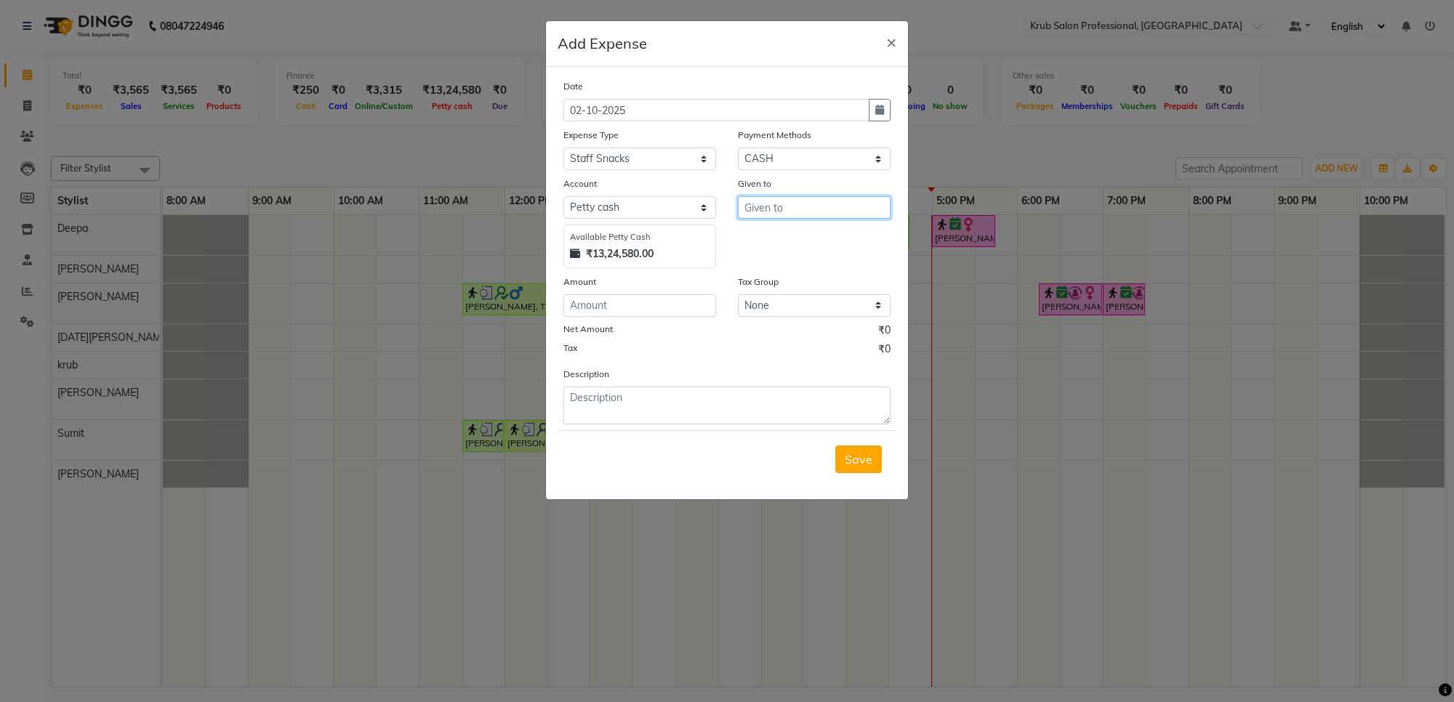
click at [795, 198] on input "text" at bounding box center [814, 207] width 153 height 23
click at [753, 205] on input "m illk" at bounding box center [814, 207] width 153 height 23
click at [769, 209] on input "ill" at bounding box center [814, 207] width 153 height 23
type input "i"
type input "milk"
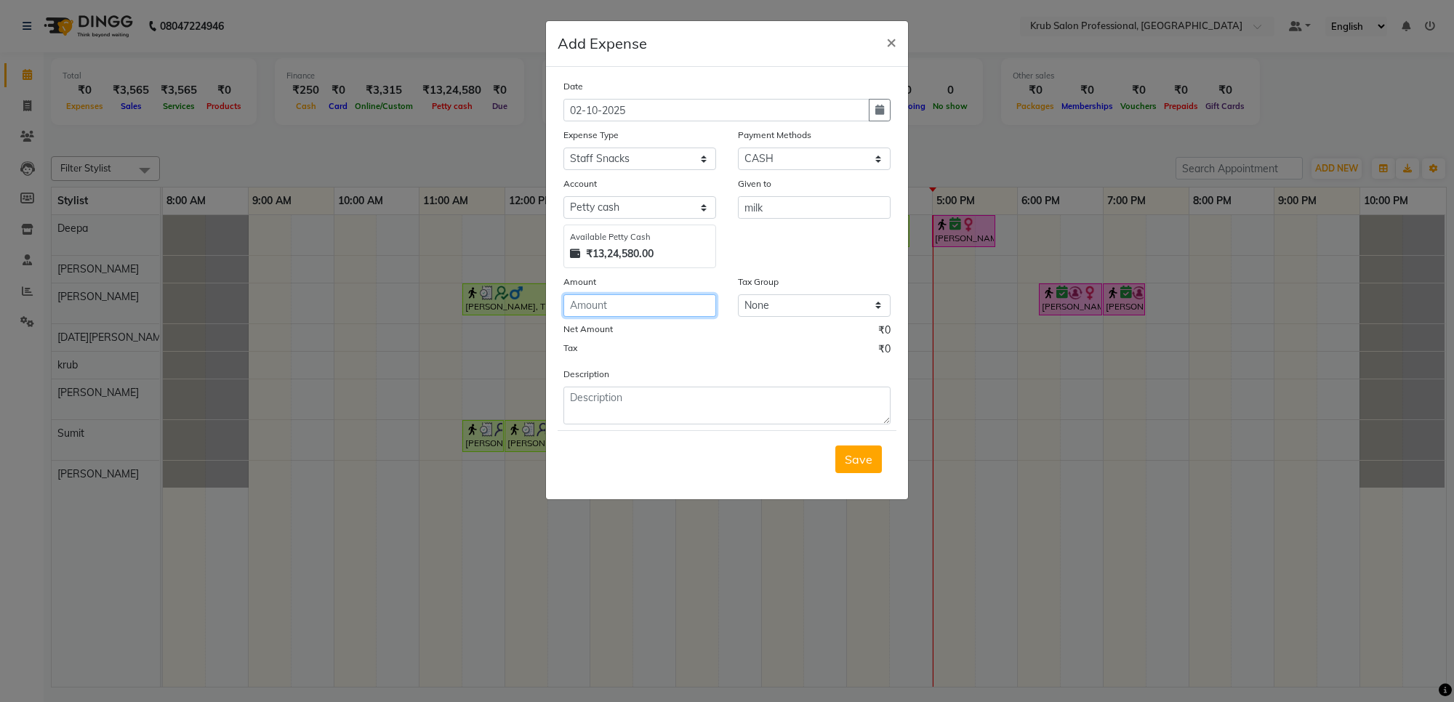
click at [634, 300] on input "number" at bounding box center [640, 305] width 153 height 23
type input "20"
click at [666, 345] on div "Tax ₹0" at bounding box center [727, 351] width 327 height 19
click at [871, 458] on button "Save" at bounding box center [858, 460] width 47 height 28
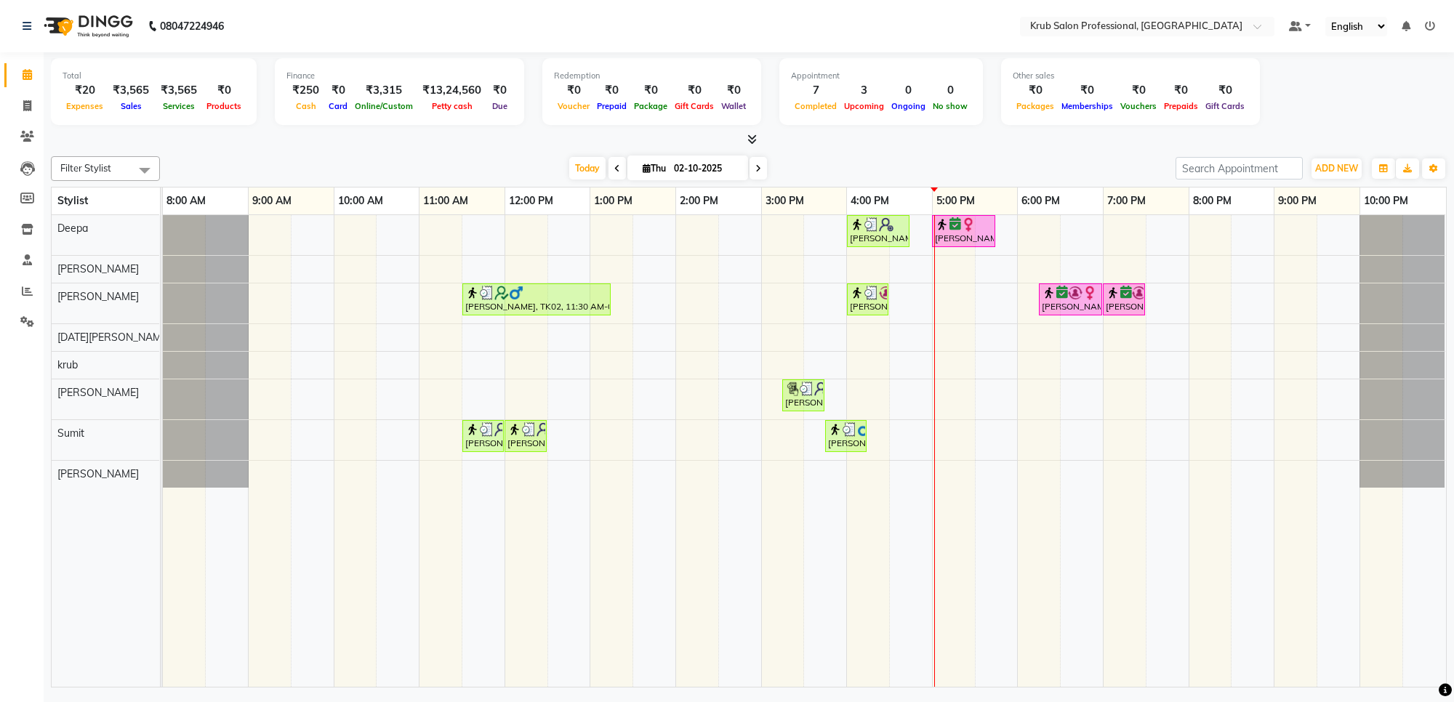
drag, startPoint x: 893, startPoint y: 158, endPoint x: 794, endPoint y: 165, distance: 99.2
click at [794, 165] on div "Today Thu 02-10-2025" at bounding box center [667, 169] width 1001 height 22
click at [946, 164] on div "Today Thu 02-10-2025" at bounding box center [667, 169] width 1001 height 22
click at [510, 161] on div "Today Thu 02-10-2025" at bounding box center [667, 169] width 1001 height 22
click at [584, 172] on span "Today" at bounding box center [587, 168] width 36 height 23
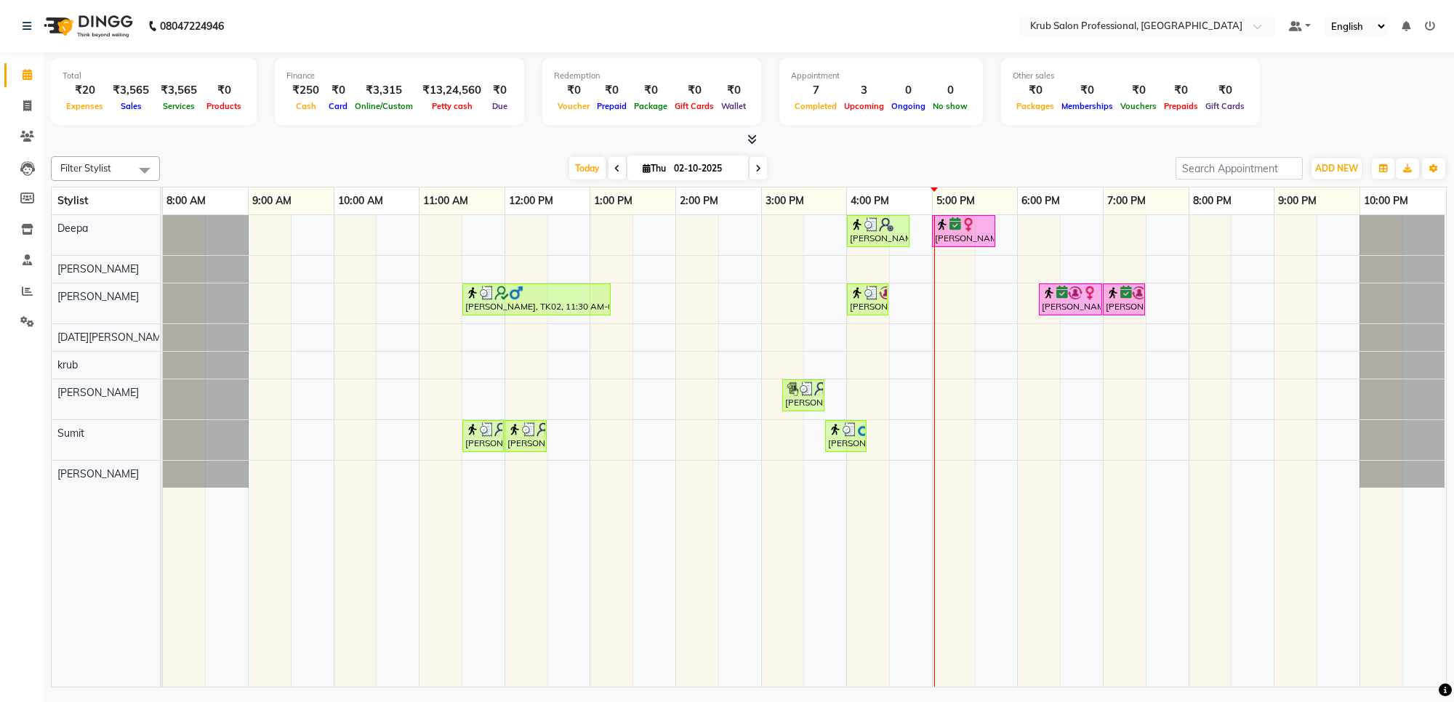
drag, startPoint x: 1084, startPoint y: 167, endPoint x: 977, endPoint y: 161, distance: 107.8
click at [977, 161] on div "Today Thu 02-10-2025" at bounding box center [667, 169] width 1001 height 22
click at [587, 172] on span "Today" at bounding box center [587, 168] width 36 height 23
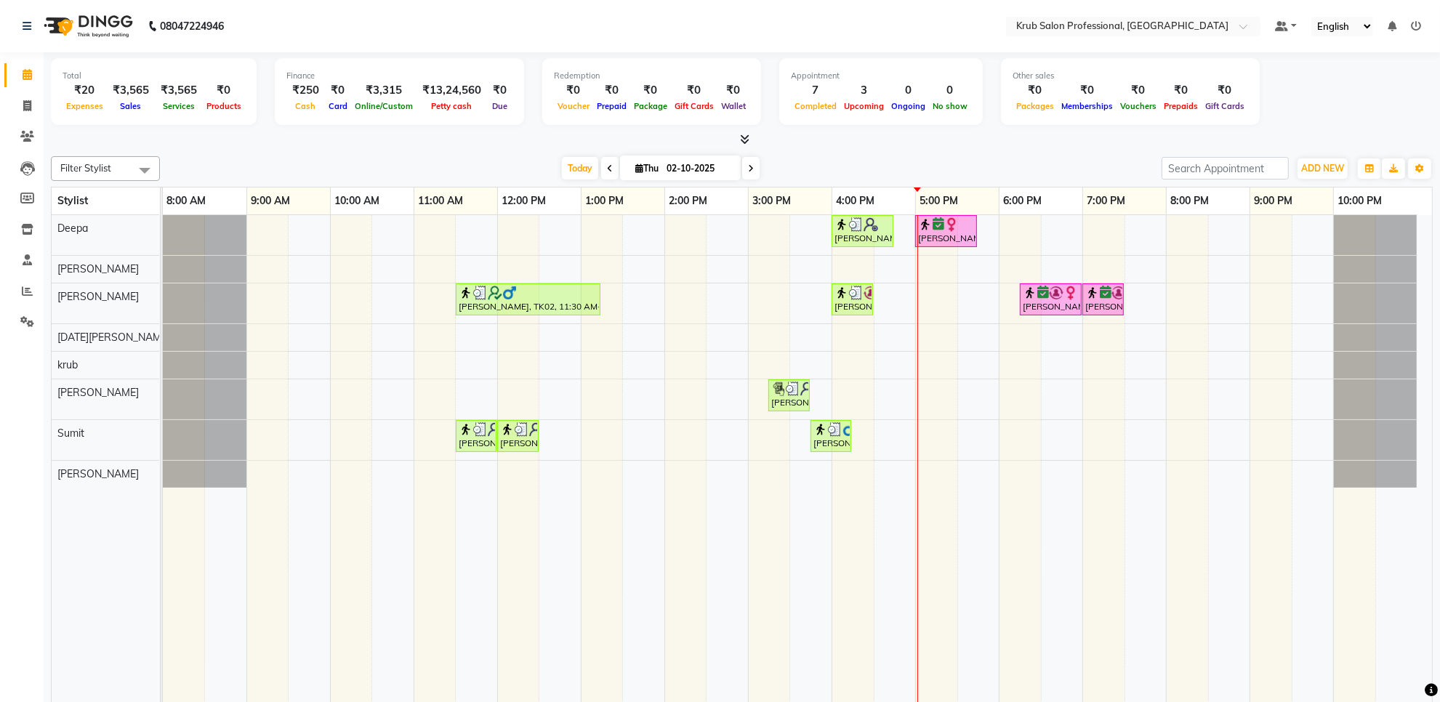
drag, startPoint x: 982, startPoint y: 153, endPoint x: 918, endPoint y: 153, distance: 64.0
click at [918, 153] on div "Filter Stylist Select All Deepa [PERSON_NAME] [DATE][PERSON_NAME] [PERSON_NAME]…" at bounding box center [742, 455] width 1382 height 609
drag, startPoint x: 969, startPoint y: 150, endPoint x: 897, endPoint y: 150, distance: 72.7
click at [897, 151] on div "Filter Stylist Select All Deepa [PERSON_NAME] [DATE][PERSON_NAME] [PERSON_NAME]…" at bounding box center [742, 455] width 1382 height 609
click at [567, 164] on span "Today" at bounding box center [580, 168] width 36 height 23
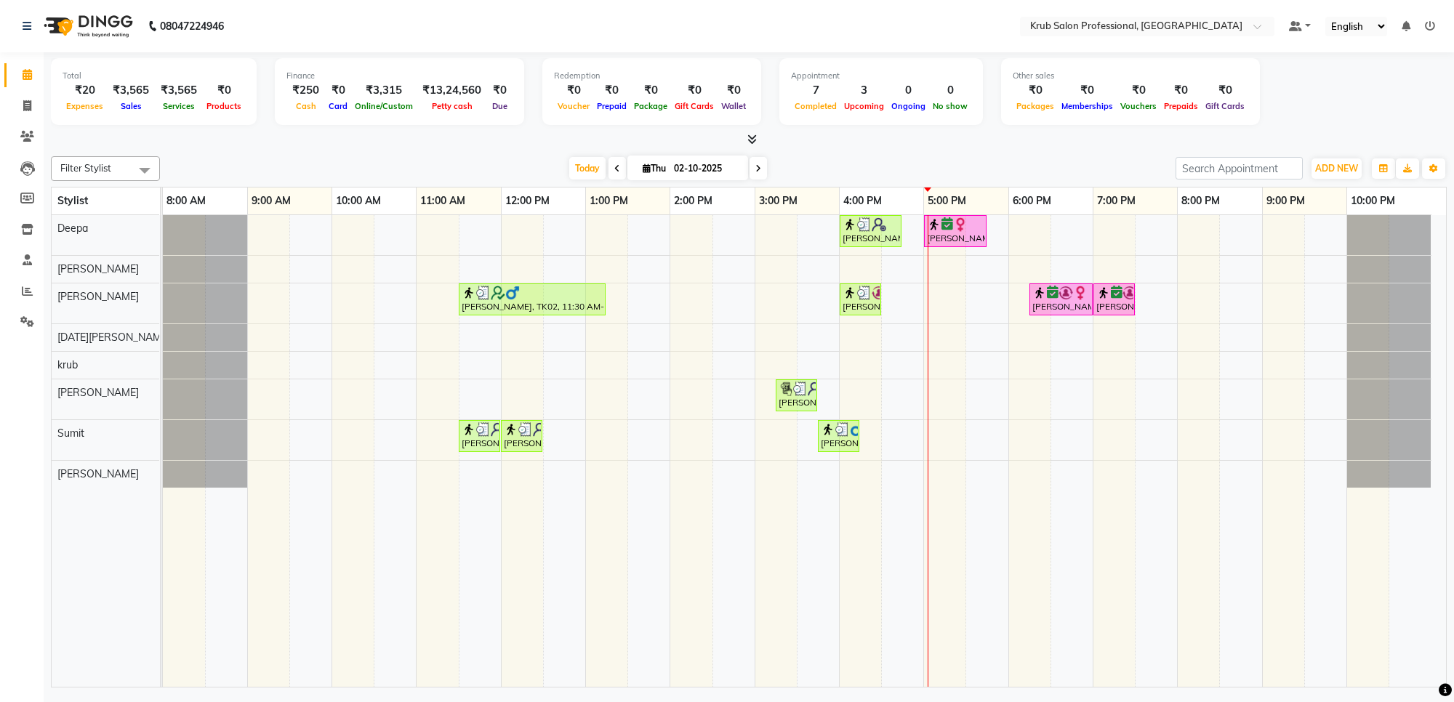
click at [755, 167] on icon at bounding box center [758, 168] width 6 height 9
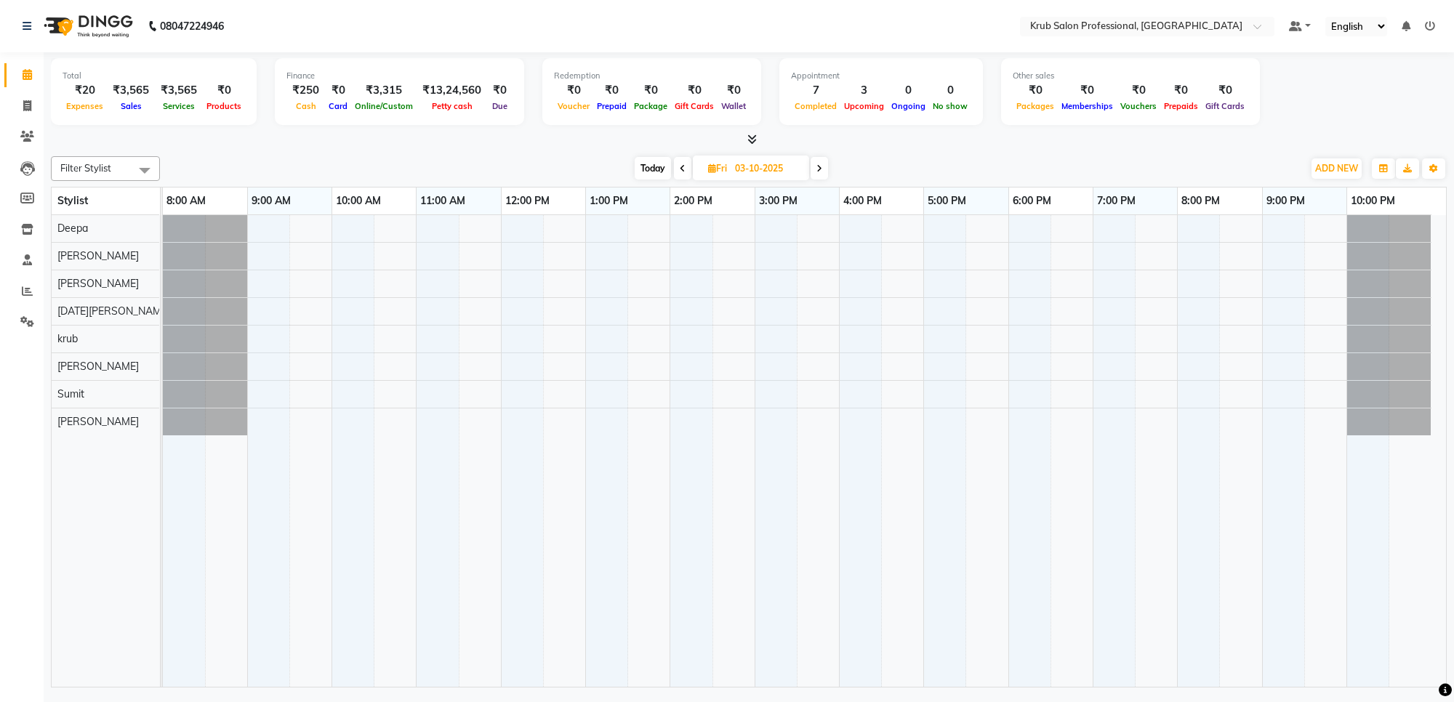
click at [665, 165] on span "Today" at bounding box center [653, 168] width 36 height 23
type input "02-10-2025"
